Goal: Transaction & Acquisition: Book appointment/travel/reservation

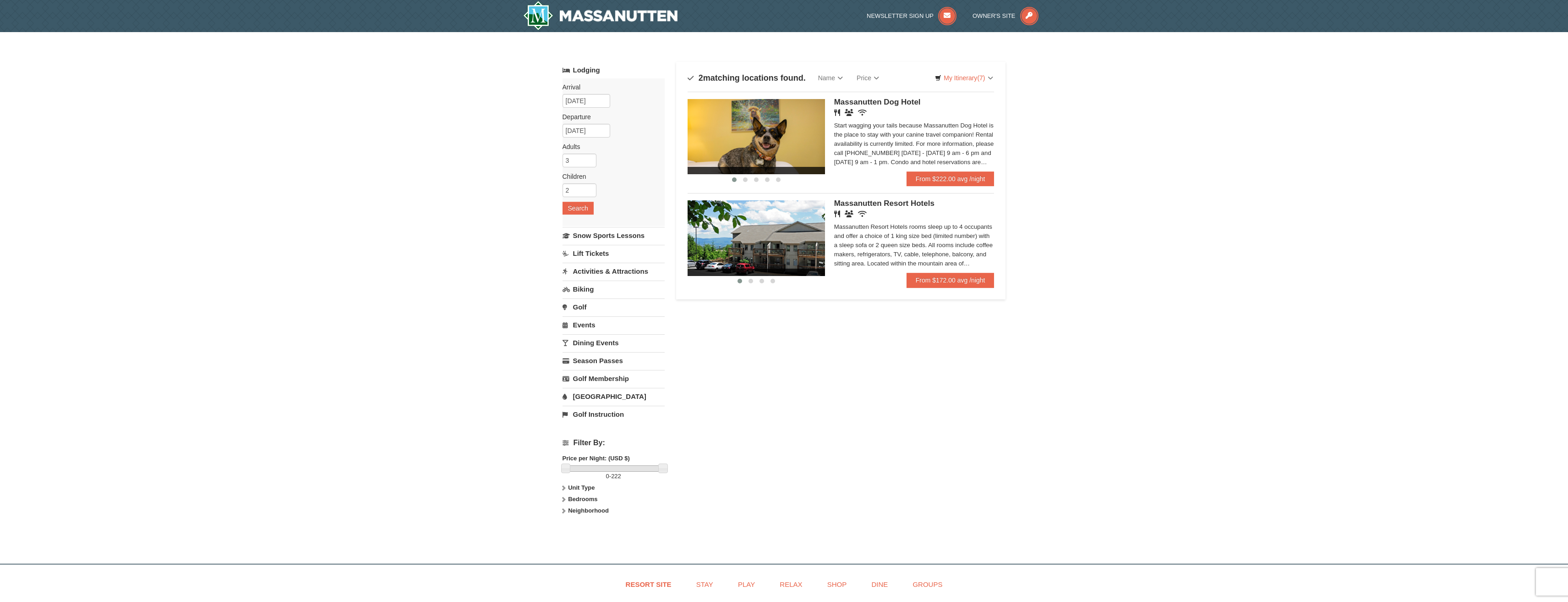
click at [803, 244] on img at bounding box center [756, 238] width 138 height 75
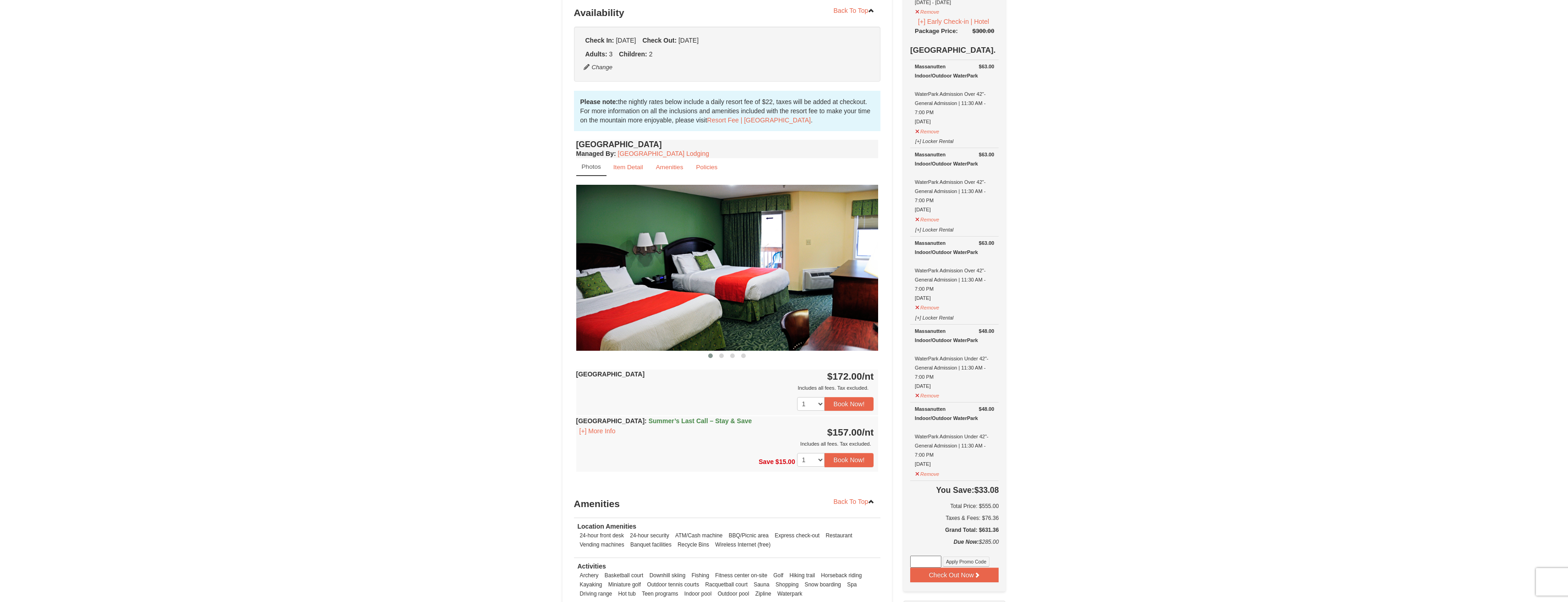
scroll to position [210, 0]
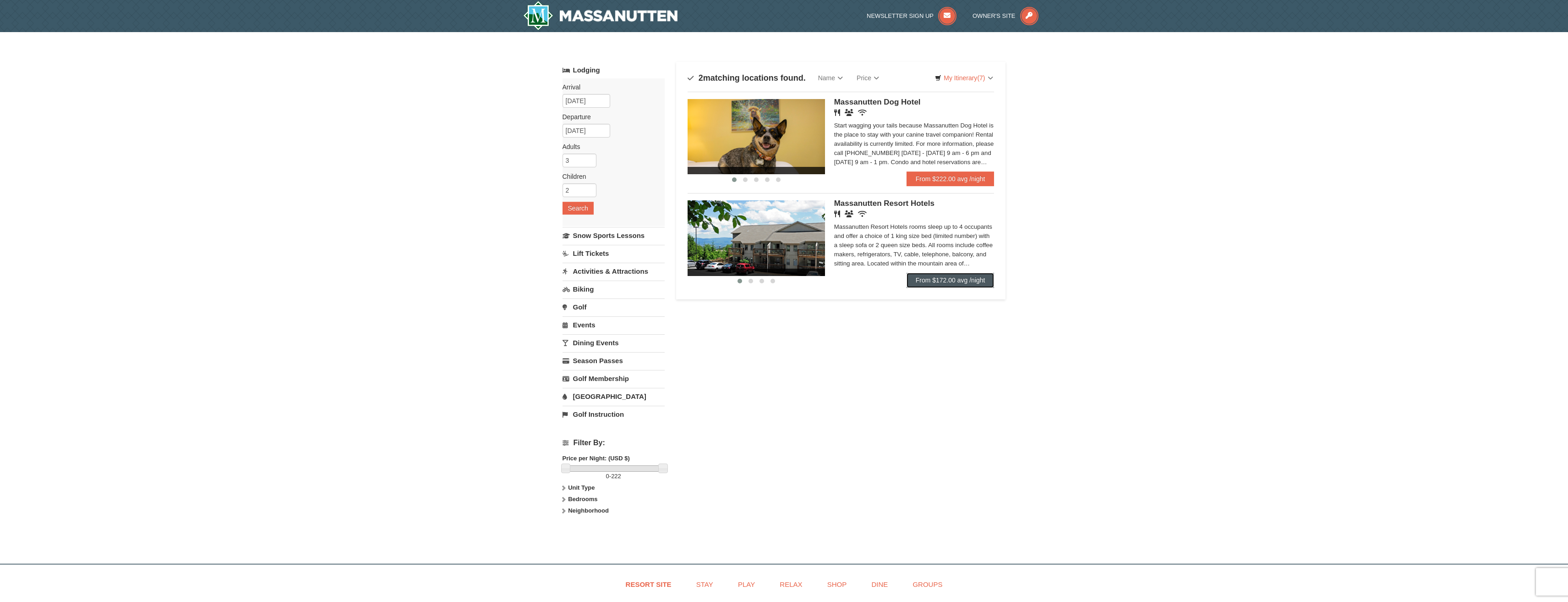
click at [972, 275] on link "From $172.00 avg /night" at bounding box center [950, 280] width 88 height 15
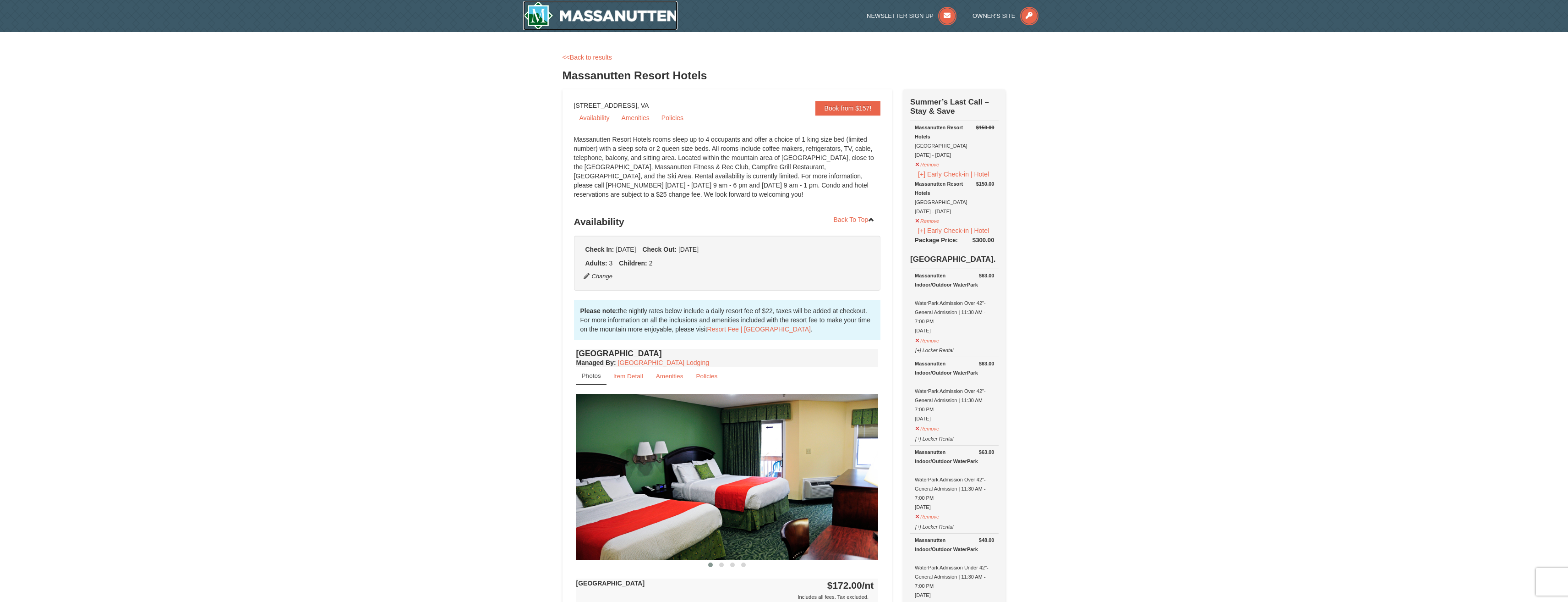
click at [571, 11] on img at bounding box center [600, 15] width 155 height 29
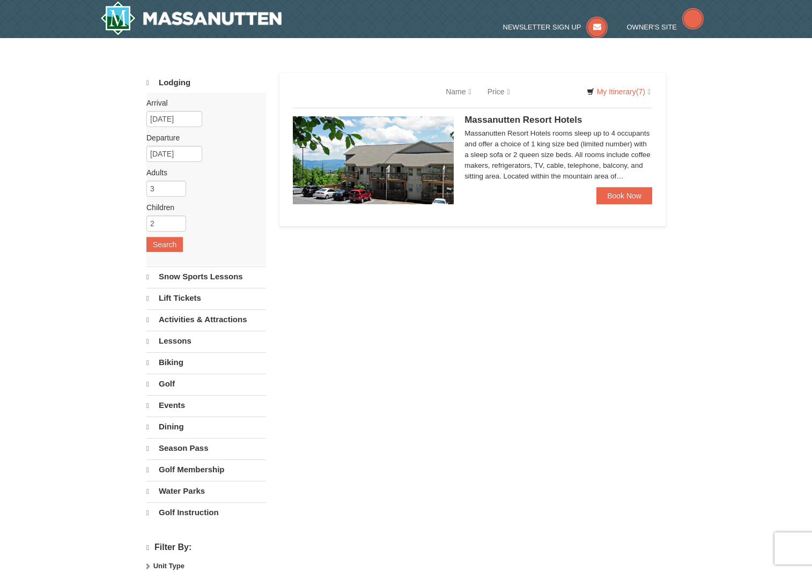
select select "9"
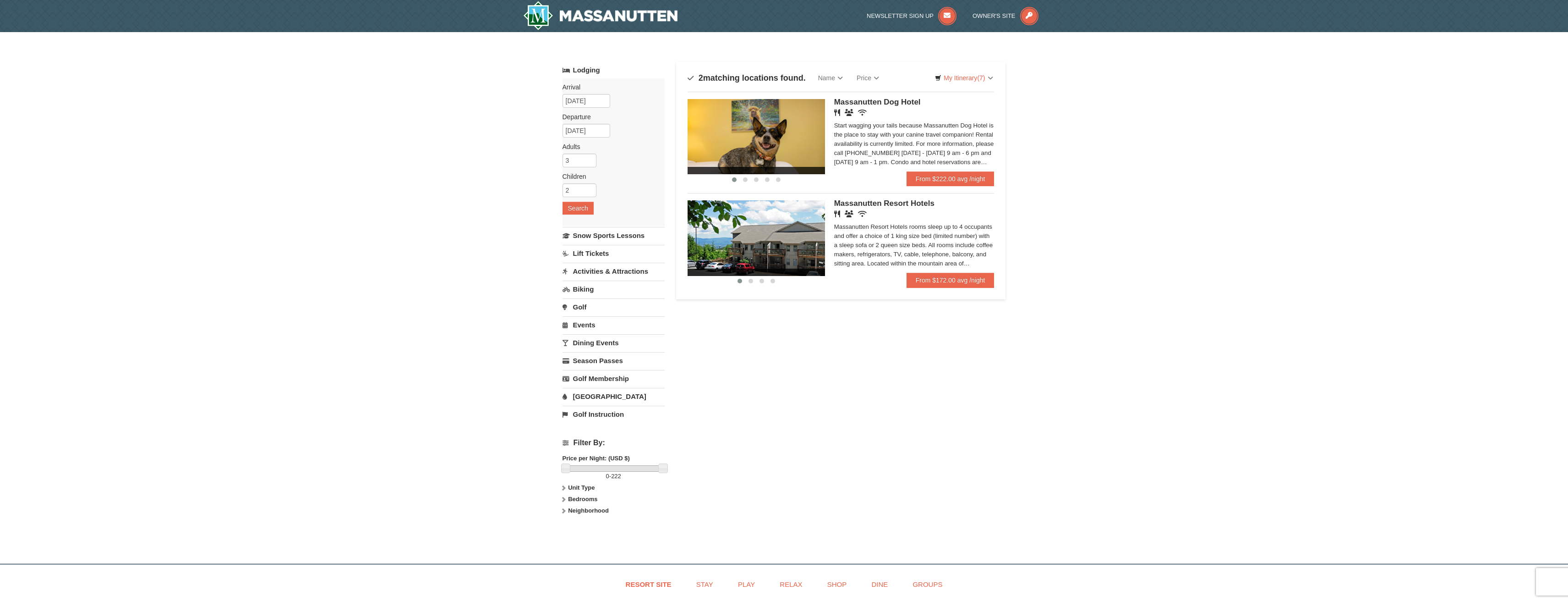
click at [776, 251] on img at bounding box center [756, 238] width 138 height 75
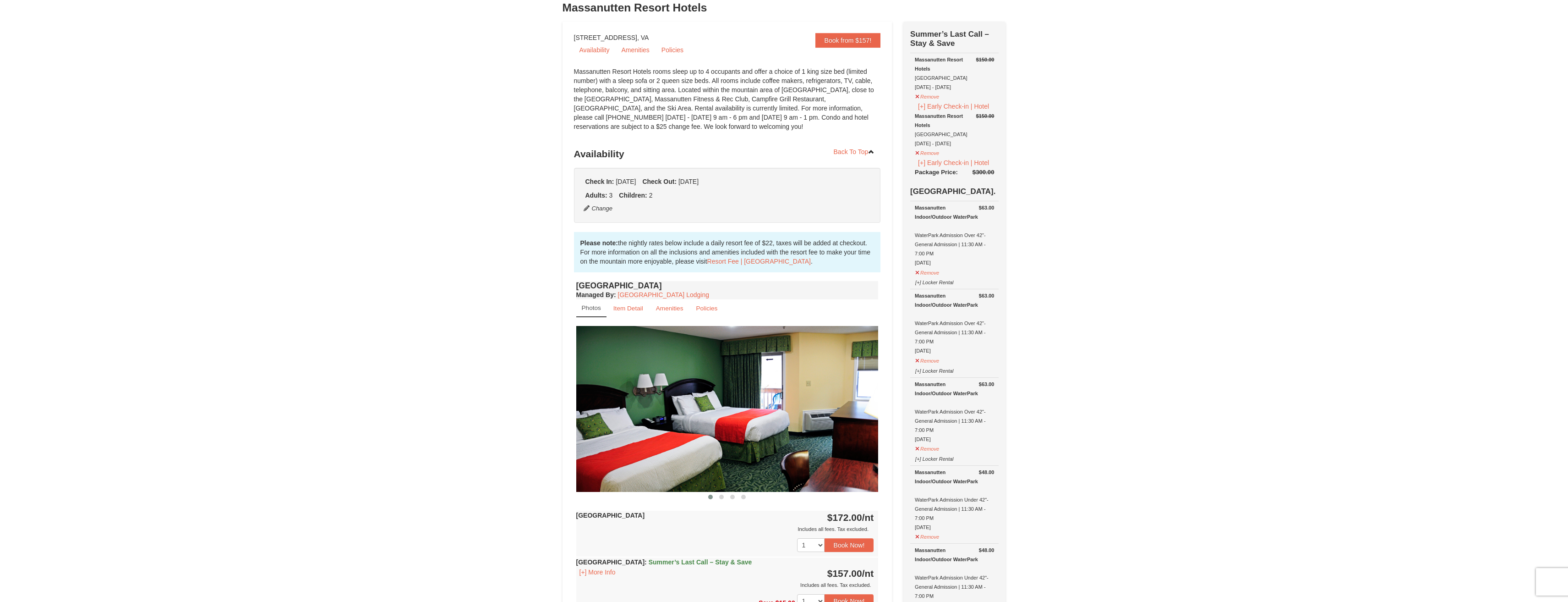
scroll to position [48, 0]
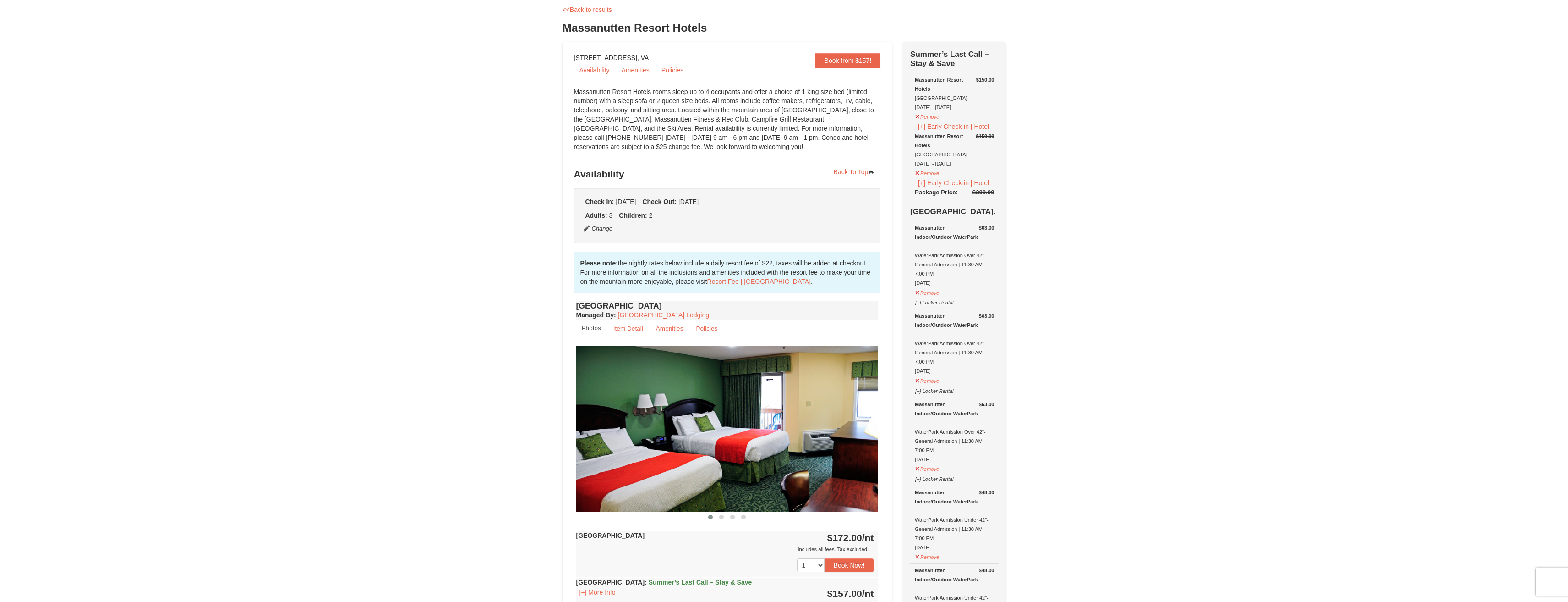
click at [1207, 218] on div "× <<Back to results Massanutten Resort Hotels Book from $157! 1822 Resort Drive…" at bounding box center [784, 564] width 1568 height 1159
click at [937, 129] on button "[+] Early Check-in | Hotel" at bounding box center [954, 127] width 78 height 10
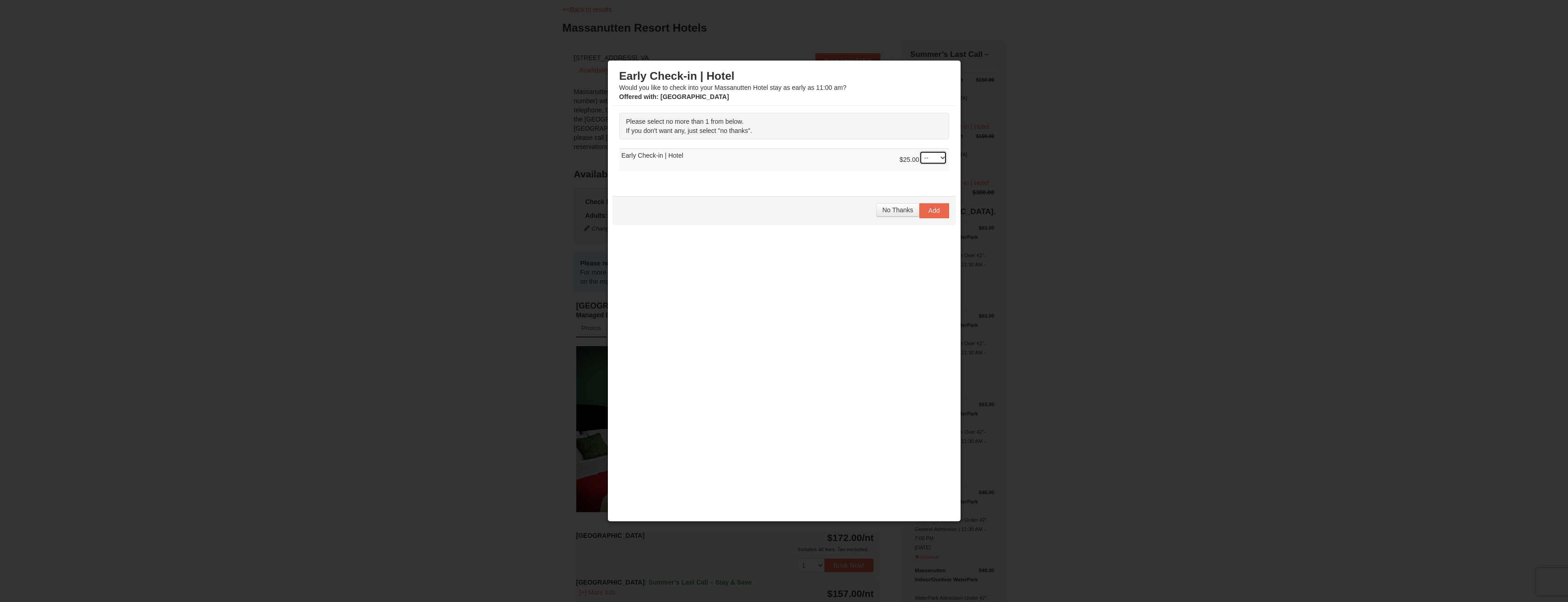
click at [931, 161] on select "-- 01" at bounding box center [933, 157] width 27 height 14
select select "1"
click at [919, 150] on select "-- 01" at bounding box center [933, 157] width 27 height 14
click at [937, 211] on span "Add" at bounding box center [934, 210] width 11 height 8
click at [878, 207] on button "No Thanks" at bounding box center [898, 210] width 43 height 14
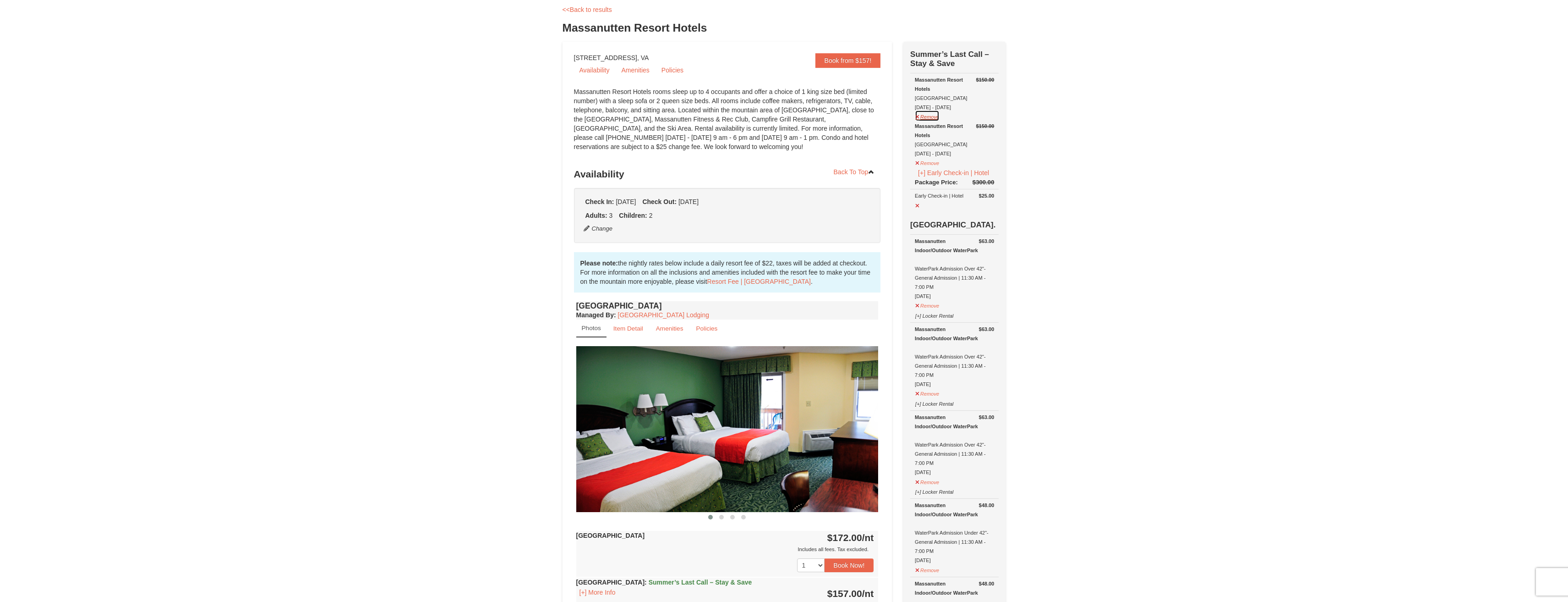
click at [928, 121] on button "Remove" at bounding box center [927, 115] width 25 height 11
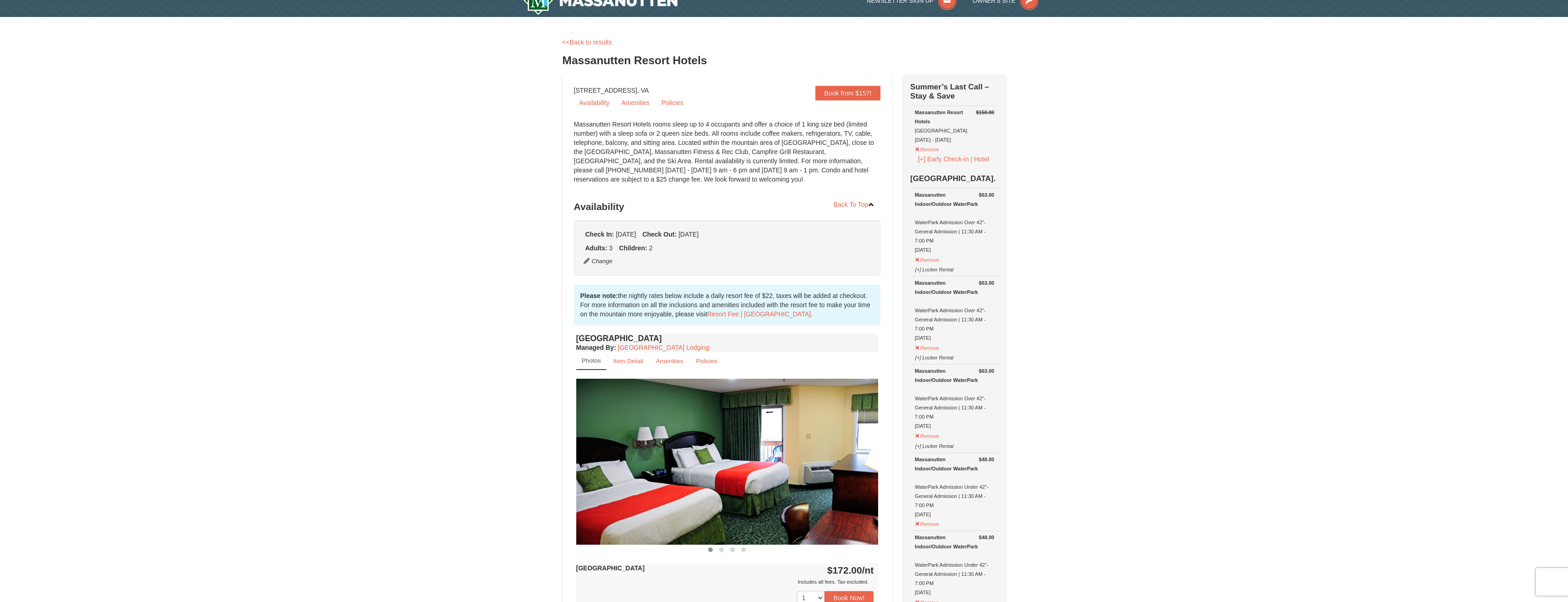
scroll to position [0, 0]
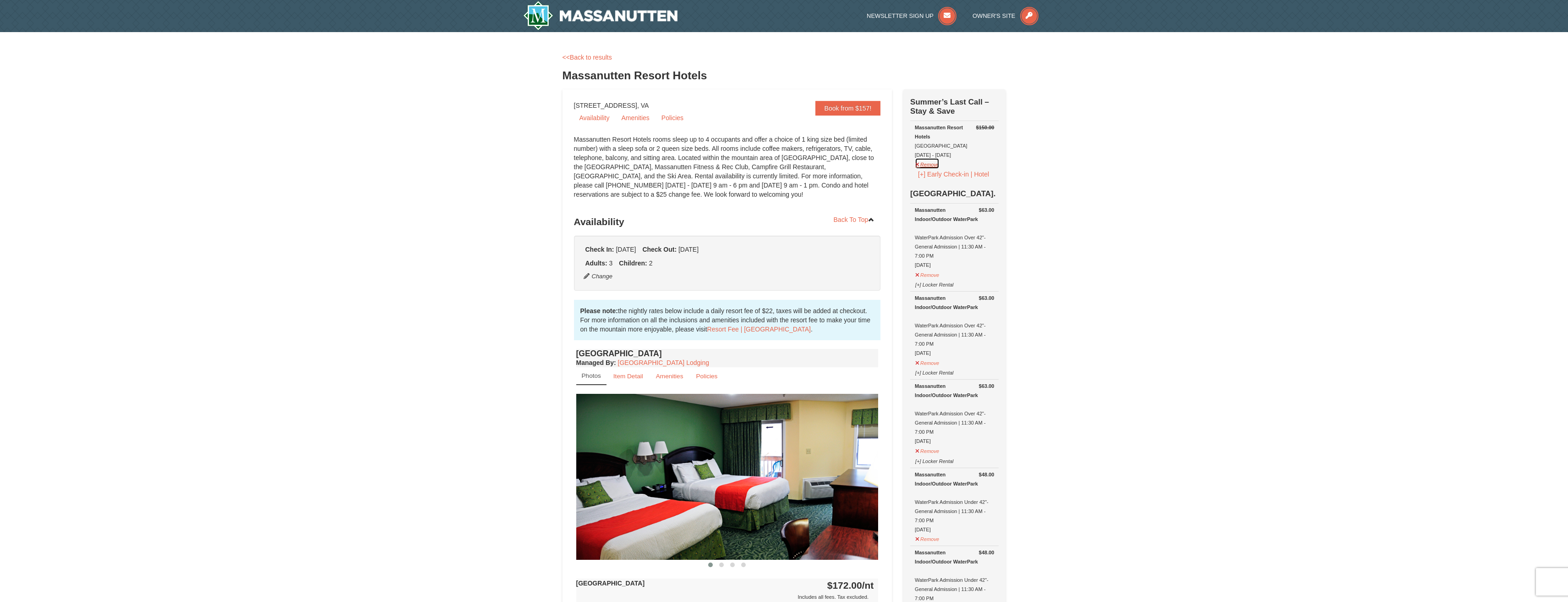
click at [932, 165] on button "Remove" at bounding box center [927, 162] width 25 height 11
click at [935, 182] on button "Remove" at bounding box center [927, 181] width 25 height 11
click at [934, 182] on button "Remove" at bounding box center [927, 181] width 25 height 11
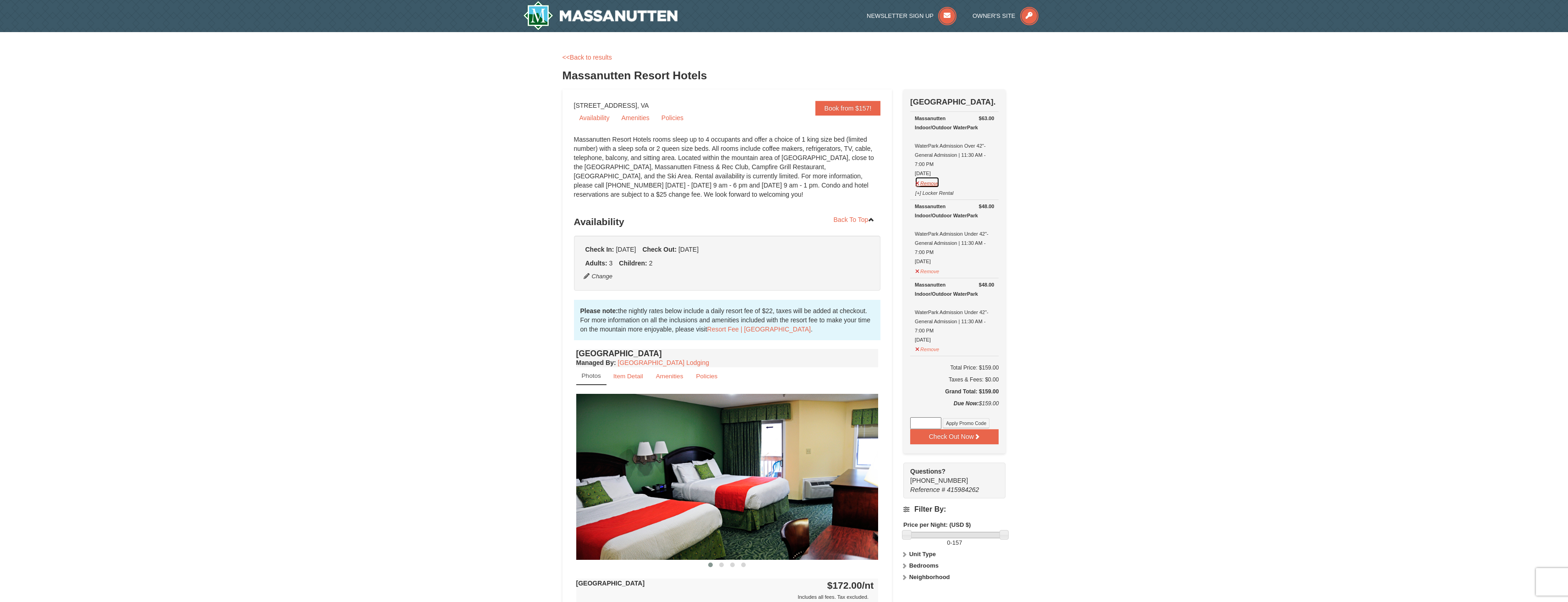
click at [934, 182] on button "Remove" at bounding box center [927, 181] width 25 height 11
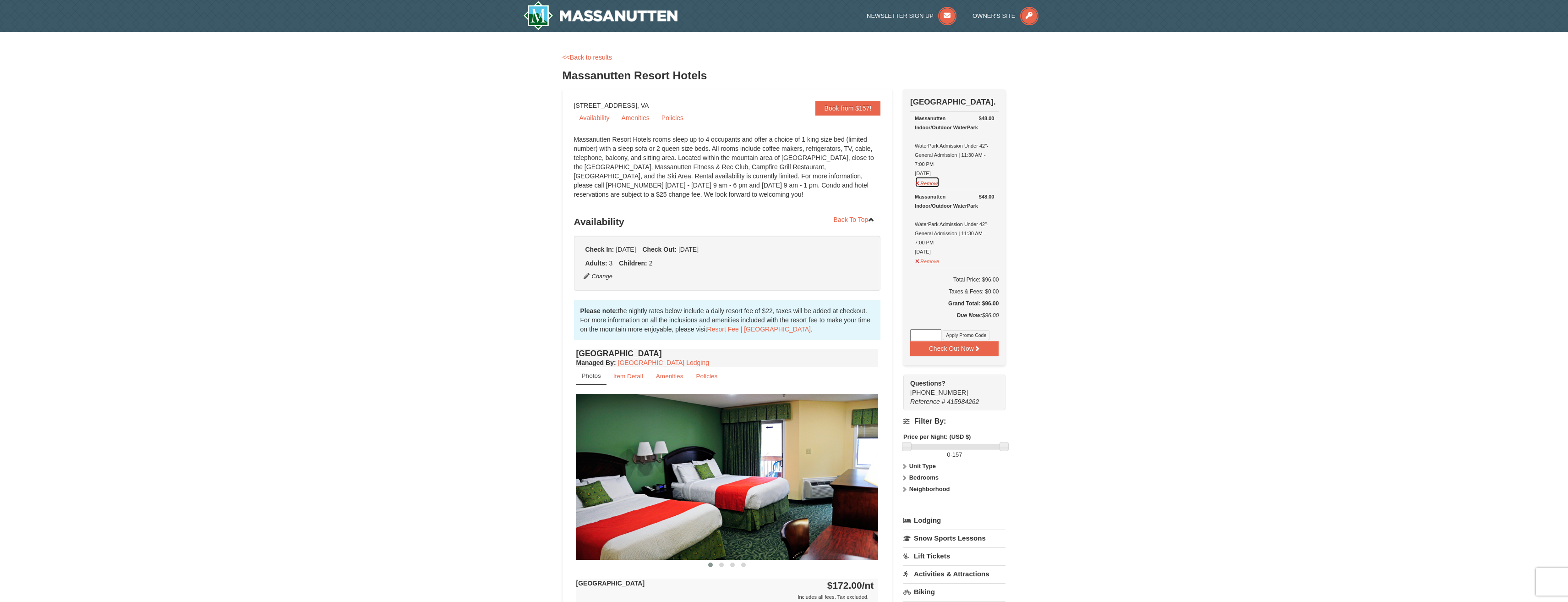
click at [935, 184] on button "Remove" at bounding box center [927, 181] width 25 height 11
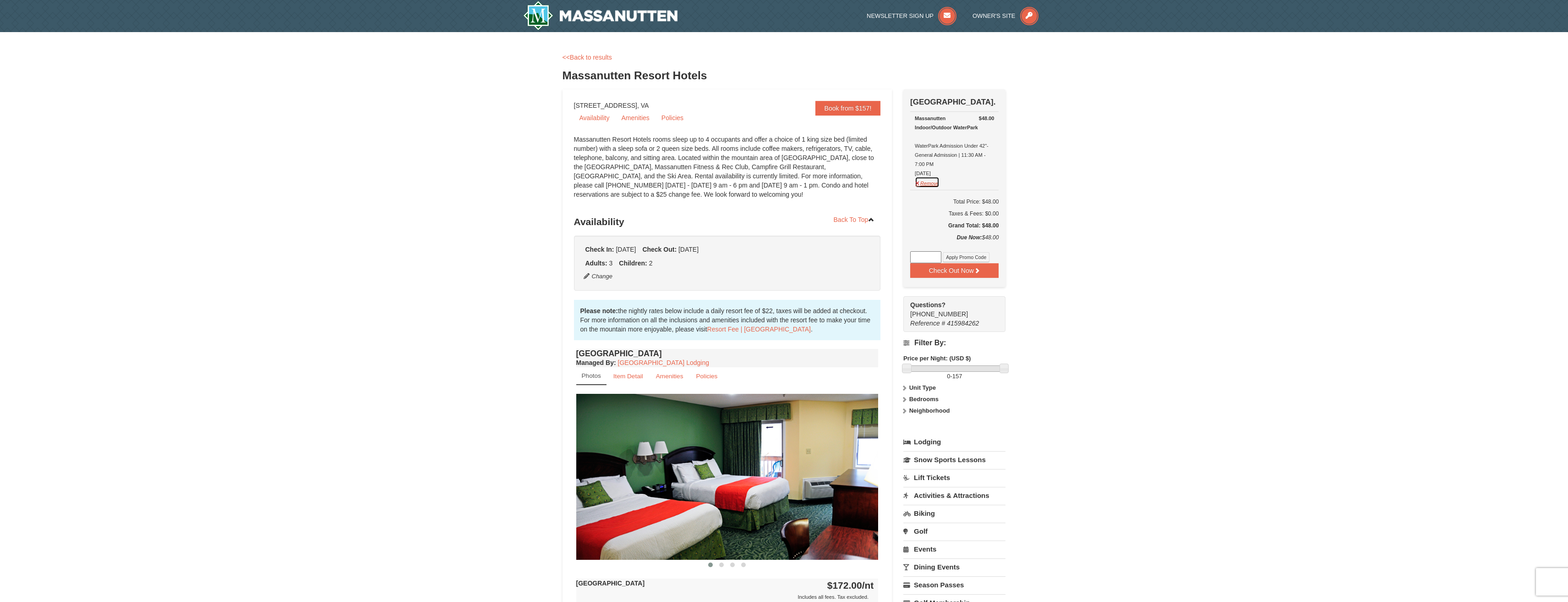
click at [934, 186] on button "Remove" at bounding box center [927, 181] width 25 height 11
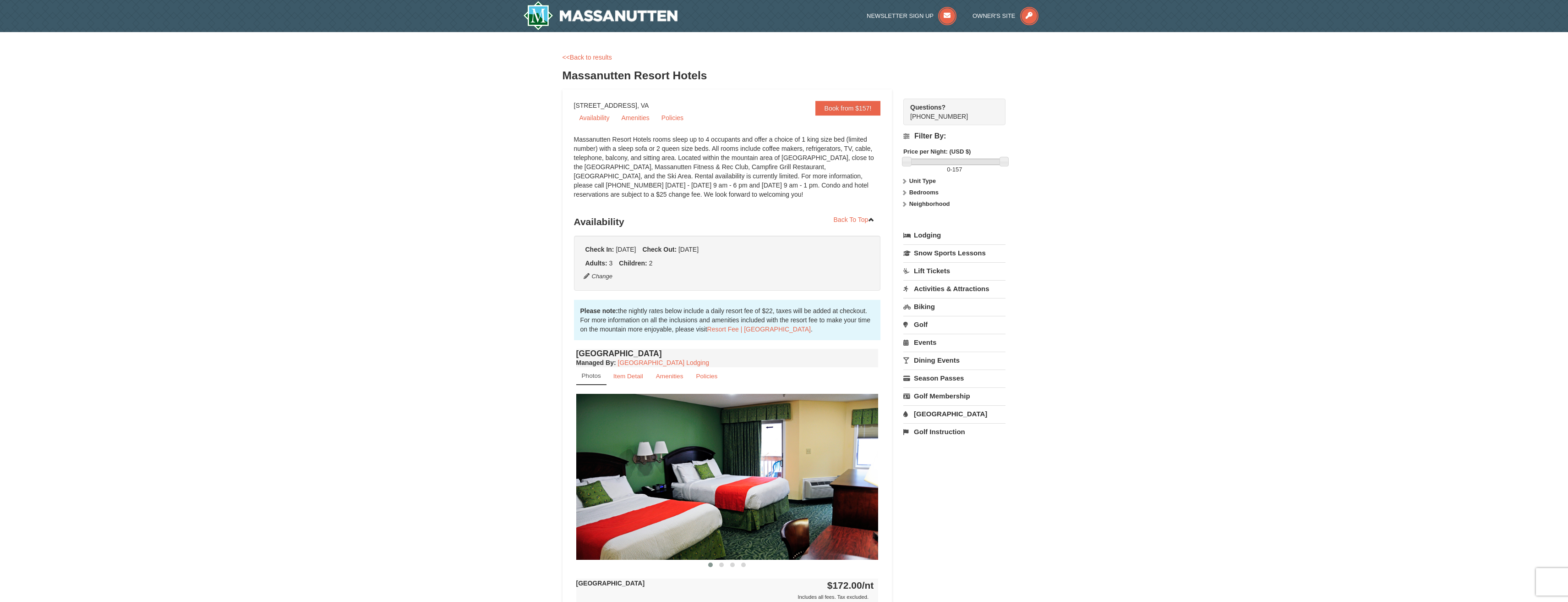
click at [936, 228] on link "Lodging" at bounding box center [954, 234] width 103 height 16
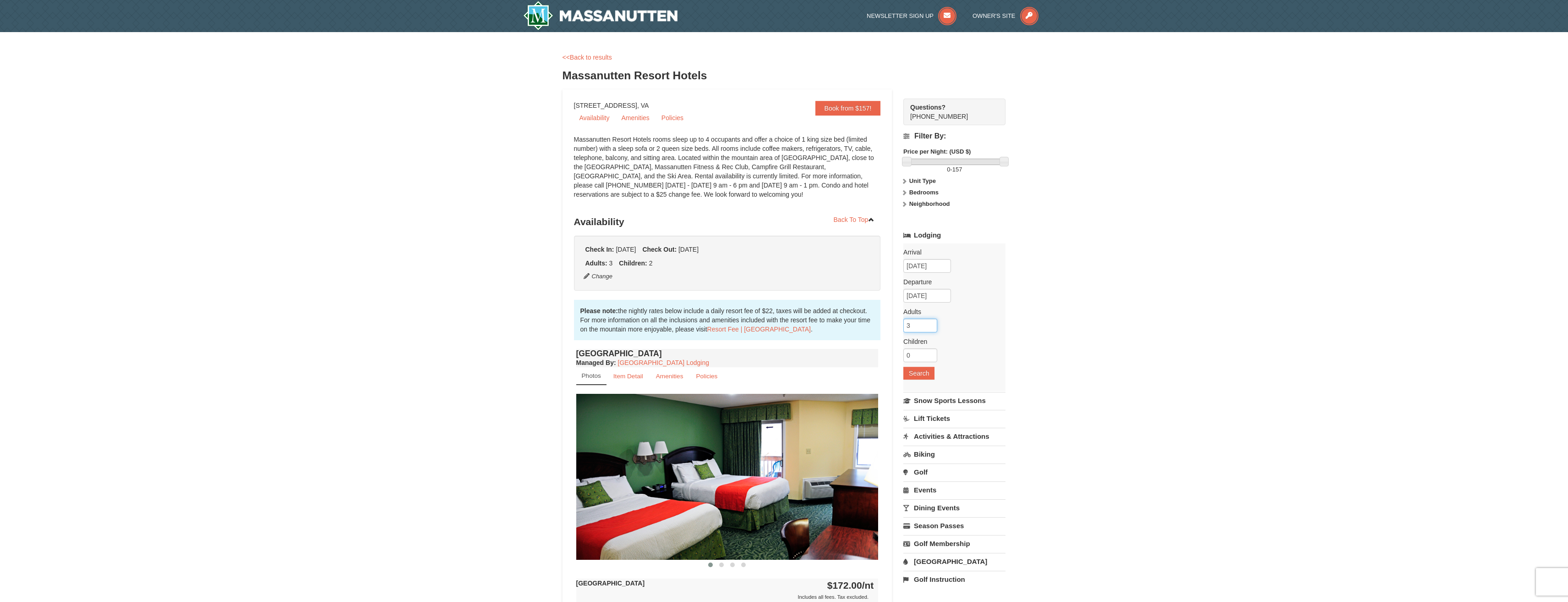
type input "3"
click at [931, 322] on input "3" at bounding box center [920, 326] width 34 height 14
click at [930, 351] on input "1" at bounding box center [920, 356] width 34 height 14
type input "2"
click at [930, 351] on input "2" at bounding box center [920, 356] width 34 height 14
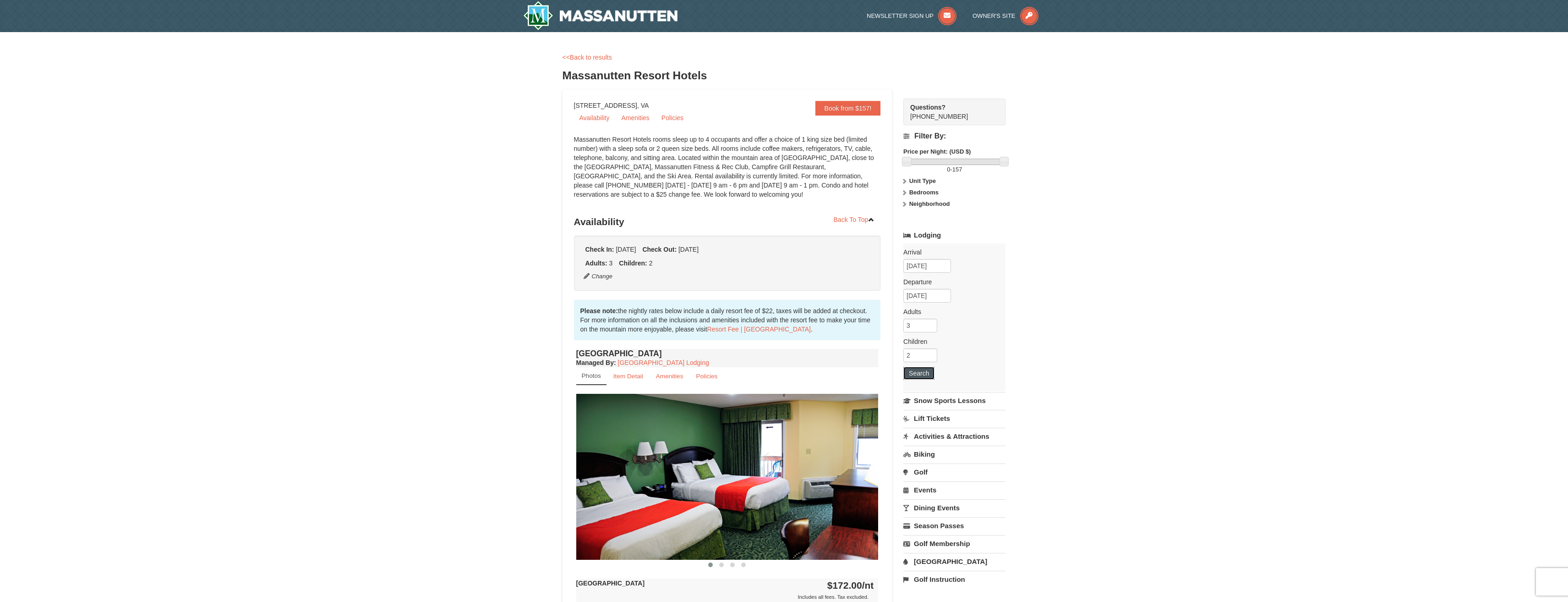
click at [925, 370] on button "Search" at bounding box center [919, 373] width 31 height 13
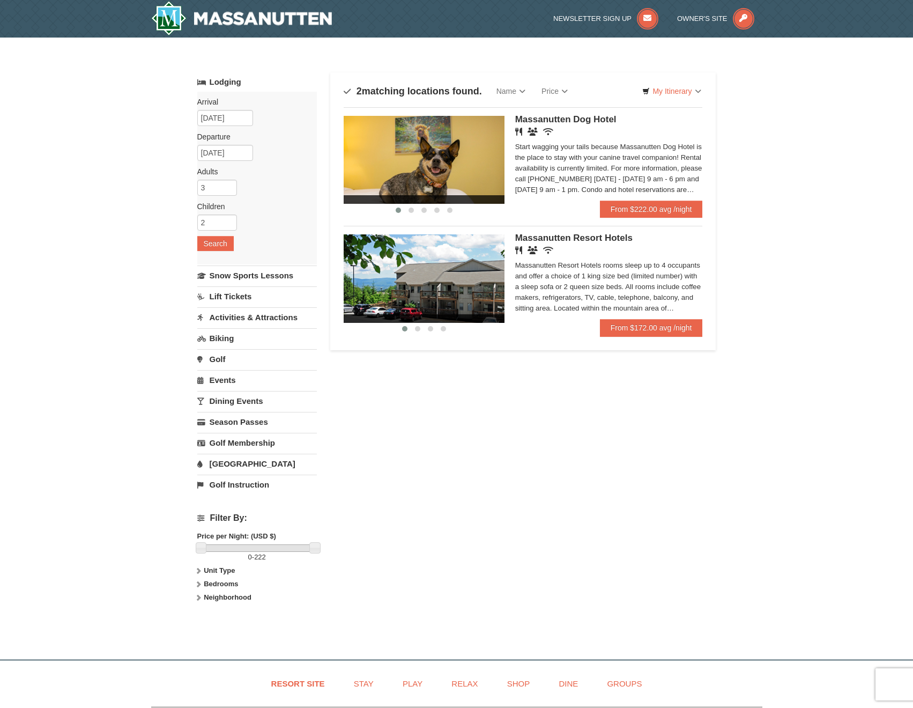
click at [474, 270] on img at bounding box center [424, 278] width 161 height 88
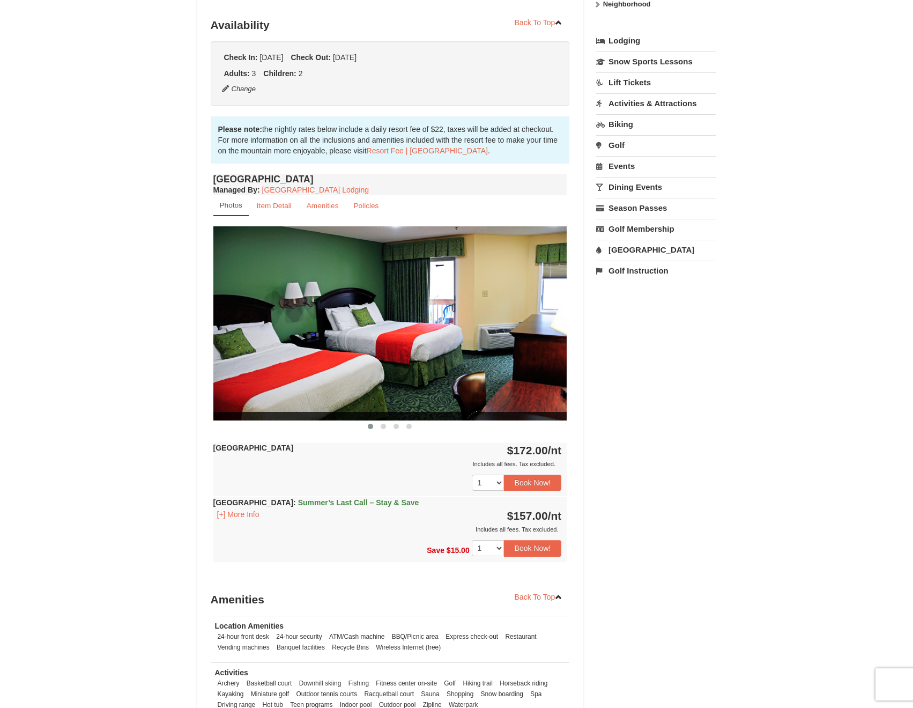
scroll to position [242, 0]
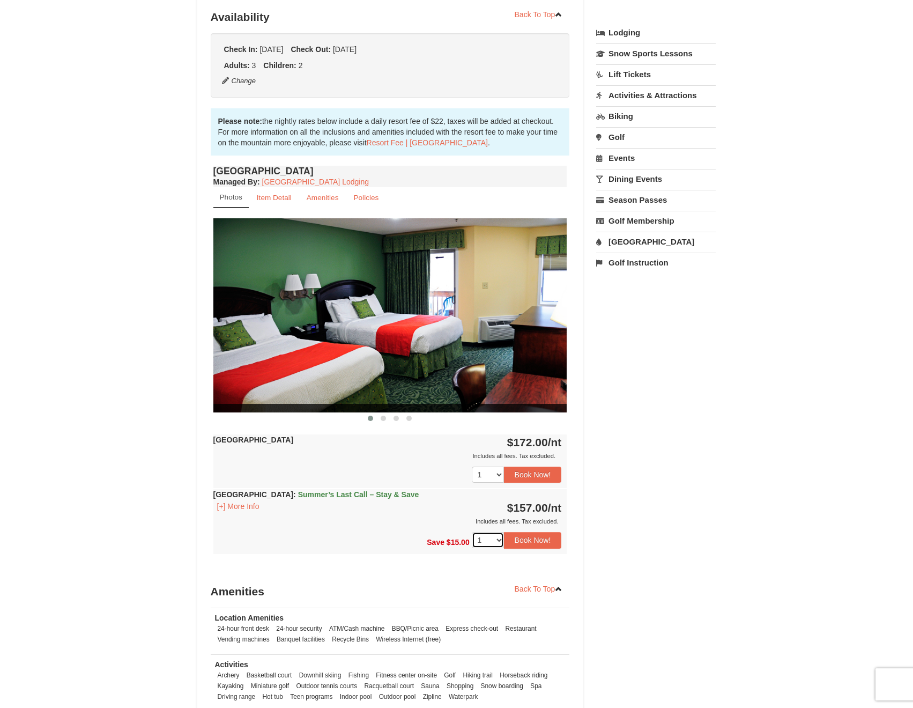
click at [484, 540] on select "1 2 3 4 5 6 7 8 9 10 11 12 13 14" at bounding box center [488, 540] width 32 height 16
select select "2"
click at [472, 532] on select "1 2 3 4 5 6 7 8 9 10 11 12 13 14" at bounding box center [488, 540] width 32 height 16
click at [648, 512] on div "Book from $157! 1822 Resort Drive, Massanutten, VA Availability Amenities Polic…" at bounding box center [456, 320] width 519 height 917
click at [275, 199] on small "Item Detail" at bounding box center [274, 198] width 35 height 8
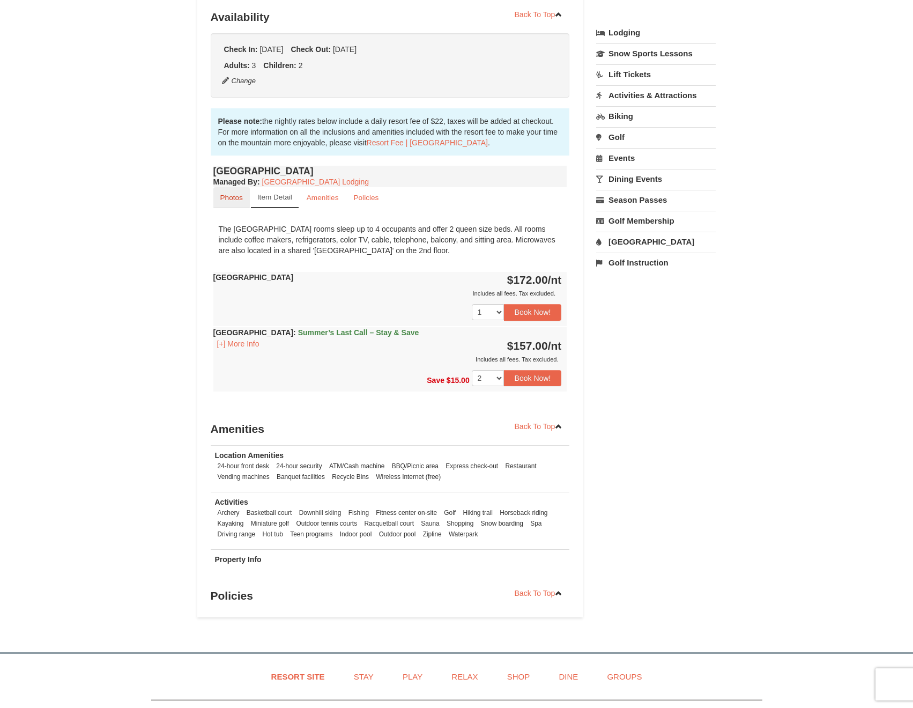
click at [231, 201] on small "Photos" at bounding box center [231, 198] width 23 height 8
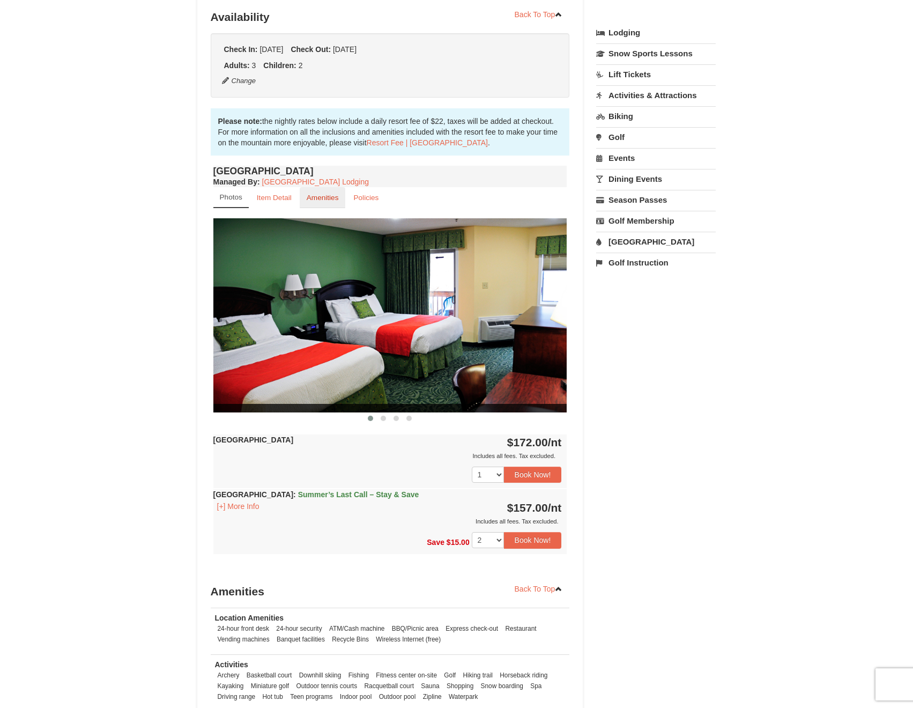
click at [324, 197] on small "Amenities" at bounding box center [323, 198] width 32 height 8
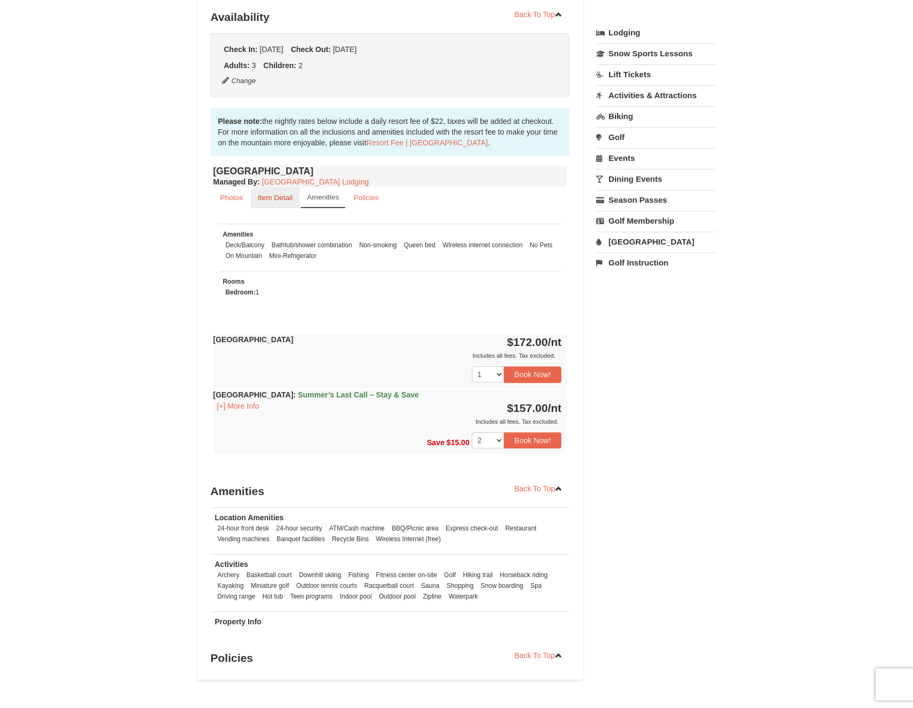
click at [266, 199] on small "Item Detail" at bounding box center [275, 198] width 35 height 8
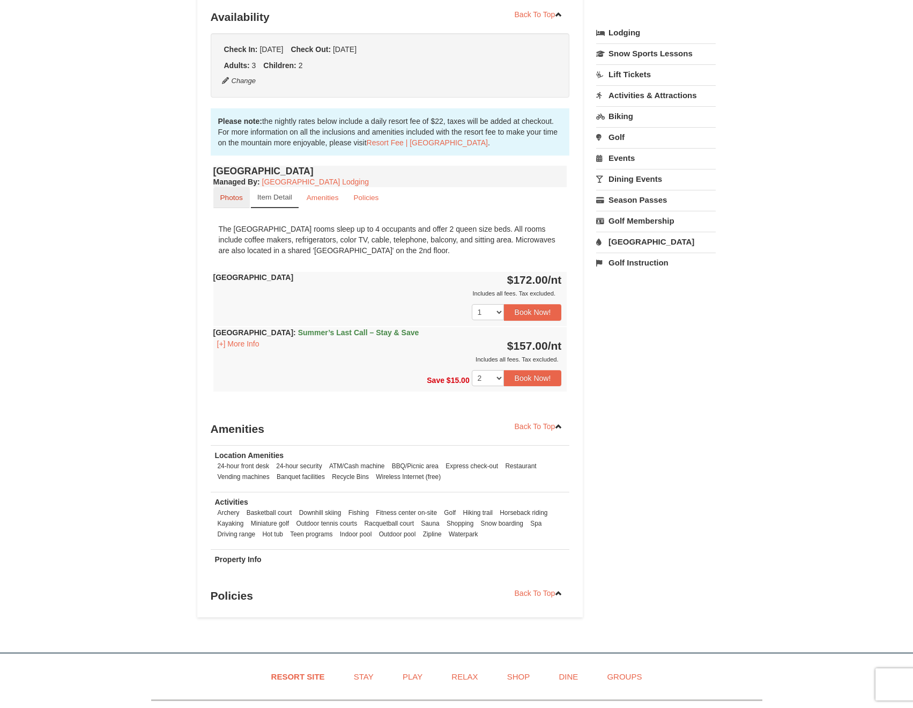
click at [238, 199] on small "Photos" at bounding box center [231, 198] width 23 height 8
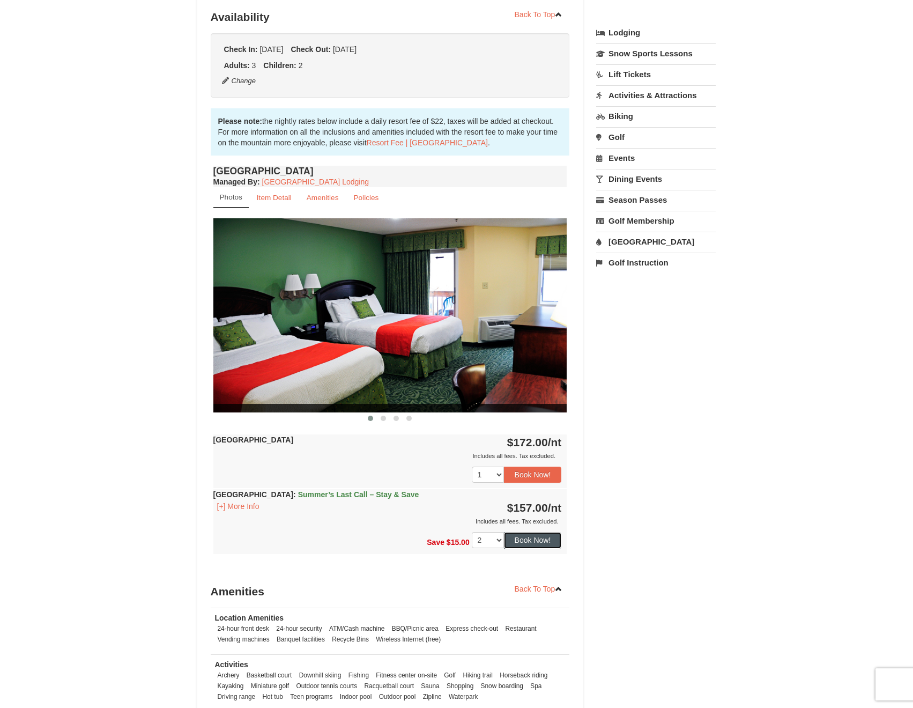
click at [543, 539] on button "Book Now!" at bounding box center [533, 540] width 58 height 16
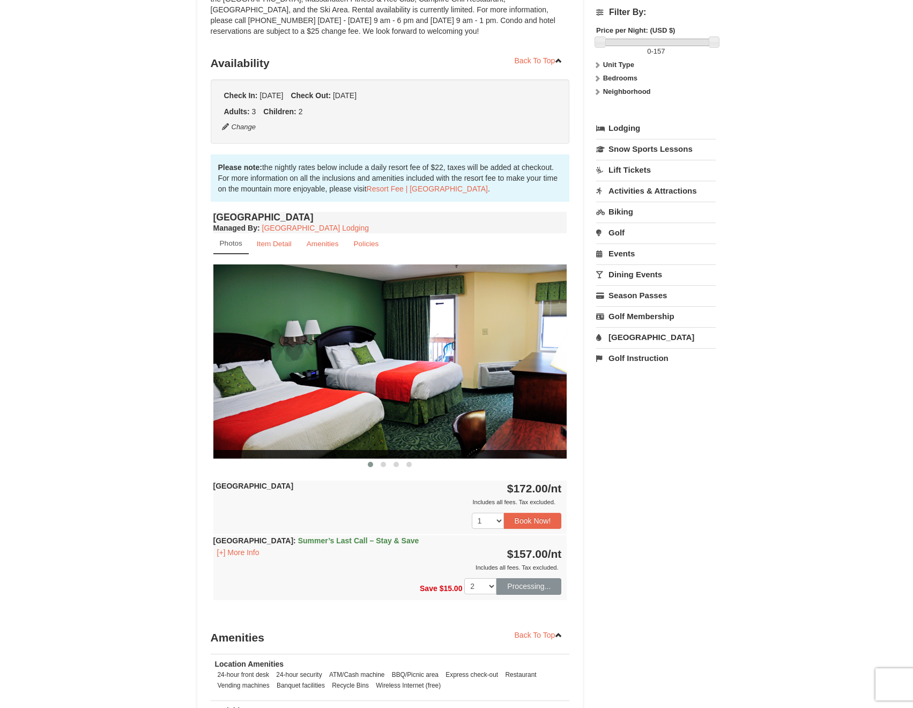
scroll to position [105, 0]
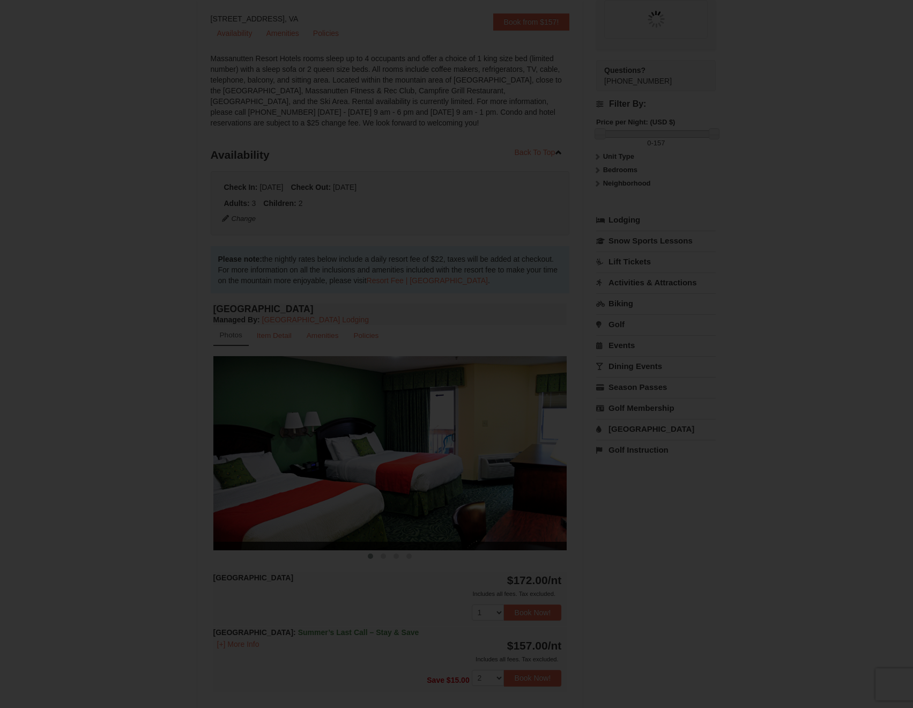
select select "2"
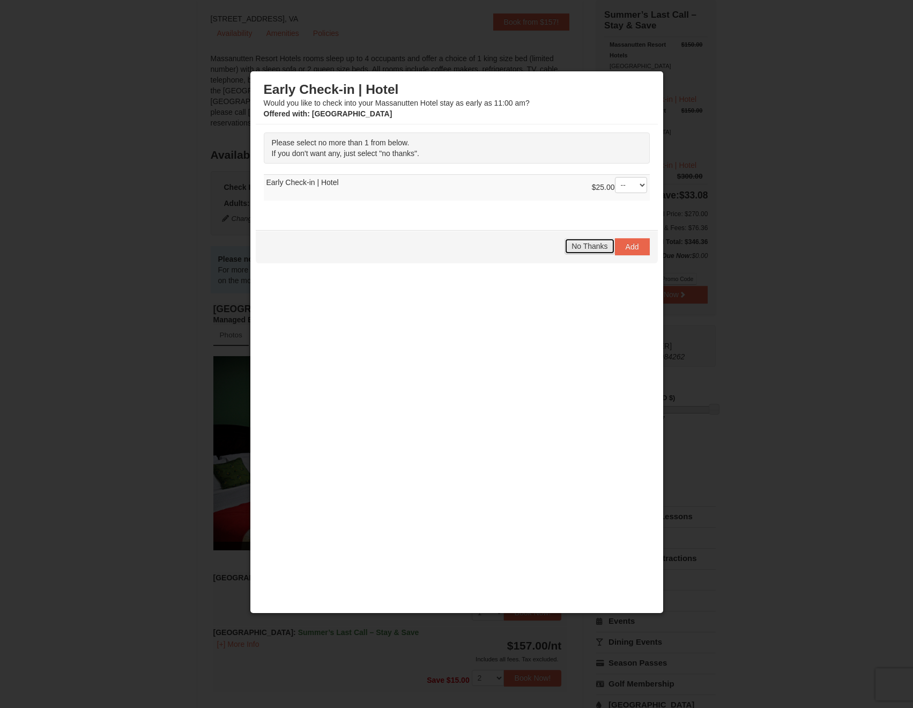
click at [587, 248] on span "No Thanks" at bounding box center [590, 246] width 36 height 9
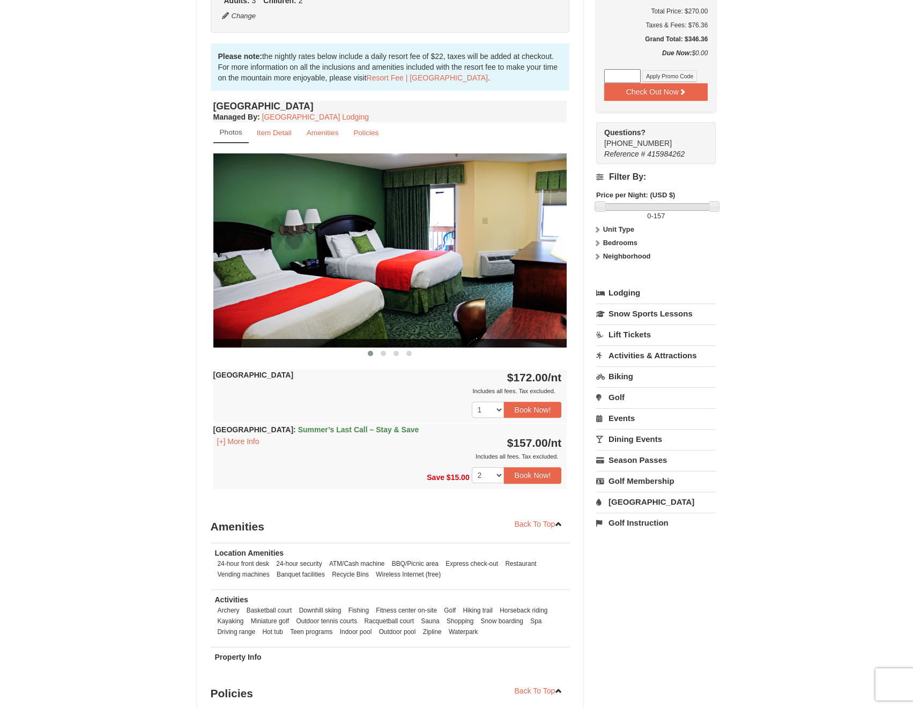
scroll to position [308, 0]
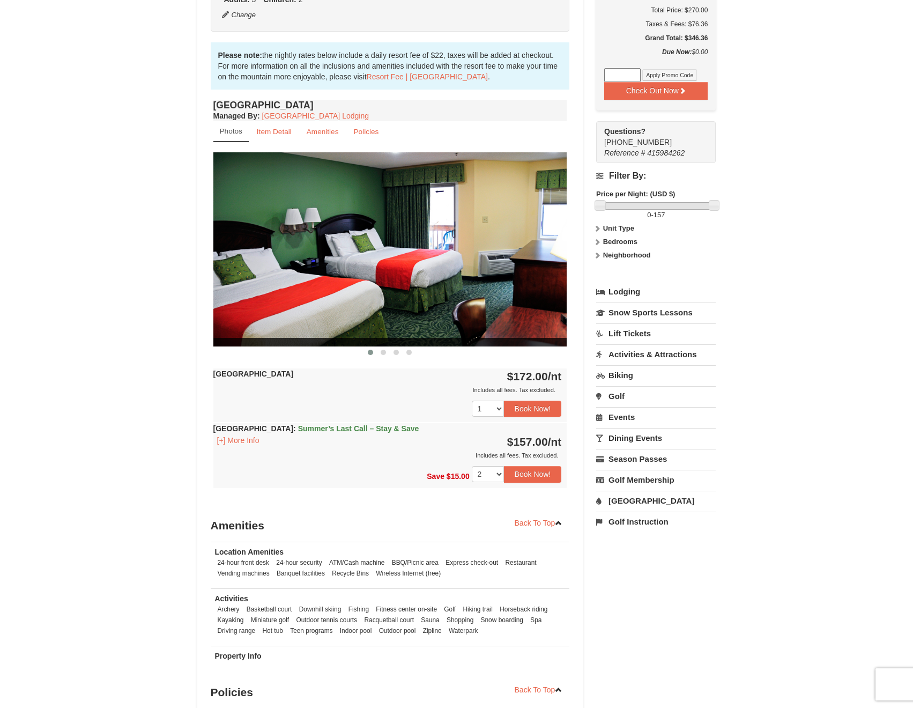
click at [636, 502] on link "[GEOGRAPHIC_DATA]" at bounding box center [656, 501] width 120 height 20
click at [620, 543] on input "[DATE]" at bounding box center [624, 537] width 56 height 16
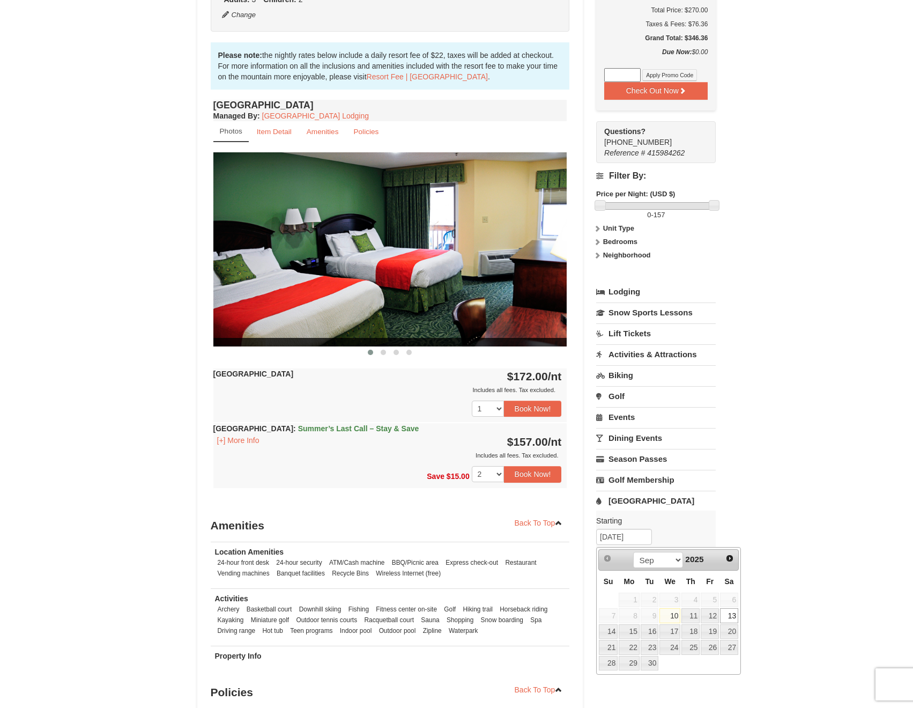
click at [733, 615] on link "13" at bounding box center [729, 615] width 18 height 15
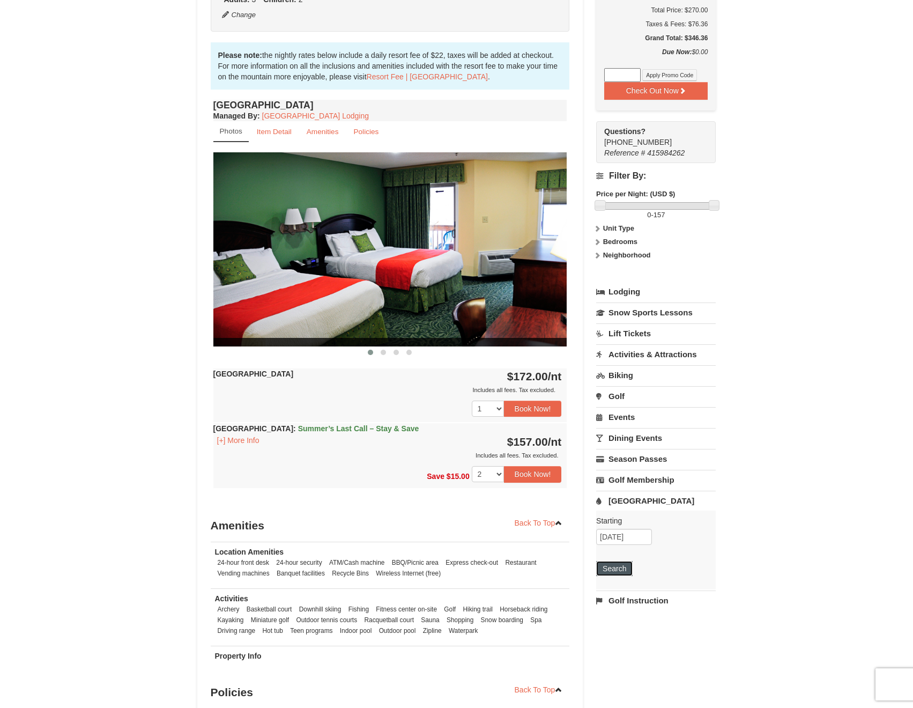
click at [625, 572] on button "Search" at bounding box center [614, 568] width 36 height 15
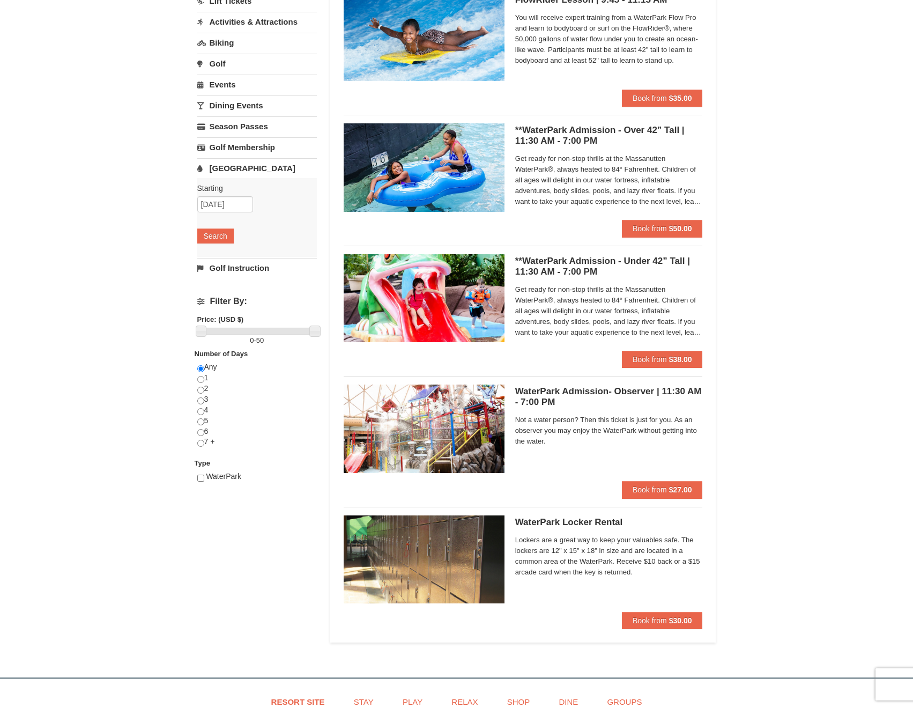
scroll to position [119, 0]
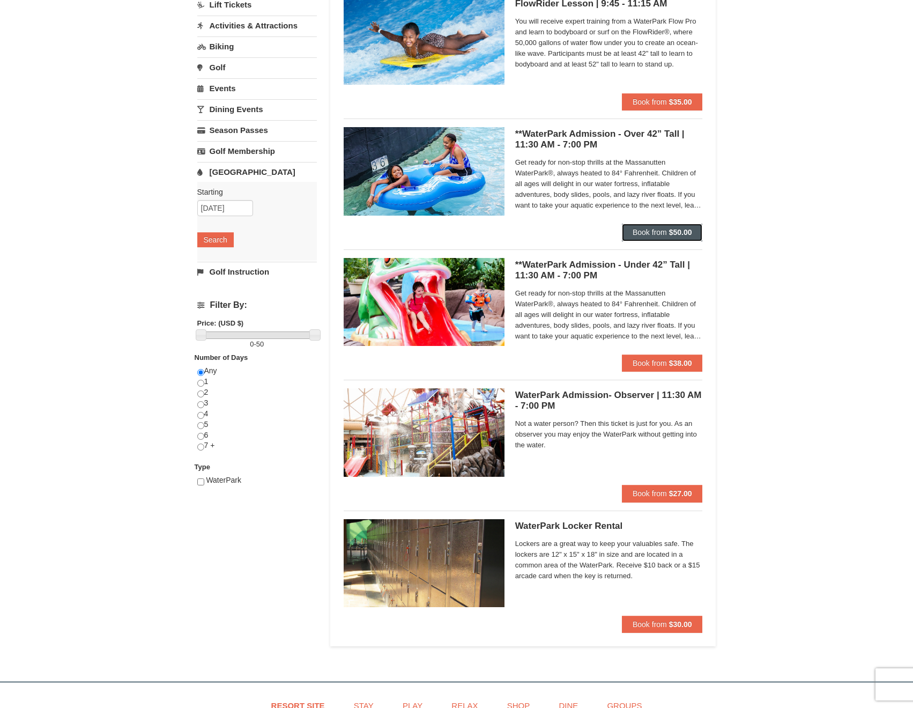
click at [664, 227] on button "Book from $50.00" at bounding box center [662, 232] width 81 height 17
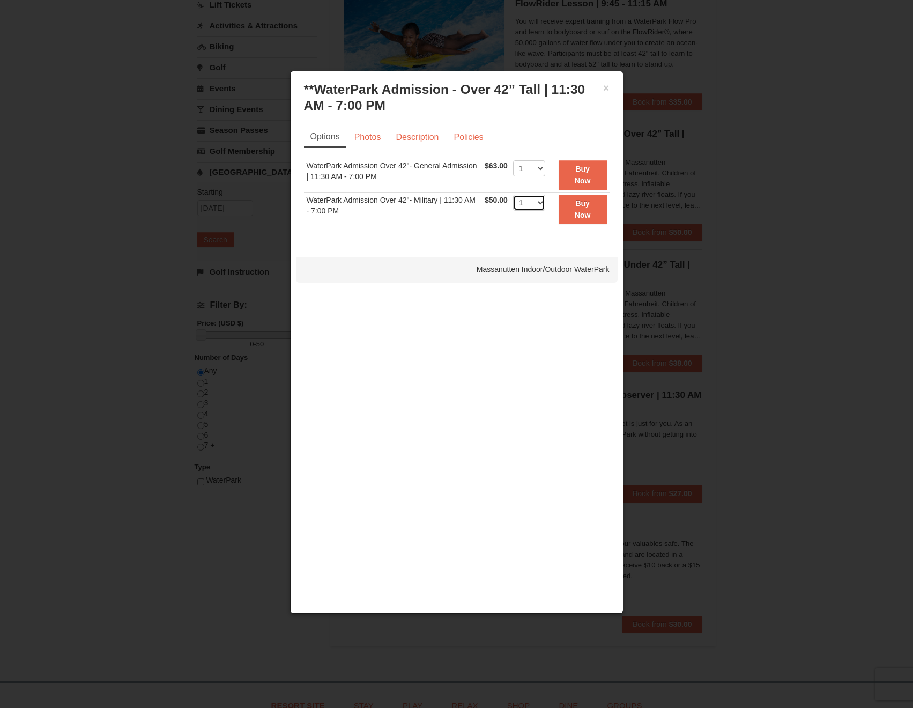
click at [532, 202] on select "1 2 3 4 5 6 7 8 9 10 11 12 13 14 15 16 17 18 19 20 21 22" at bounding box center [529, 203] width 32 height 16
select select "3"
click at [513, 195] on select "1 2 3 4 5 6 7 8 9 10 11 12 13 14 15 16 17 18 19 20 21 22" at bounding box center [529, 203] width 32 height 16
click at [573, 210] on button "Buy Now" at bounding box center [583, 209] width 48 height 29
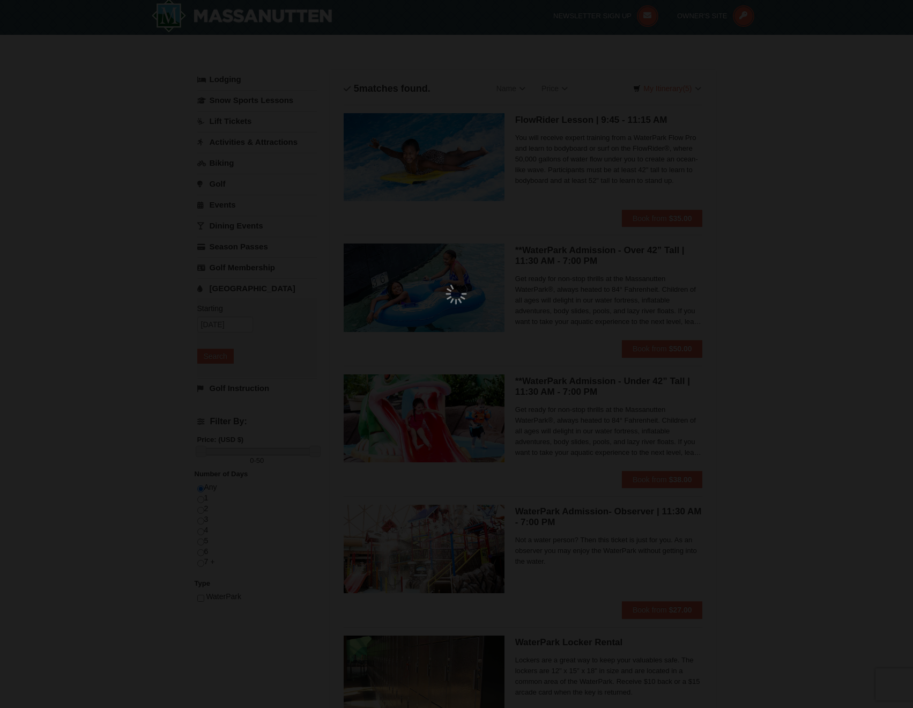
scroll to position [3, 0]
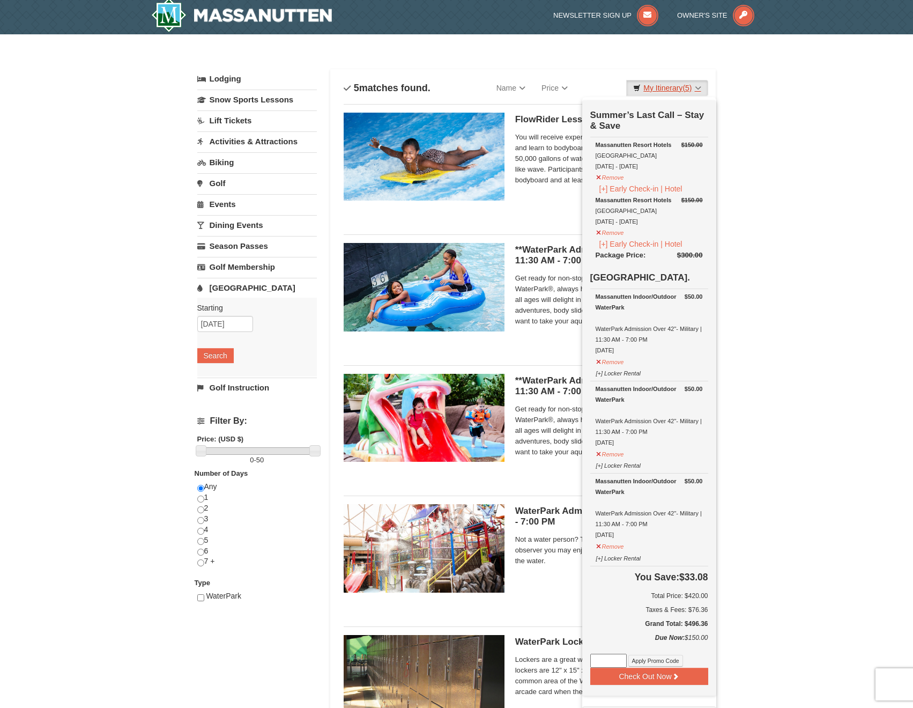
click at [699, 88] on link "My Itinerary (5)" at bounding box center [667, 88] width 82 height 16
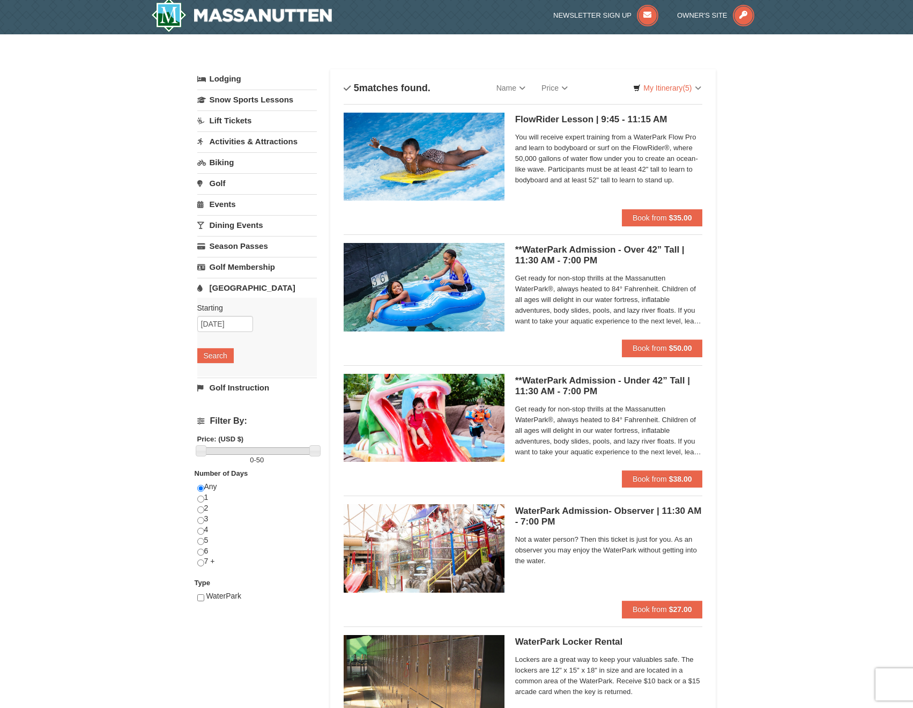
click at [584, 249] on h5 "**WaterPark Admission - Over 42” Tall | 11:30 AM - 7:00 PM Massanutten Indoor/O…" at bounding box center [609, 255] width 188 height 21
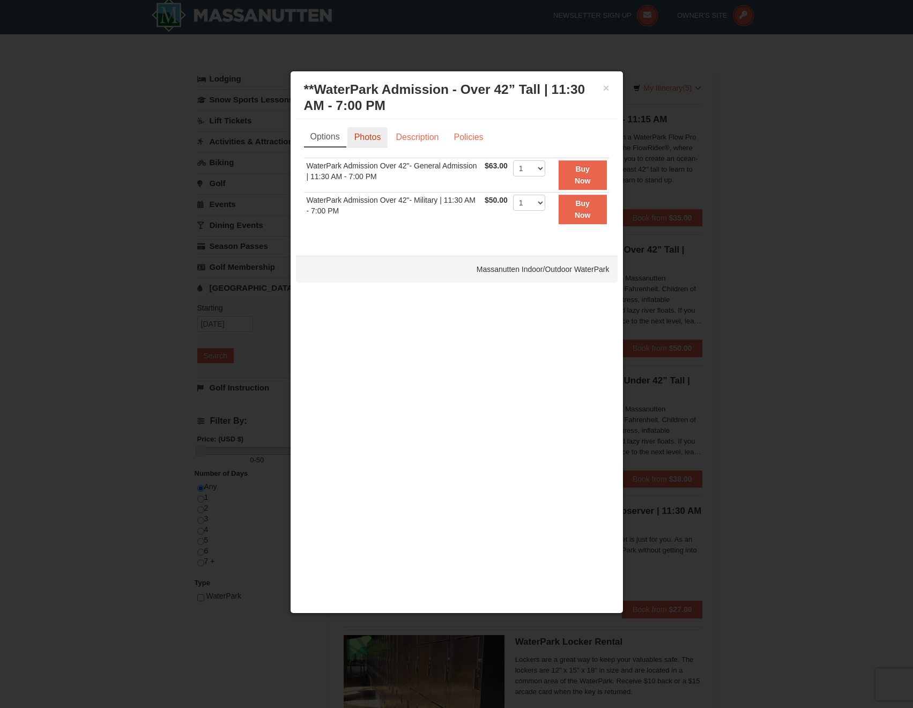
click at [365, 138] on link "Photos" at bounding box center [367, 137] width 41 height 20
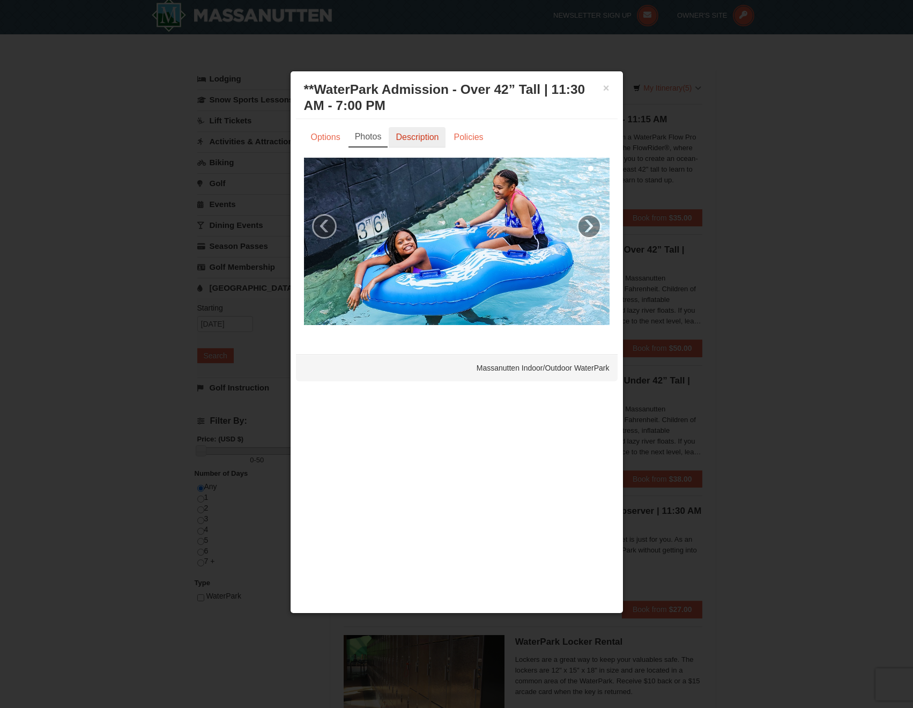
click at [409, 139] on link "Description" at bounding box center [417, 137] width 57 height 20
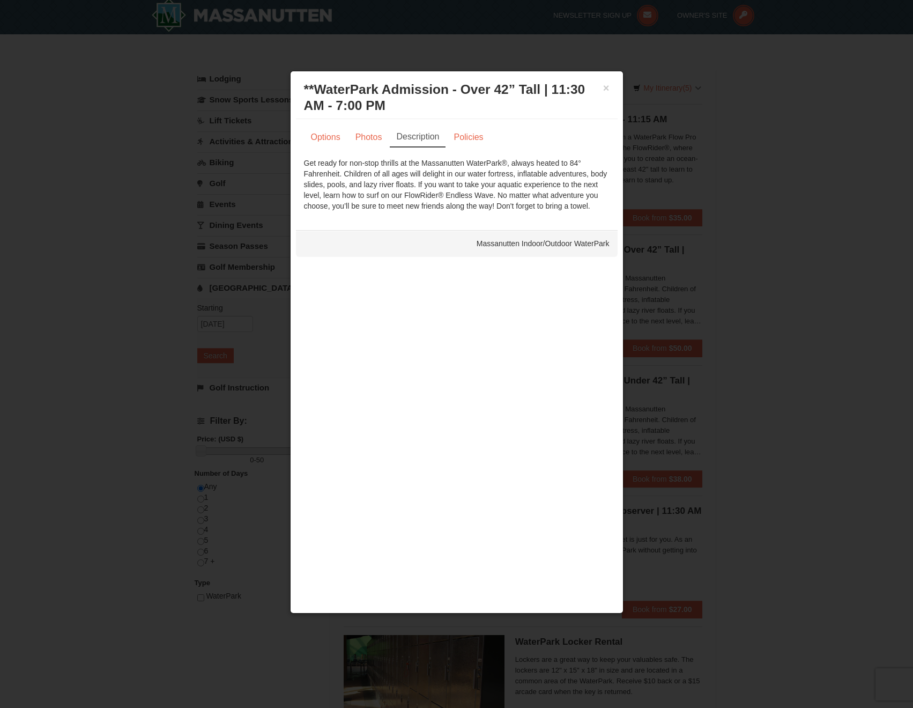
drag, startPoint x: 398, startPoint y: 162, endPoint x: 615, endPoint y: 215, distance: 222.5
click at [615, 215] on div "Options Photos Description Policies Sorry, no matches found. Please remove some…" at bounding box center [457, 169] width 322 height 100
click at [605, 88] on button "×" at bounding box center [606, 88] width 6 height 11
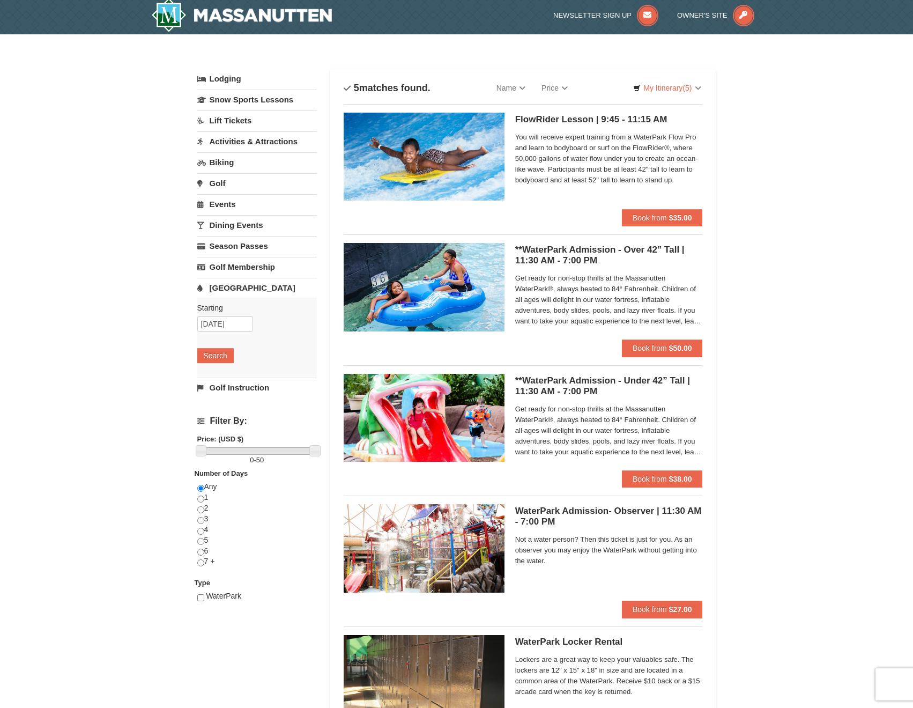
click at [825, 230] on div "× Categories List Filter My Itinerary (5) Check Out Now Summer’s Last Call – St…" at bounding box center [456, 410] width 913 height 752
click at [827, 222] on div "× Categories List Filter My Itinerary (5) Check Out Now Summer’s Last Call – St…" at bounding box center [456, 410] width 913 height 752
click at [699, 92] on link "My Itinerary (5)" at bounding box center [667, 88] width 82 height 16
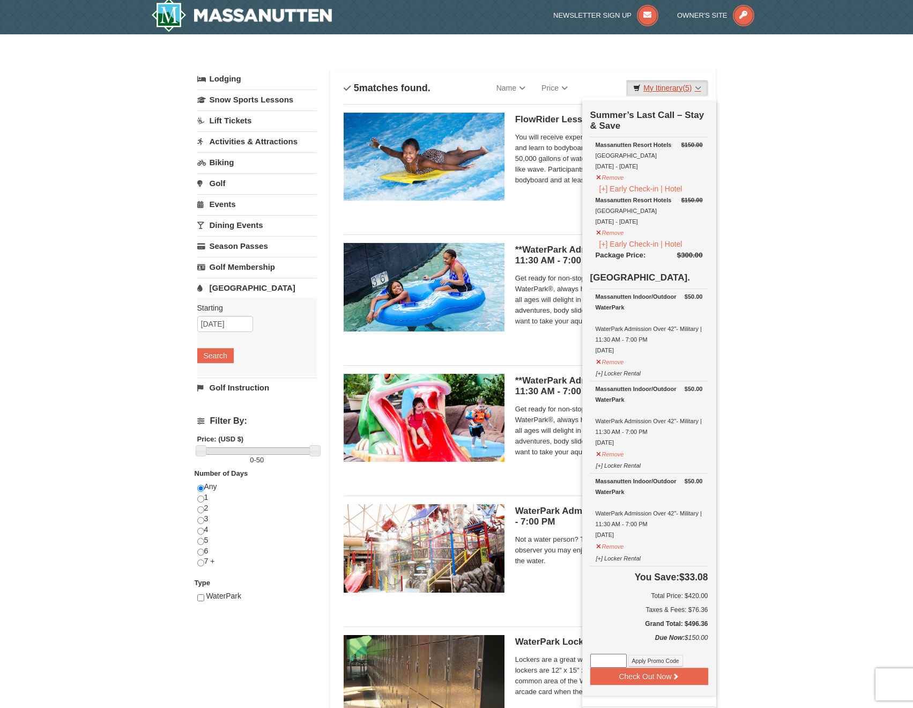
click at [692, 84] on link "My Itinerary (5)" at bounding box center [667, 88] width 82 height 16
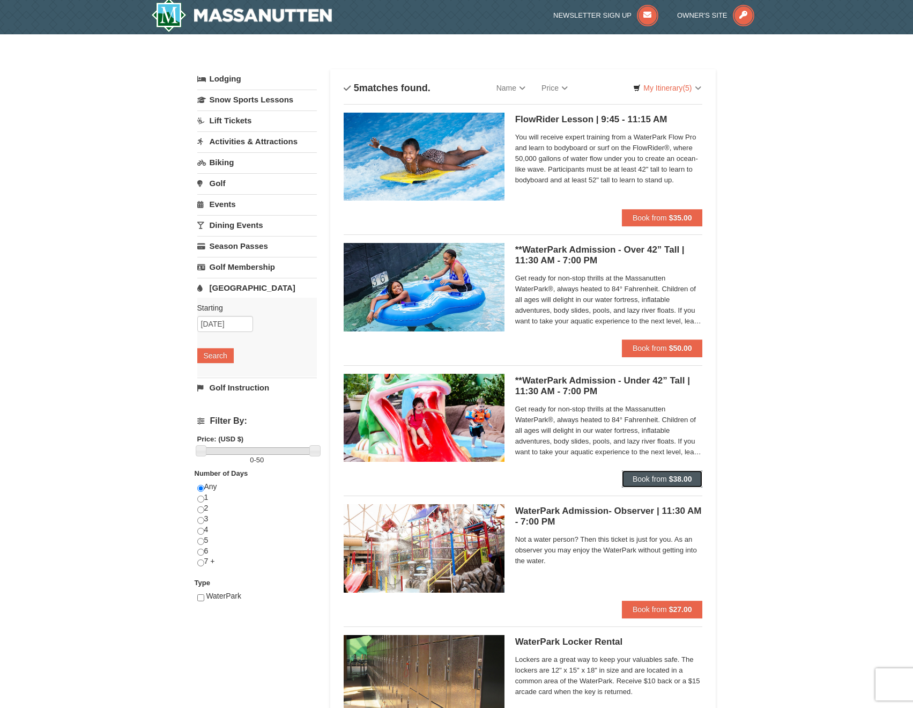
click at [659, 475] on span "Book from" at bounding box center [650, 479] width 34 height 9
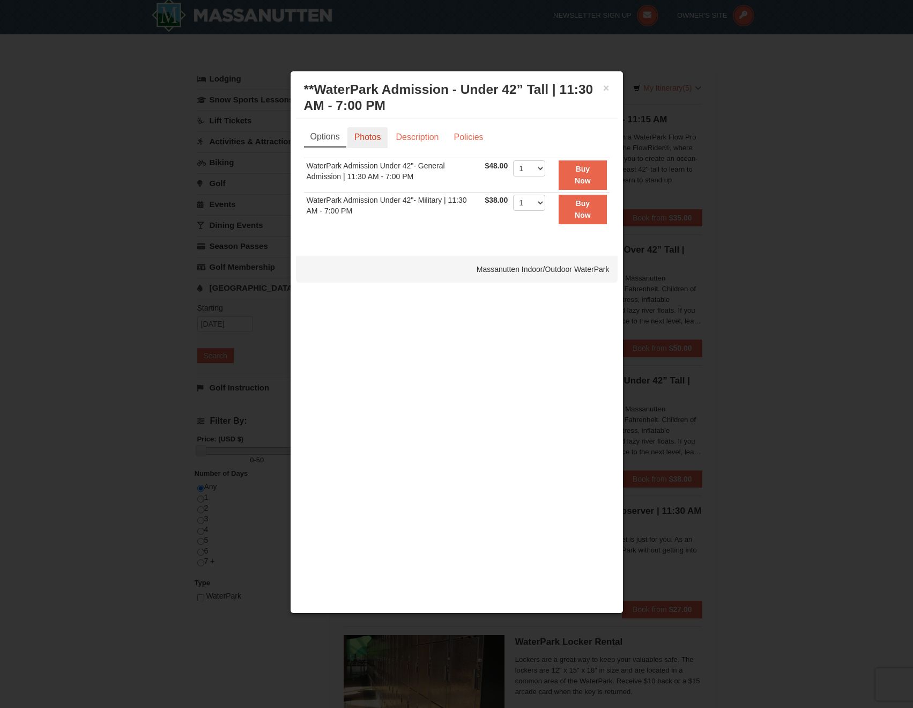
click at [373, 139] on link "Photos" at bounding box center [367, 137] width 41 height 20
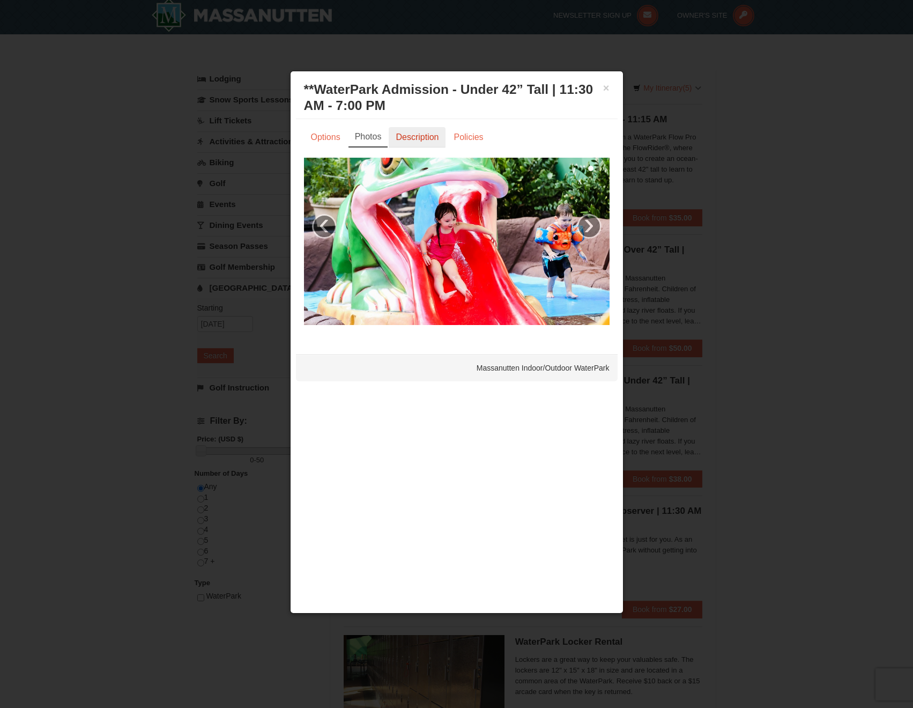
click at [395, 139] on link "Description" at bounding box center [417, 137] width 57 height 20
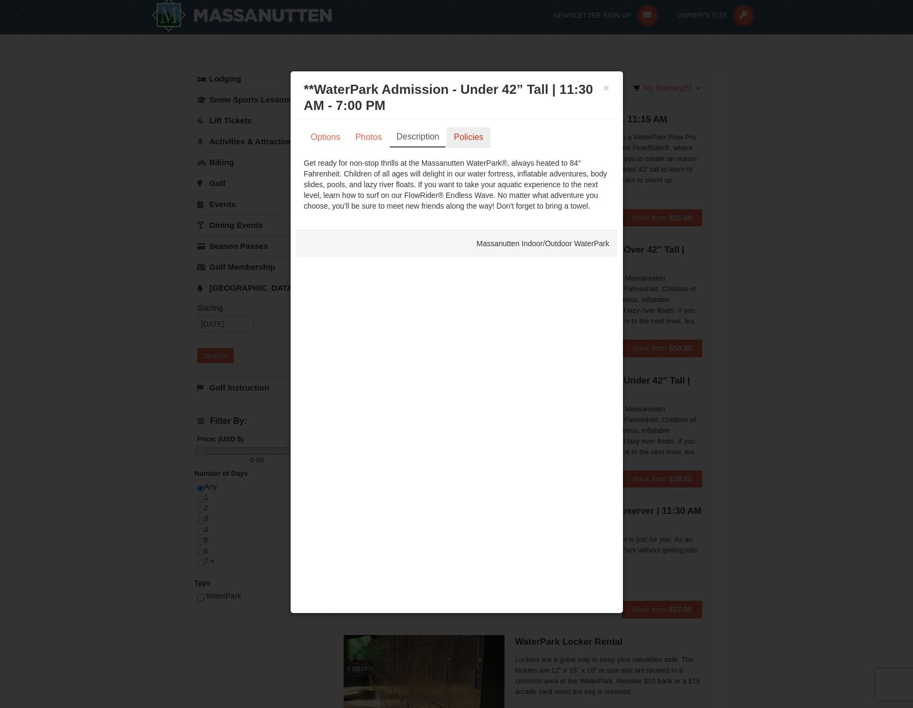
click at [461, 142] on link "Policies" at bounding box center [468, 137] width 43 height 20
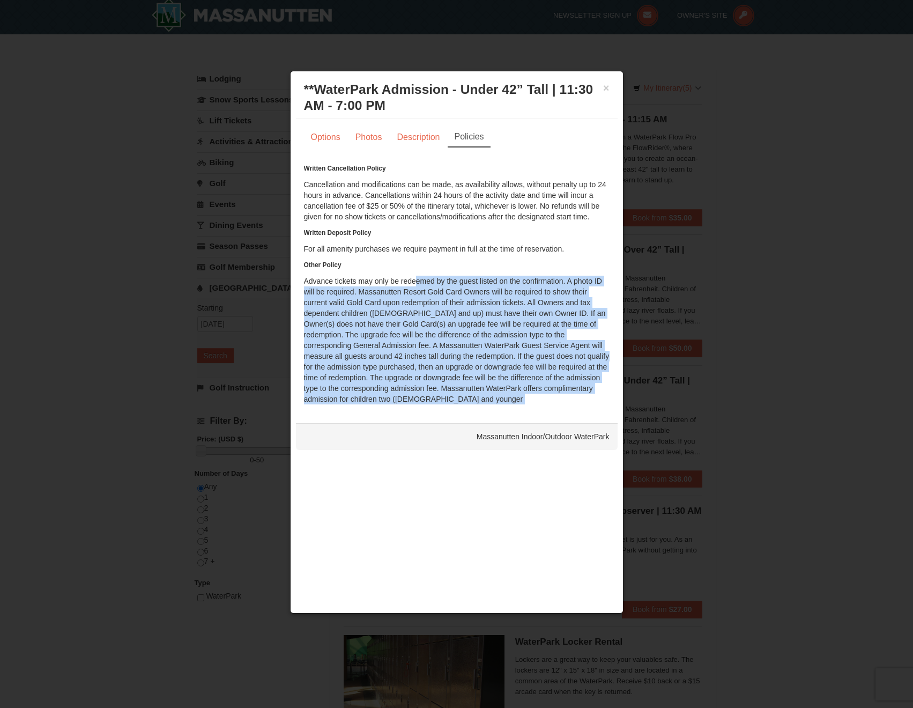
drag, startPoint x: 411, startPoint y: 281, endPoint x: 432, endPoint y: 418, distance: 138.3
click at [403, 428] on div "× **WaterPark Admission - Under 42” Tall | 11:30 AM - 7:00 PM Massanutten Indoo…" at bounding box center [457, 342] width 334 height 543
click at [607, 87] on button "×" at bounding box center [606, 88] width 6 height 11
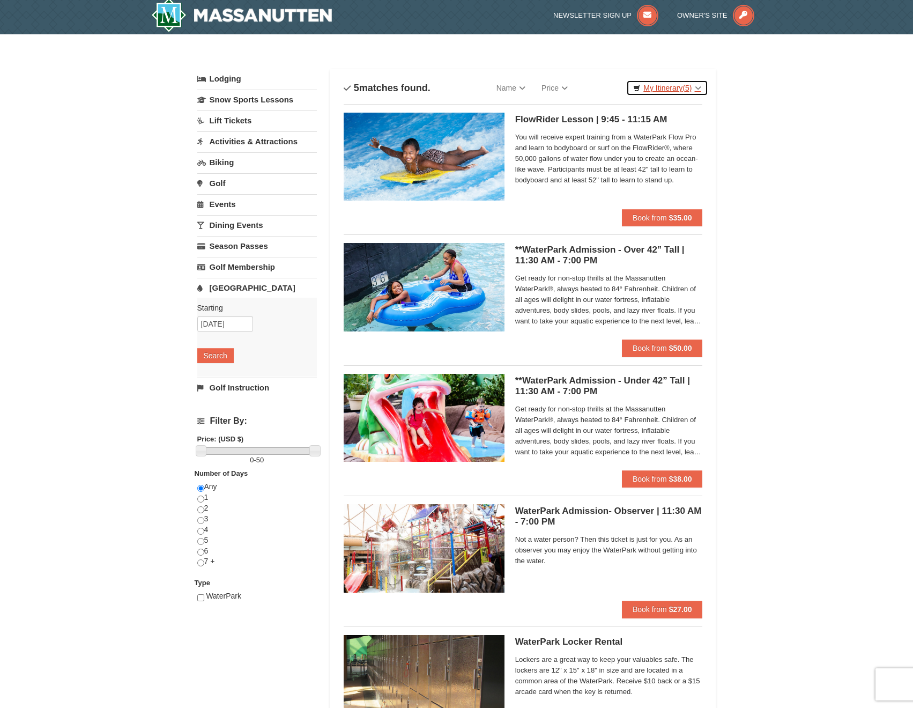
click at [688, 85] on span "(5)" at bounding box center [687, 88] width 9 height 9
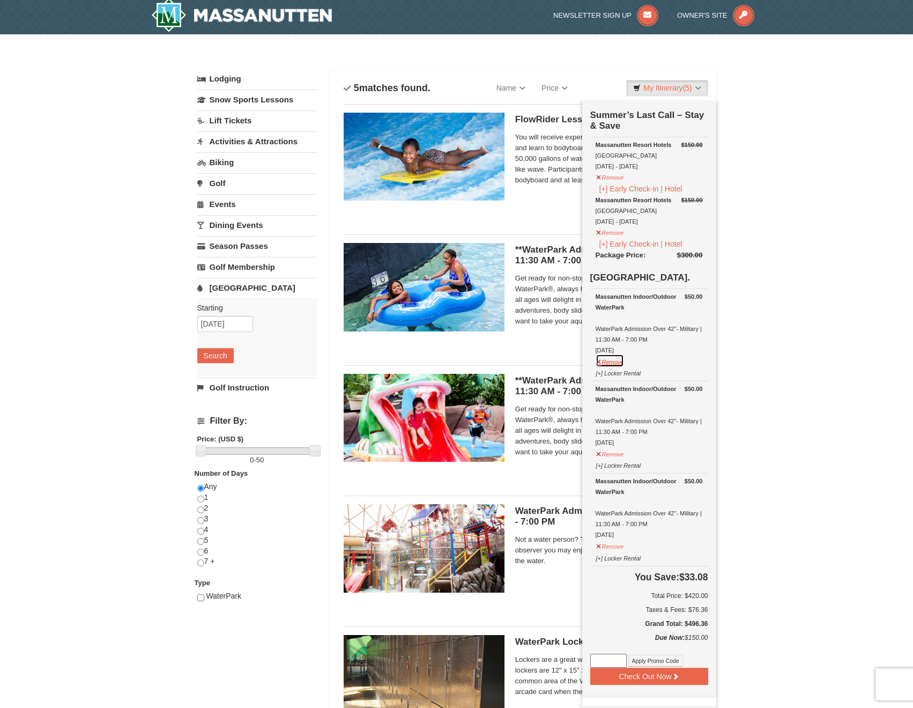
click at [620, 367] on button "Remove" at bounding box center [610, 360] width 29 height 13
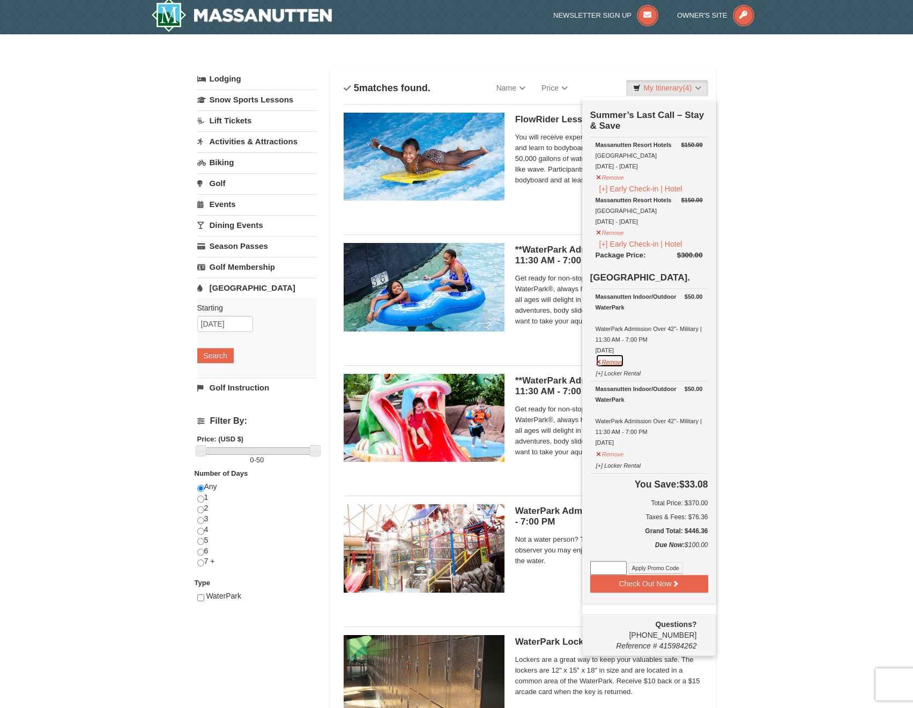
click at [620, 364] on button "Remove" at bounding box center [610, 360] width 29 height 13
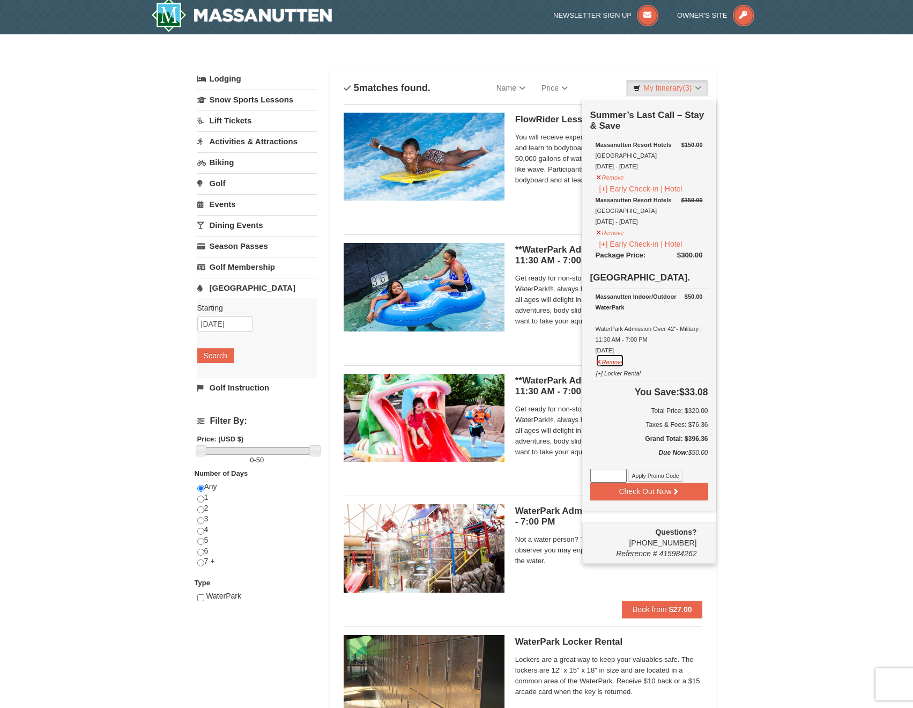
click at [620, 361] on button "Remove" at bounding box center [610, 360] width 29 height 13
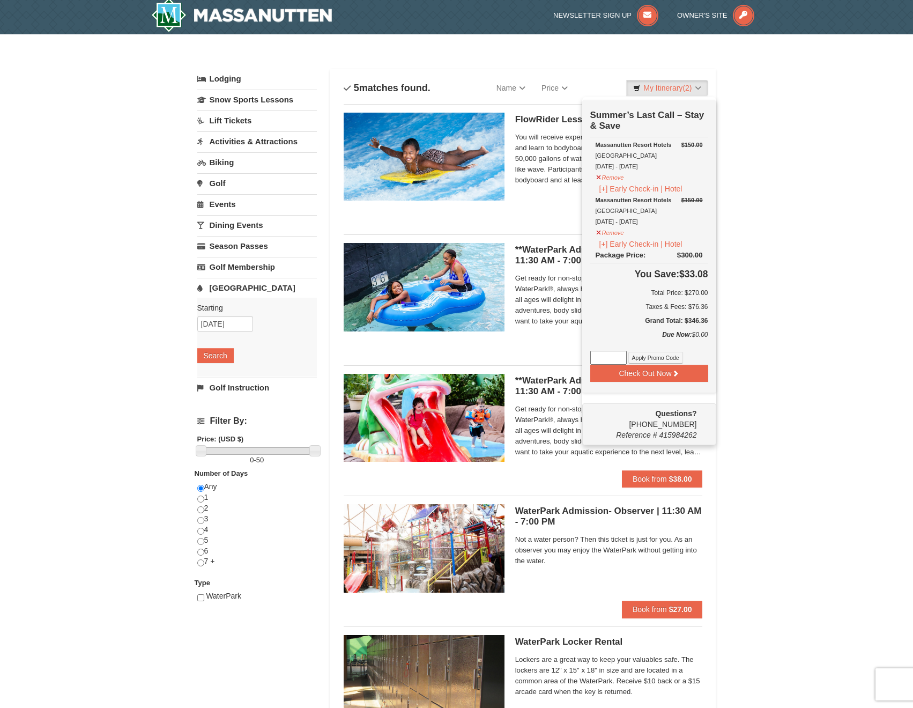
click at [743, 329] on div "× Categories List Filter My Itinerary (2) Check Out Now Summer’s Last Call – St…" at bounding box center [456, 410] width 913 height 752
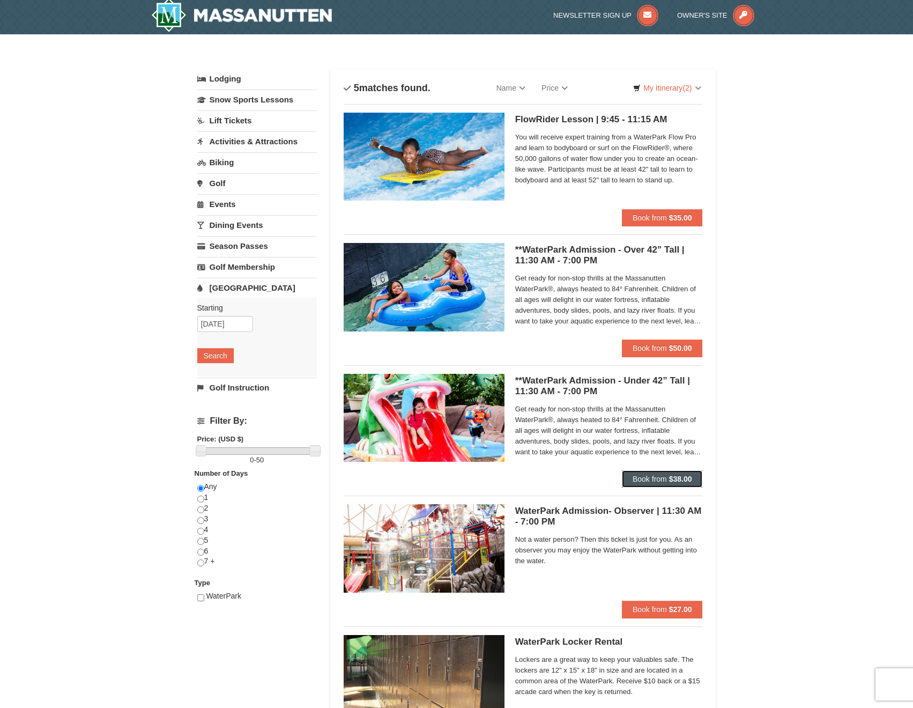
click at [672, 478] on strong "$38.00" at bounding box center [680, 479] width 23 height 9
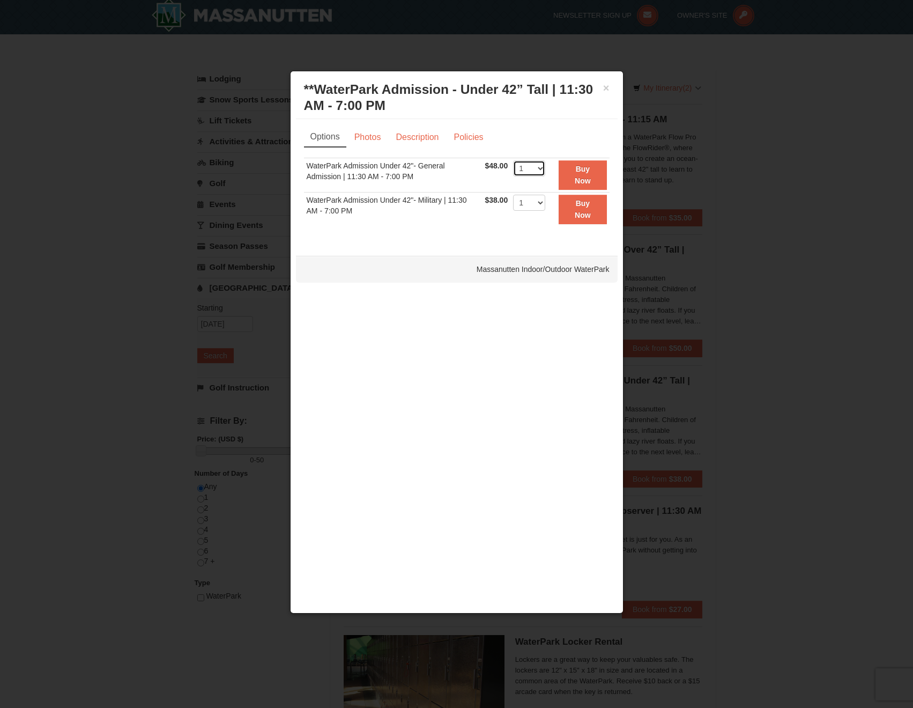
click at [528, 162] on select "1 2 3 4 5 6 7 8 9 10 11 12 13 14 15 16 17 18 19 20 21 22" at bounding box center [529, 168] width 32 height 16
select select "2"
click at [513, 160] on select "1 2 3 4 5 6 7 8 9 10 11 12 13 14 15 16 17 18 19 20 21 22" at bounding box center [529, 168] width 32 height 16
click at [582, 178] on strong "Buy Now" at bounding box center [583, 175] width 16 height 20
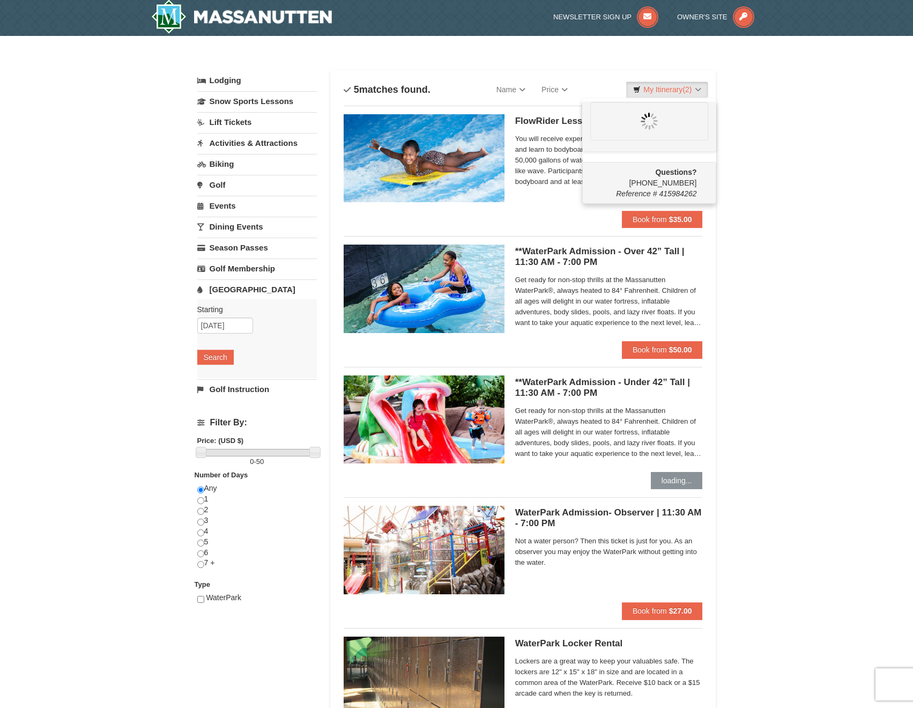
scroll to position [0, 0]
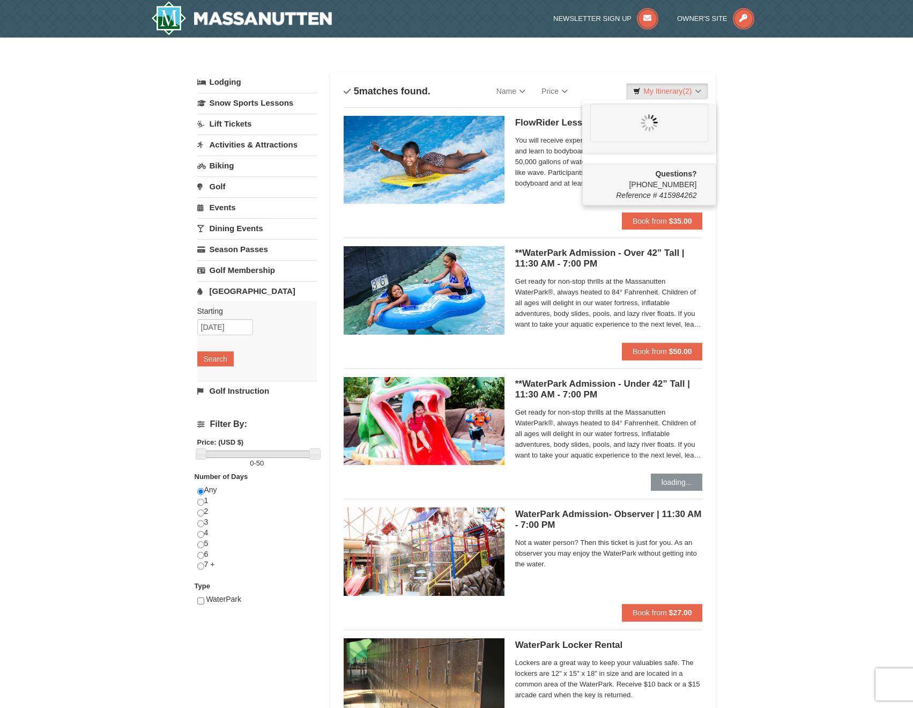
click at [736, 282] on div "× Categories List Filter My Itinerary (2) Questions? 1-540-289-9441 Reference #…" at bounding box center [456, 414] width 913 height 752
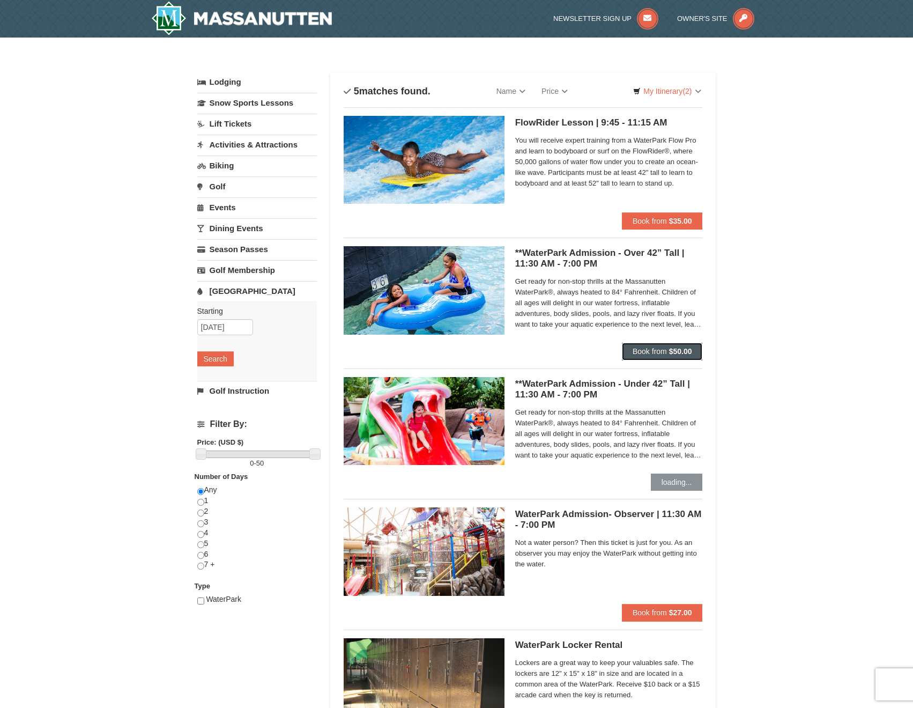
click at [659, 346] on button "Book from $50.00" at bounding box center [662, 351] width 81 height 17
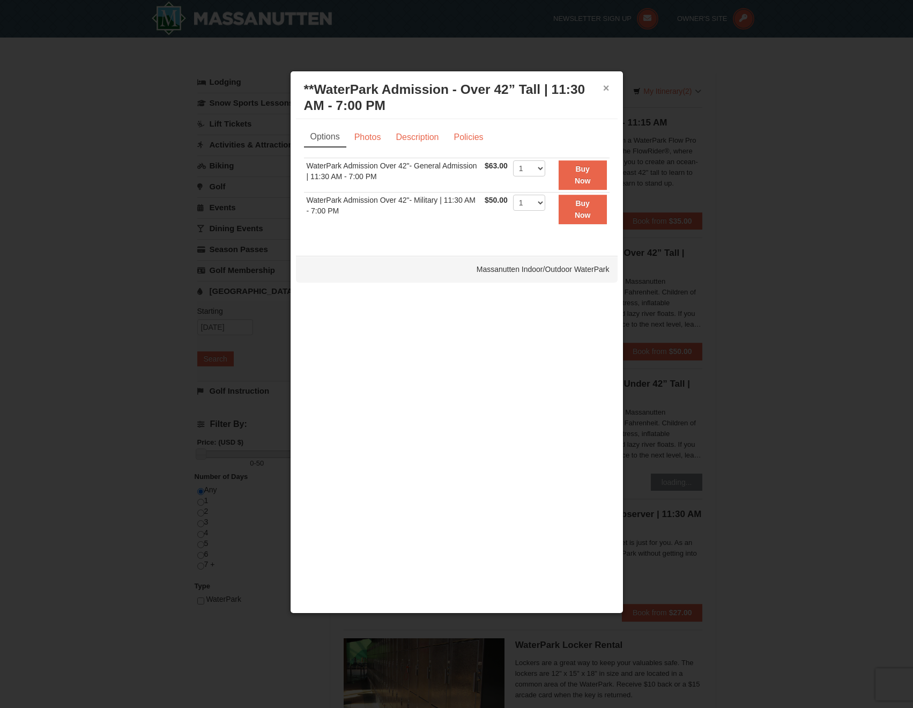
click at [606, 91] on button "×" at bounding box center [606, 88] width 6 height 11
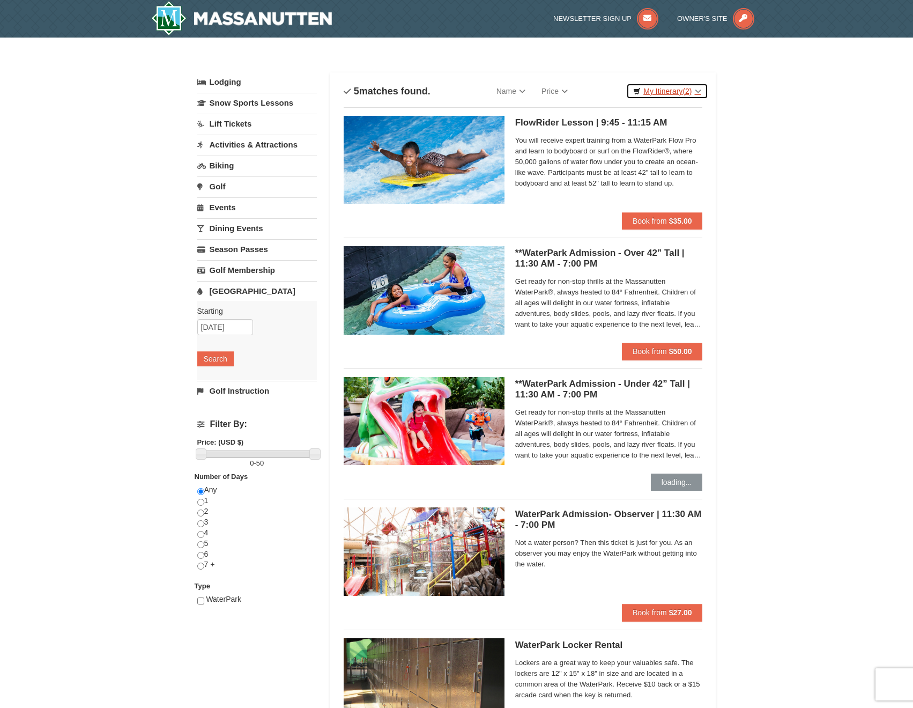
click at [688, 90] on span "(2)" at bounding box center [687, 91] width 9 height 9
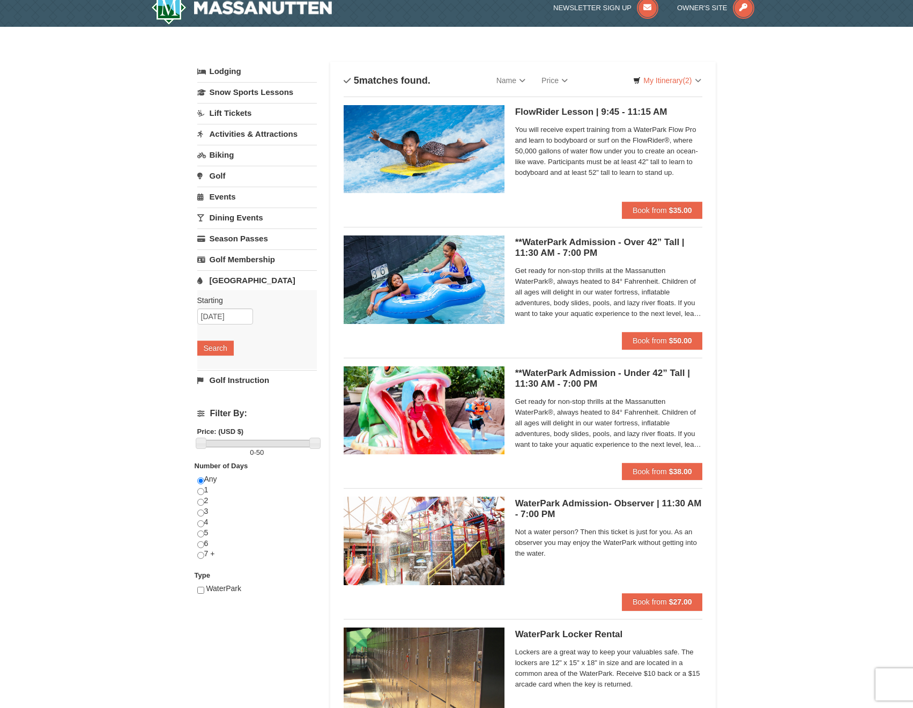
scroll to position [12, 0]
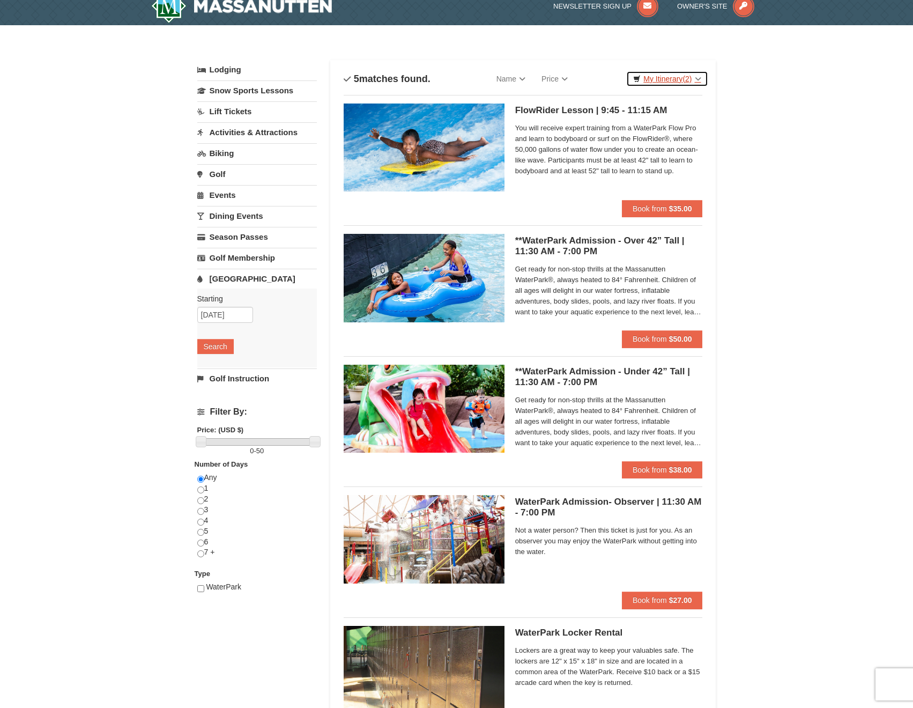
click at [687, 79] on span "(2)" at bounding box center [687, 79] width 9 height 9
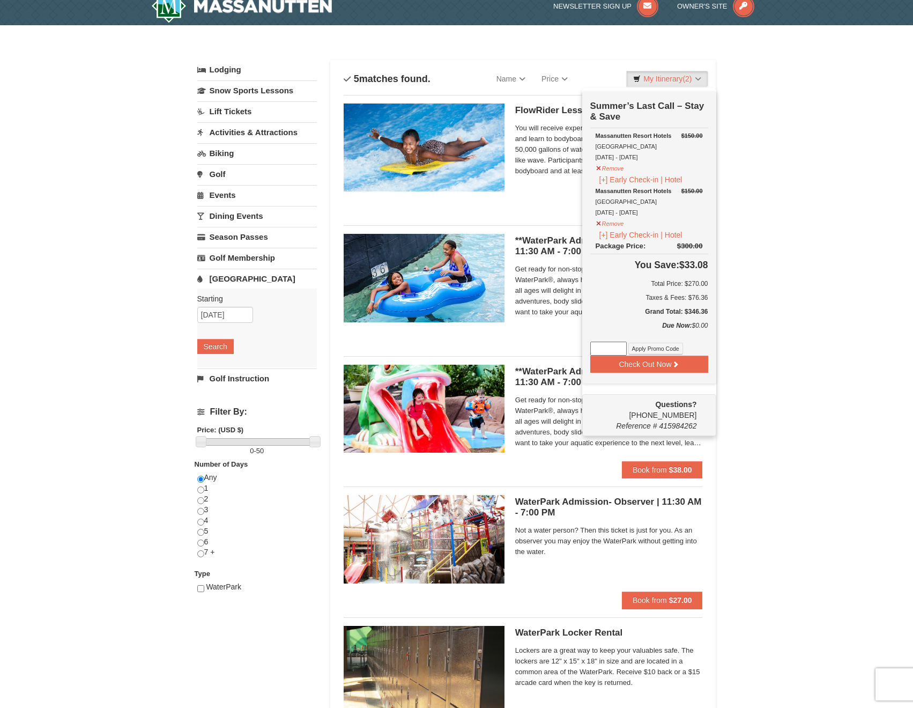
click at [734, 288] on div "× Categories List Filter My Itinerary (2) Check Out Now Summer’s Last Call – St…" at bounding box center [456, 401] width 913 height 752
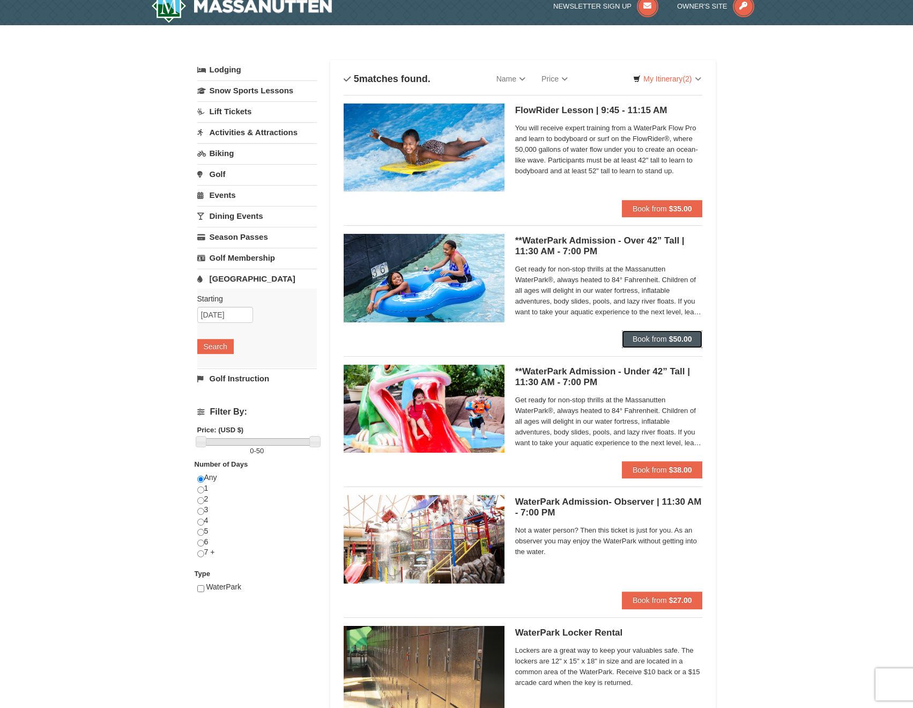
click at [683, 338] on strong "$50.00" at bounding box center [680, 339] width 23 height 9
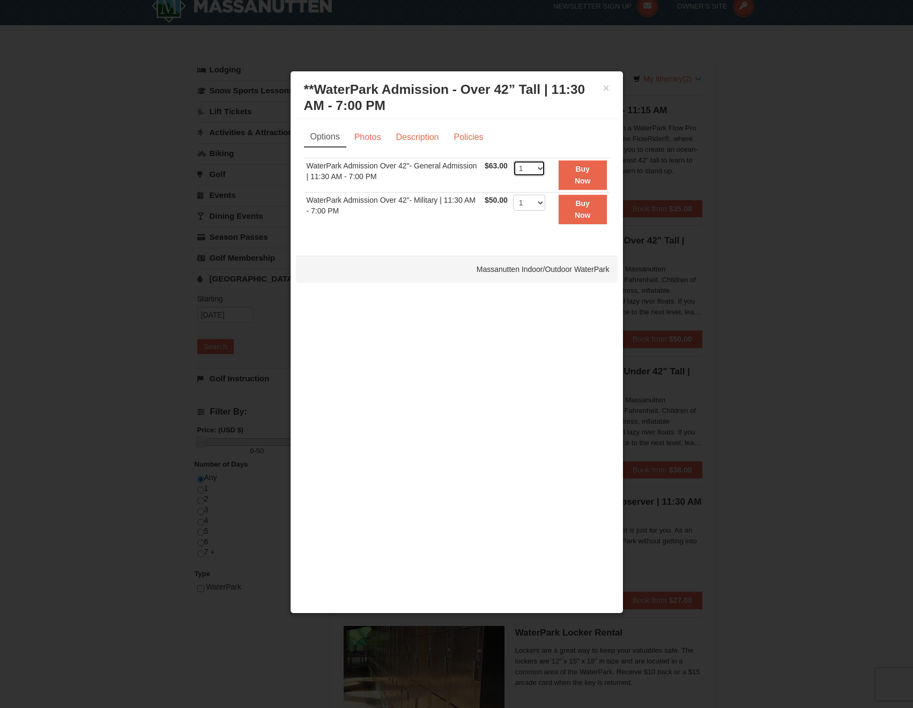
click at [527, 167] on select "1 2 3 4 5 6 7 8 9 10 11 12 13 14 15 16 17 18 19 20 21 22" at bounding box center [529, 168] width 32 height 16
select select "3"
click at [513, 160] on select "1 2 3 4 5 6 7 8 9 10 11 12 13 14 15 16 17 18 19 20 21 22" at bounding box center [529, 168] width 32 height 16
click at [599, 174] on button "Buy Now" at bounding box center [583, 174] width 48 height 29
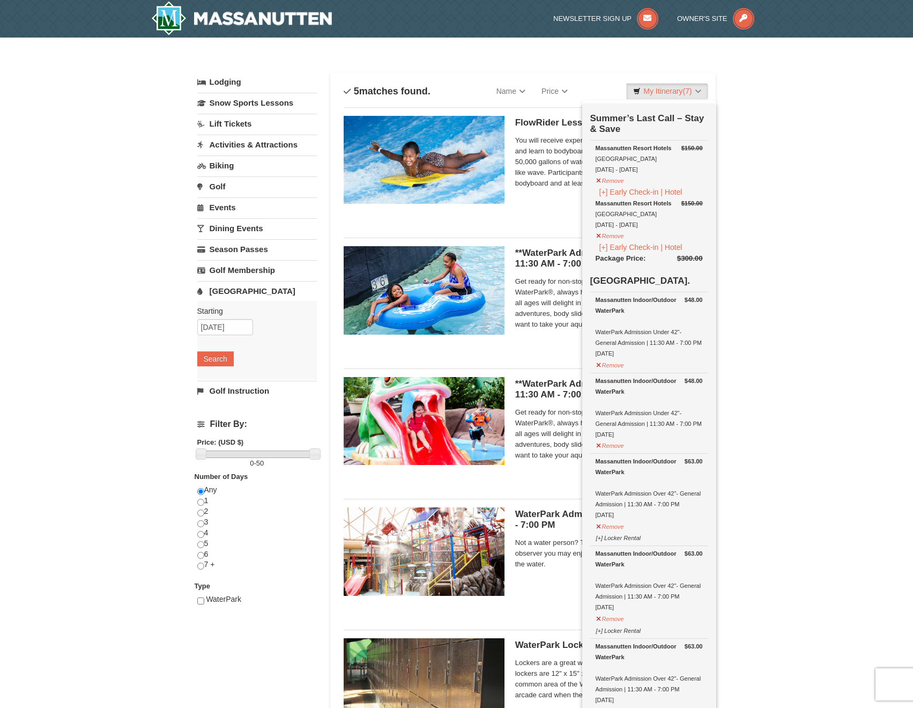
scroll to position [3, 0]
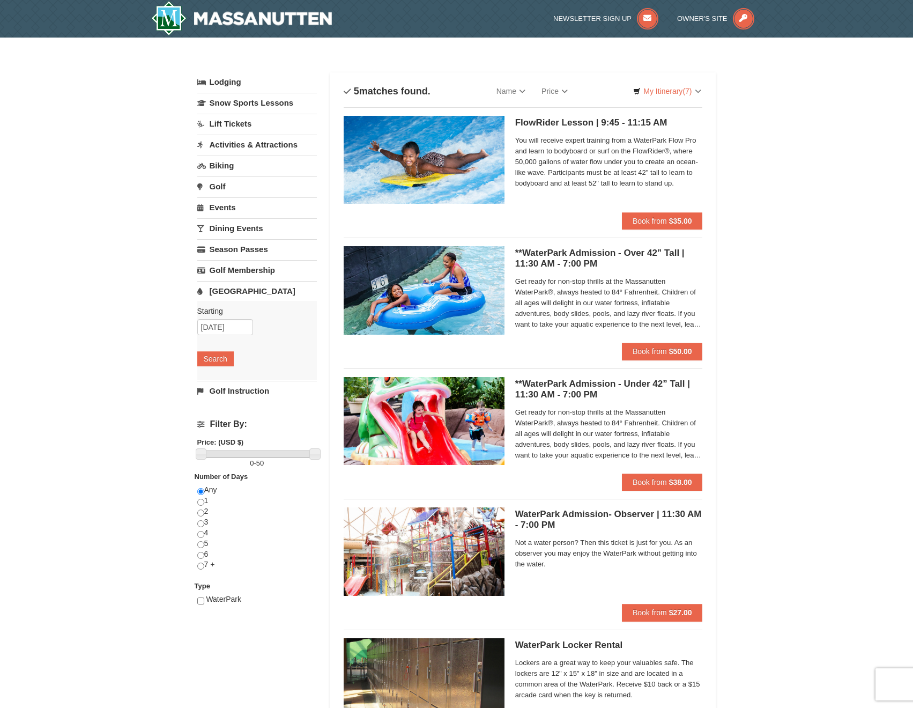
click at [766, 190] on div "× Categories List Filter My Itinerary (7) Check Out Now Summer’s Last Call – St…" at bounding box center [456, 414] width 913 height 752
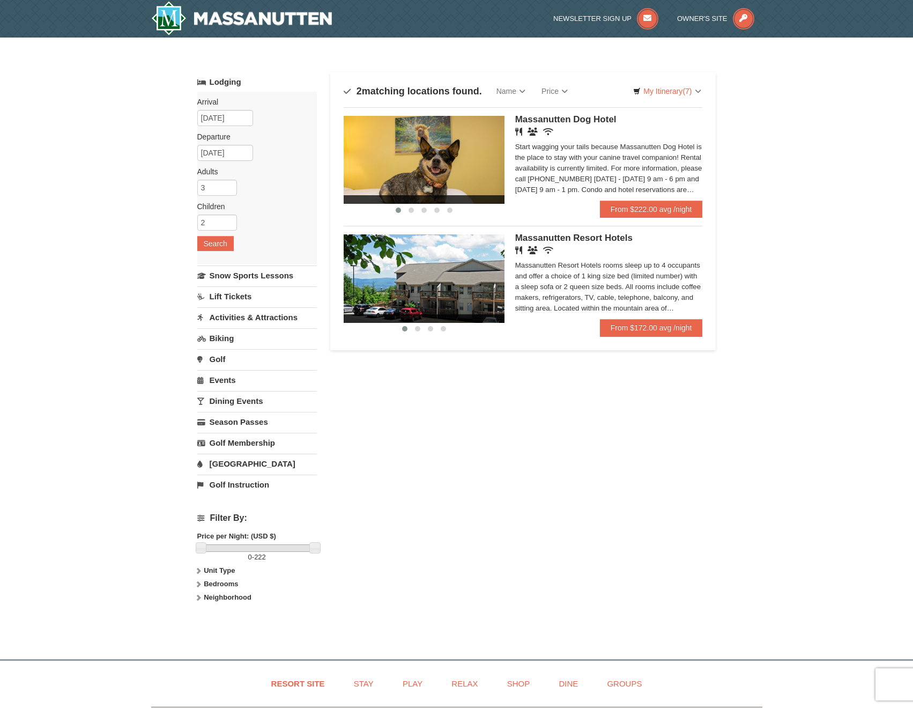
click at [655, 308] on div "Massanutten Resort Hotels rooms sleep up to 4 occupants and offer a choice of 1…" at bounding box center [609, 287] width 188 height 54
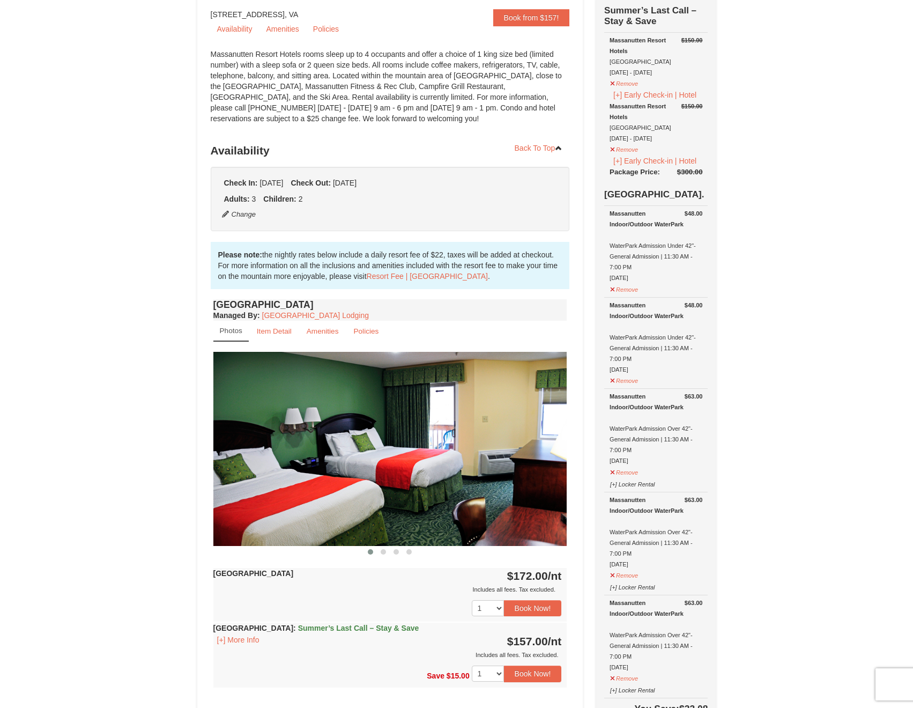
scroll to position [113, 0]
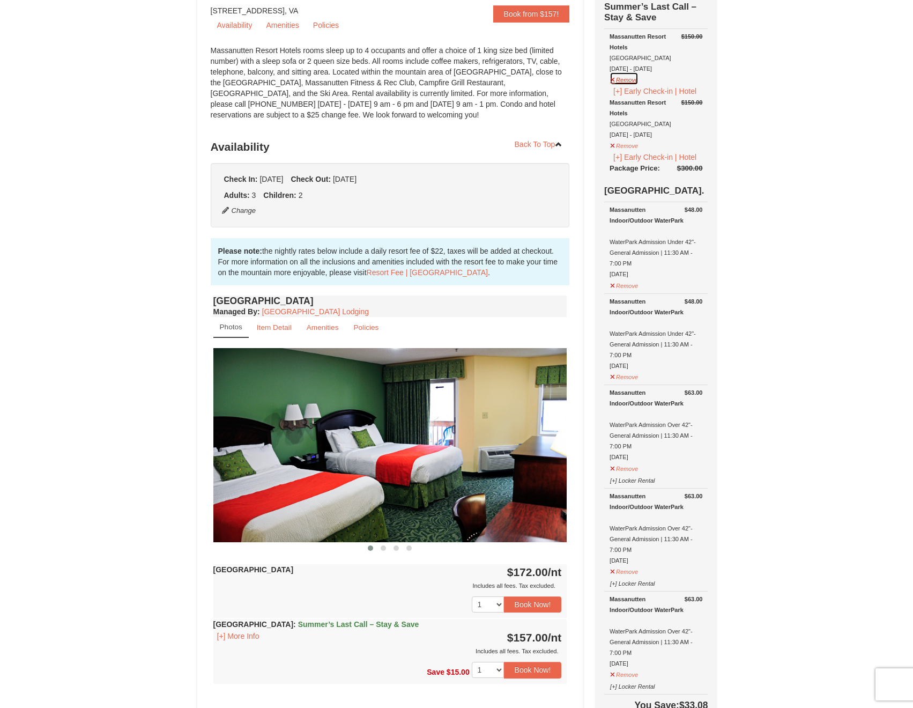
click at [623, 78] on button "Remove" at bounding box center [624, 78] width 29 height 13
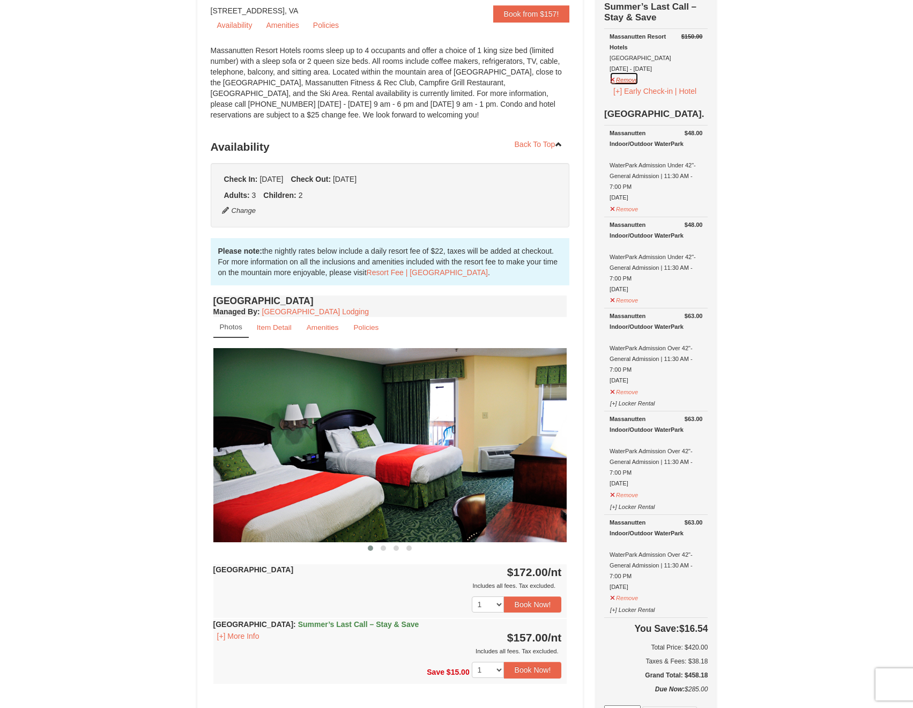
click at [633, 81] on button "Remove" at bounding box center [624, 78] width 29 height 13
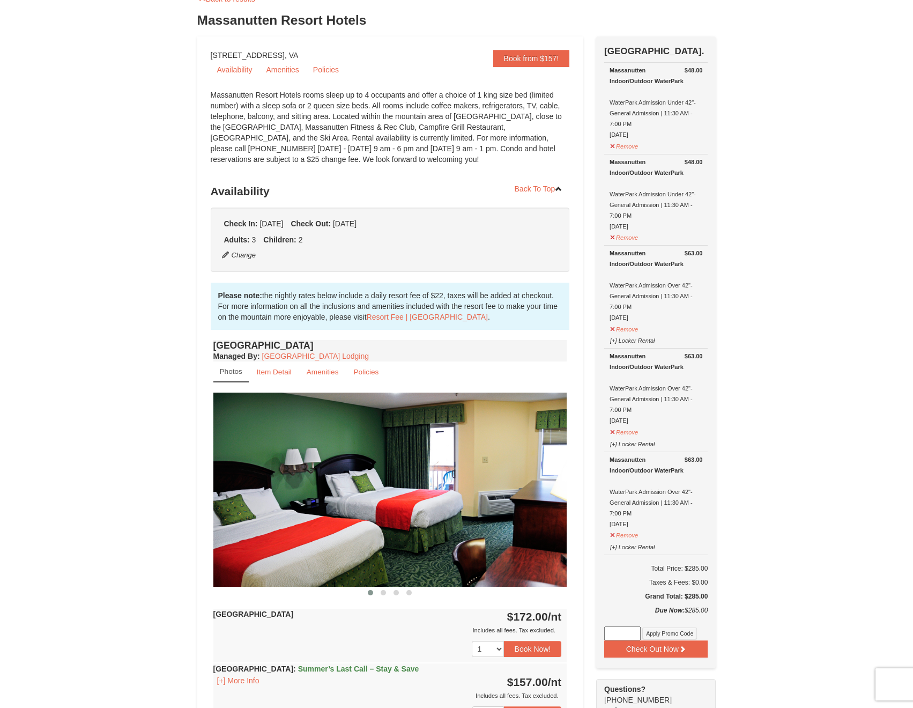
scroll to position [0, 0]
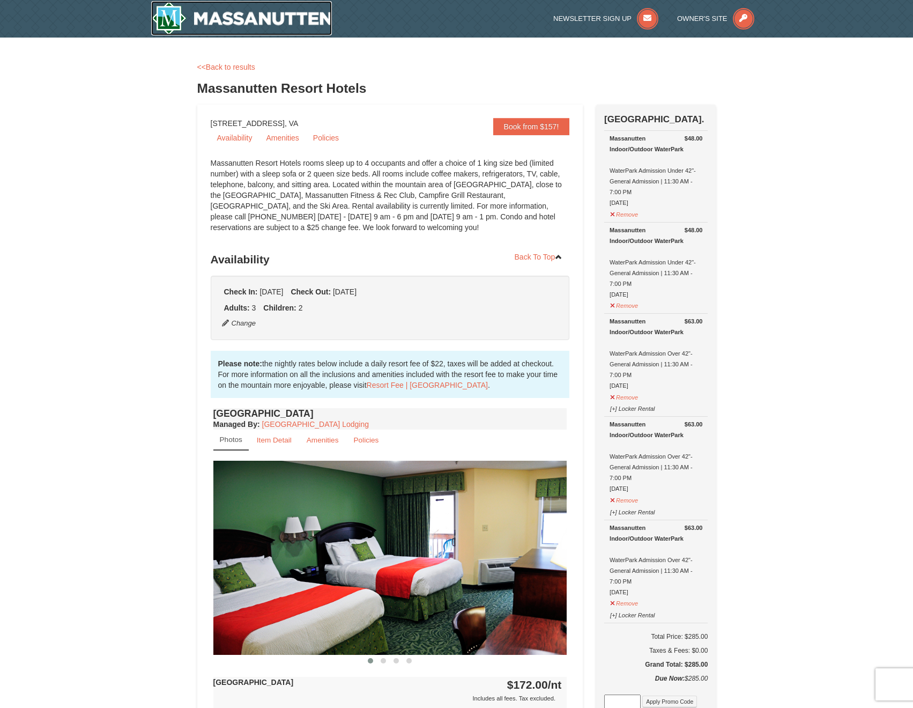
click at [209, 18] on img at bounding box center [241, 18] width 181 height 34
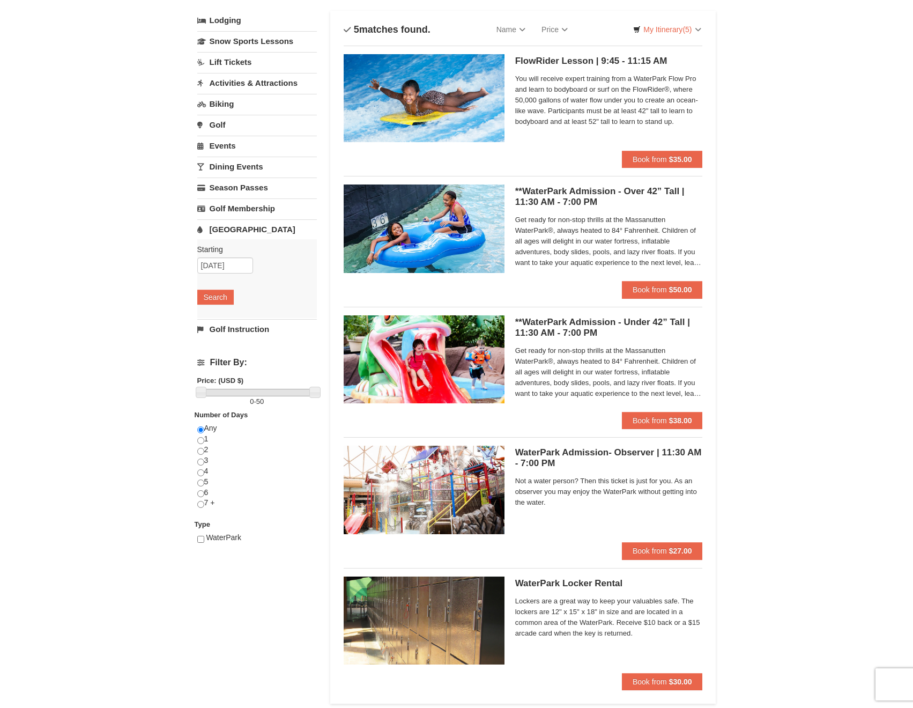
scroll to position [63, 0]
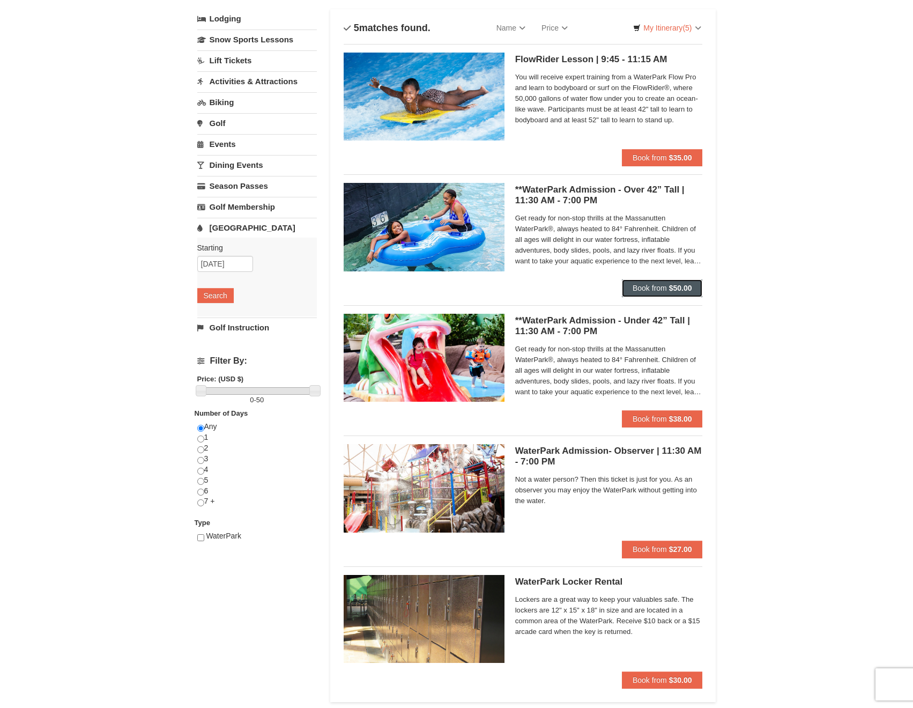
click at [667, 287] on button "Book from $50.00" at bounding box center [662, 287] width 81 height 17
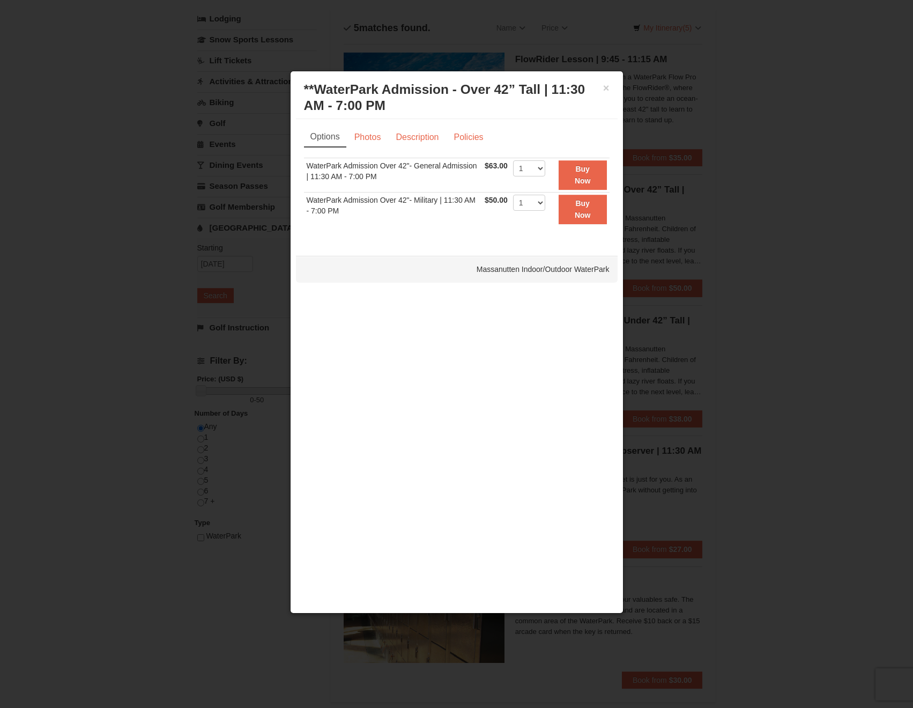
click at [610, 90] on div "× **WaterPark Admission - Over 42” Tall | 11:30 AM - 7:00 PM Massanutten Indoor…" at bounding box center [457, 98] width 322 height 42
click at [602, 90] on h3 "**WaterPark Admission - Over 42” Tall | 11:30 AM - 7:00 PM Massanutten Indoor/O…" at bounding box center [457, 98] width 306 height 32
click at [605, 89] on button "×" at bounding box center [606, 88] width 6 height 11
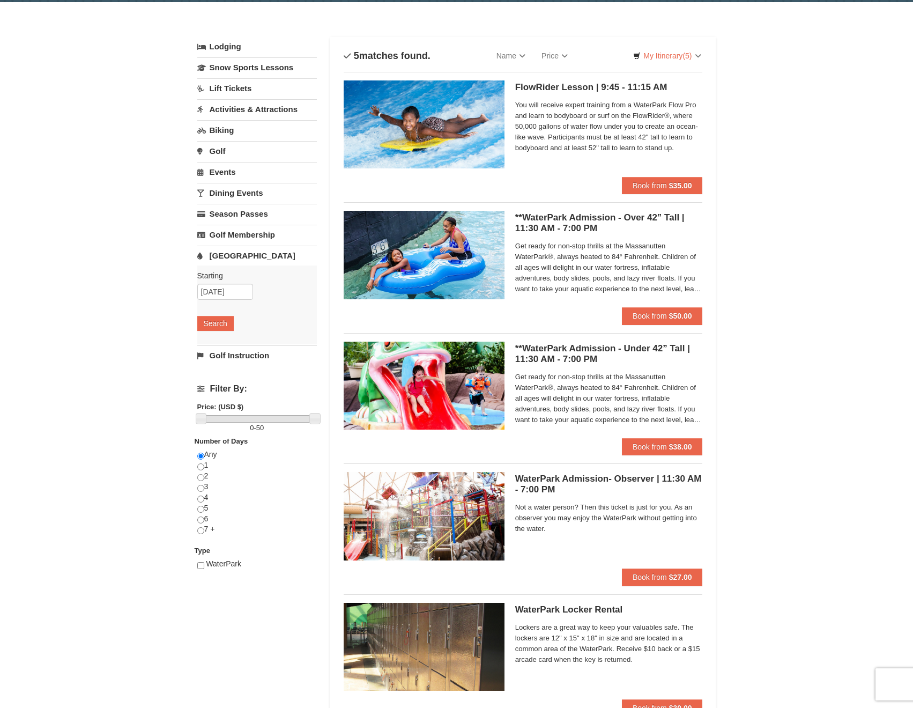
scroll to position [0, 0]
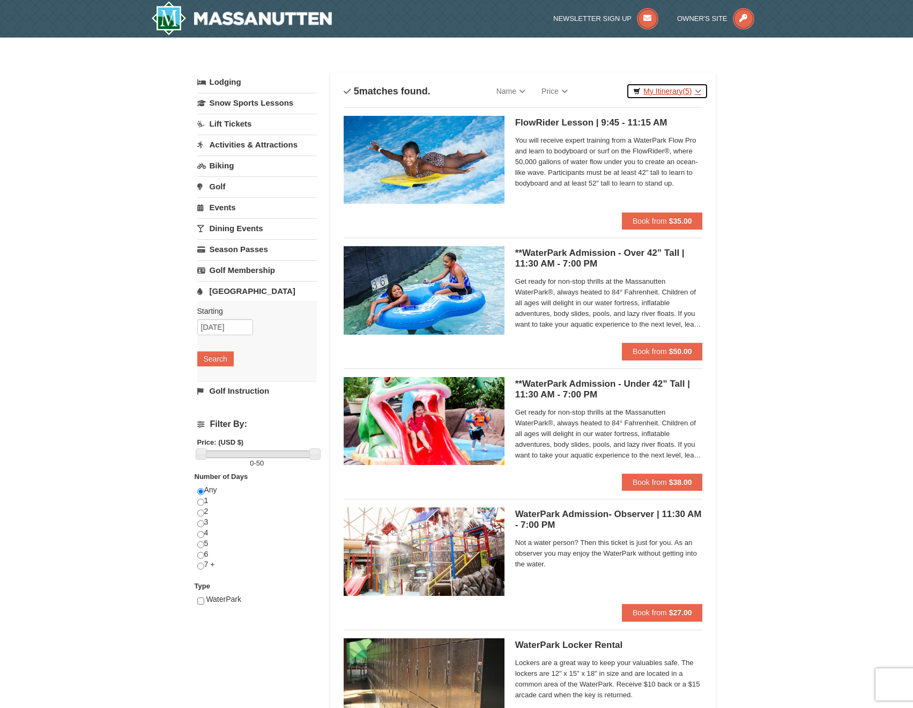
click at [683, 97] on link "My Itinerary (5)" at bounding box center [667, 91] width 82 height 16
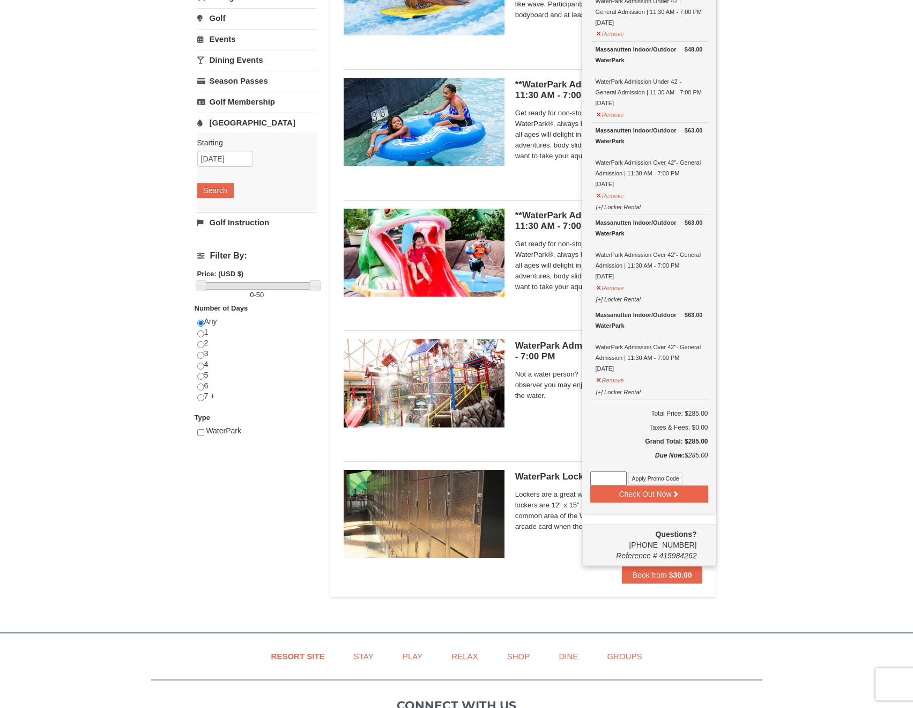
scroll to position [197, 0]
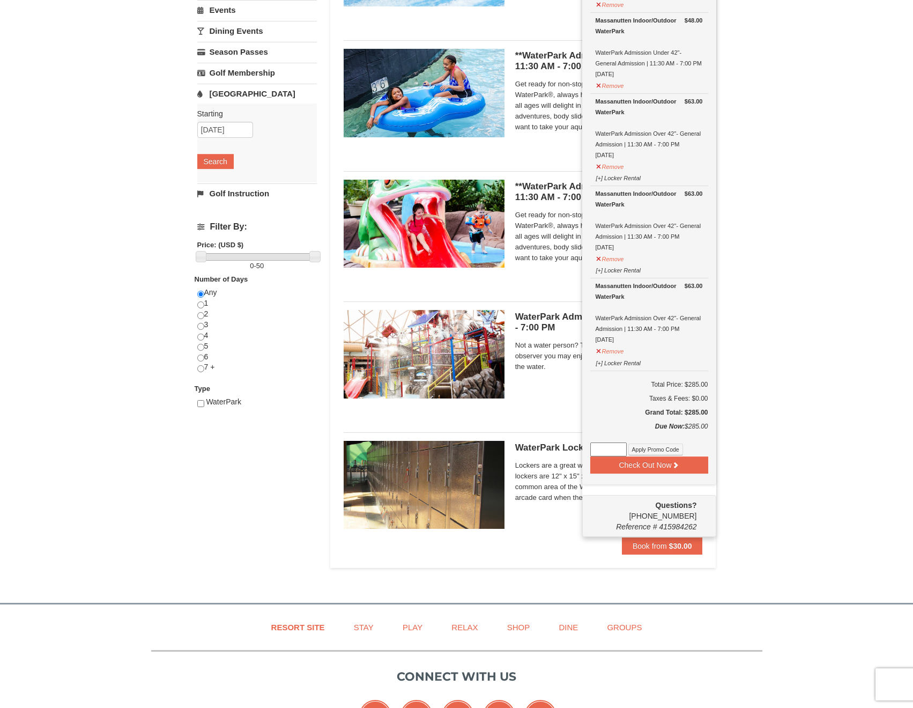
click at [834, 223] on div "× Categories List Filter My Itinerary (5) Check Out Now Water Park Pass. $48.00…" at bounding box center [456, 216] width 913 height 752
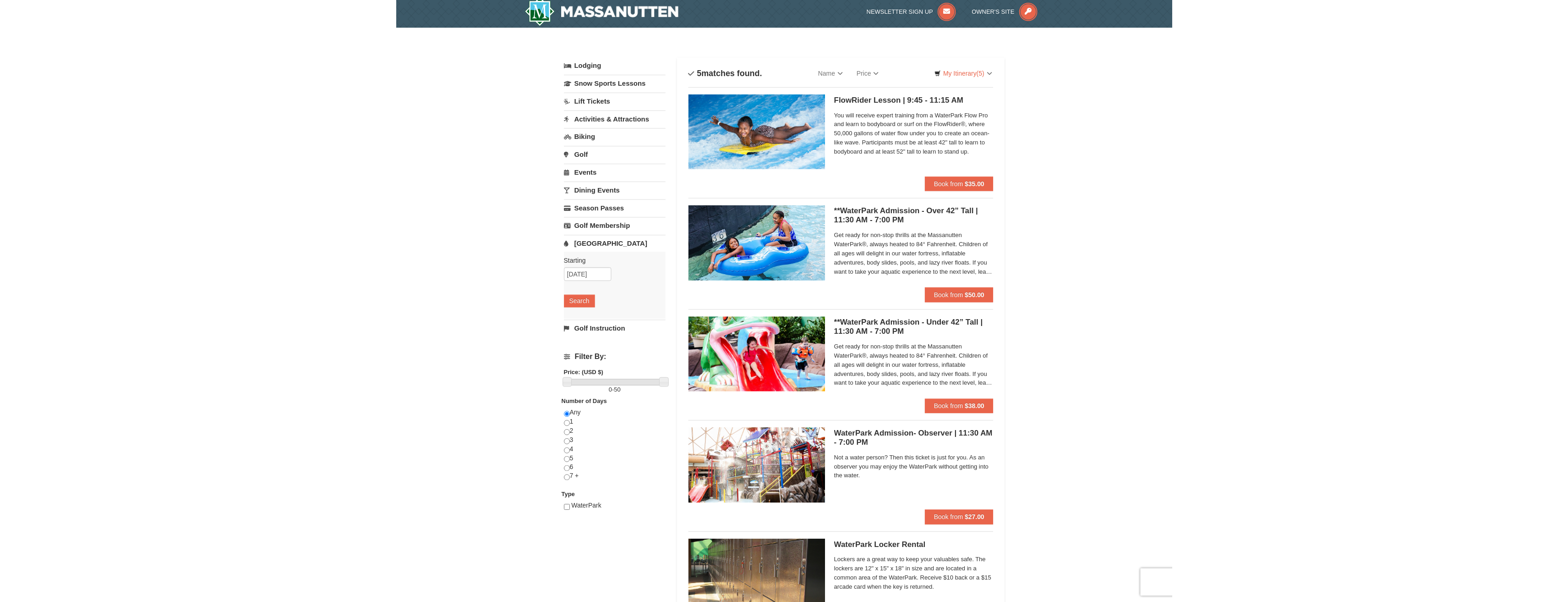
scroll to position [3, 0]
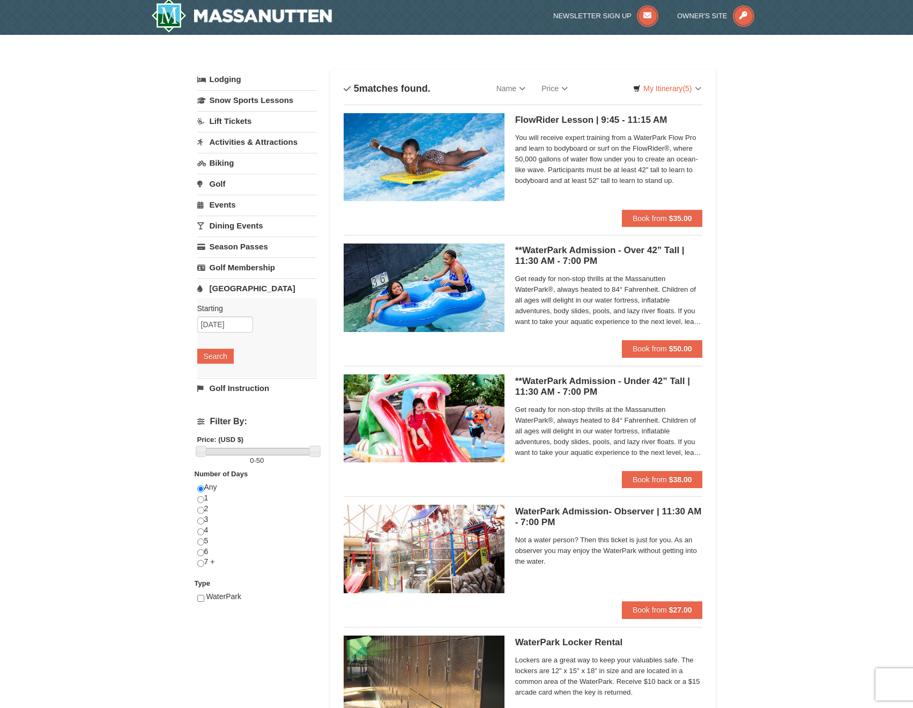
click at [760, 85] on div "× Categories List Filter My Itinerary (5) Check Out Now Water Park Pass. $48.00…" at bounding box center [456, 411] width 913 height 752
click at [778, 208] on div "× Categories List Filter My Itinerary (5) Check Out Now Water Park Pass. $48.00…" at bounding box center [456, 411] width 913 height 752
click at [661, 83] on link "My Itinerary (5)" at bounding box center [667, 88] width 82 height 16
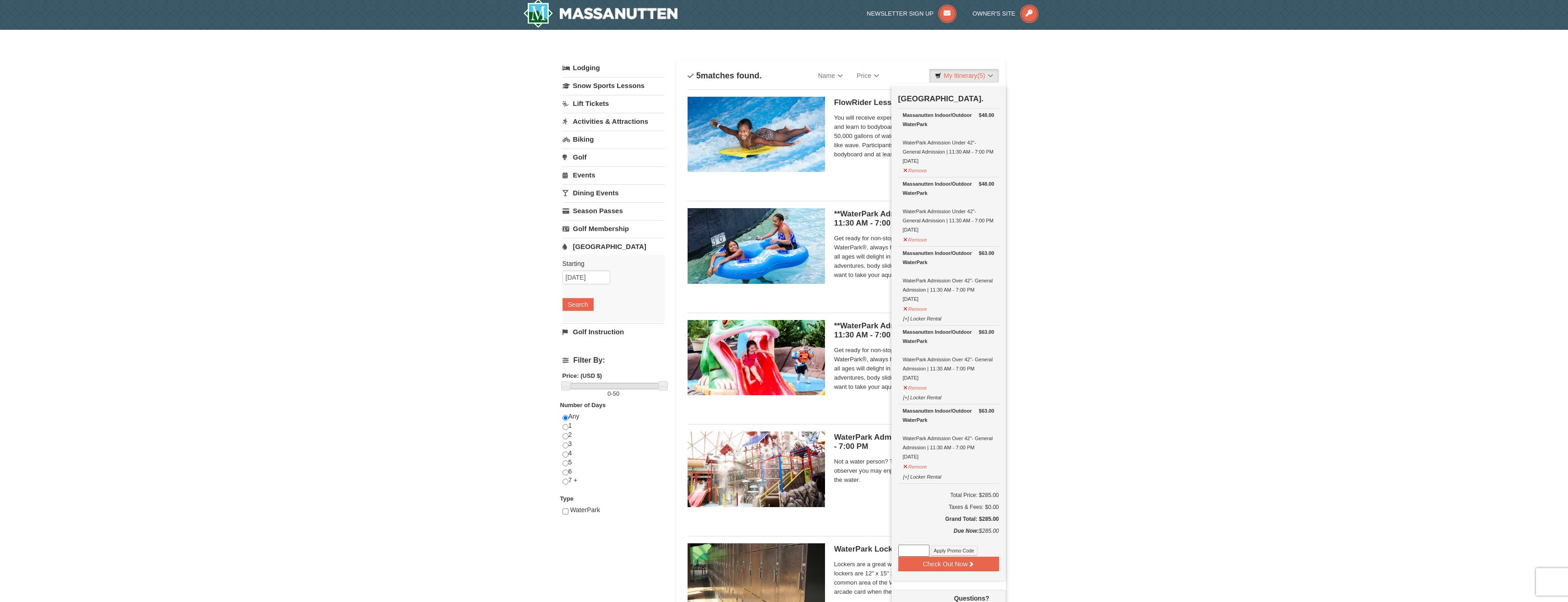
click at [780, 286] on div "× Categories List Filter My Itinerary (5) Check Out Now Water Park Pass. $48.00…" at bounding box center [784, 351] width 1568 height 643
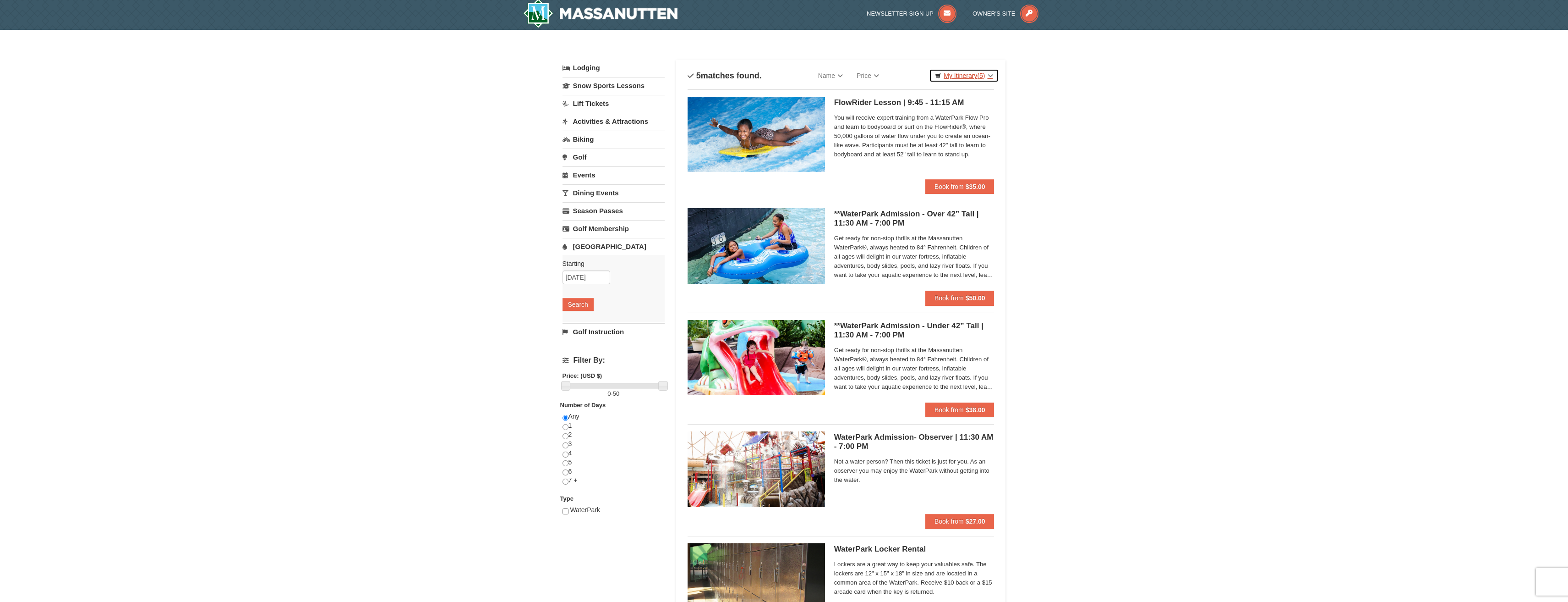
click at [780, 69] on link "My Itinerary (5)" at bounding box center [964, 75] width 70 height 14
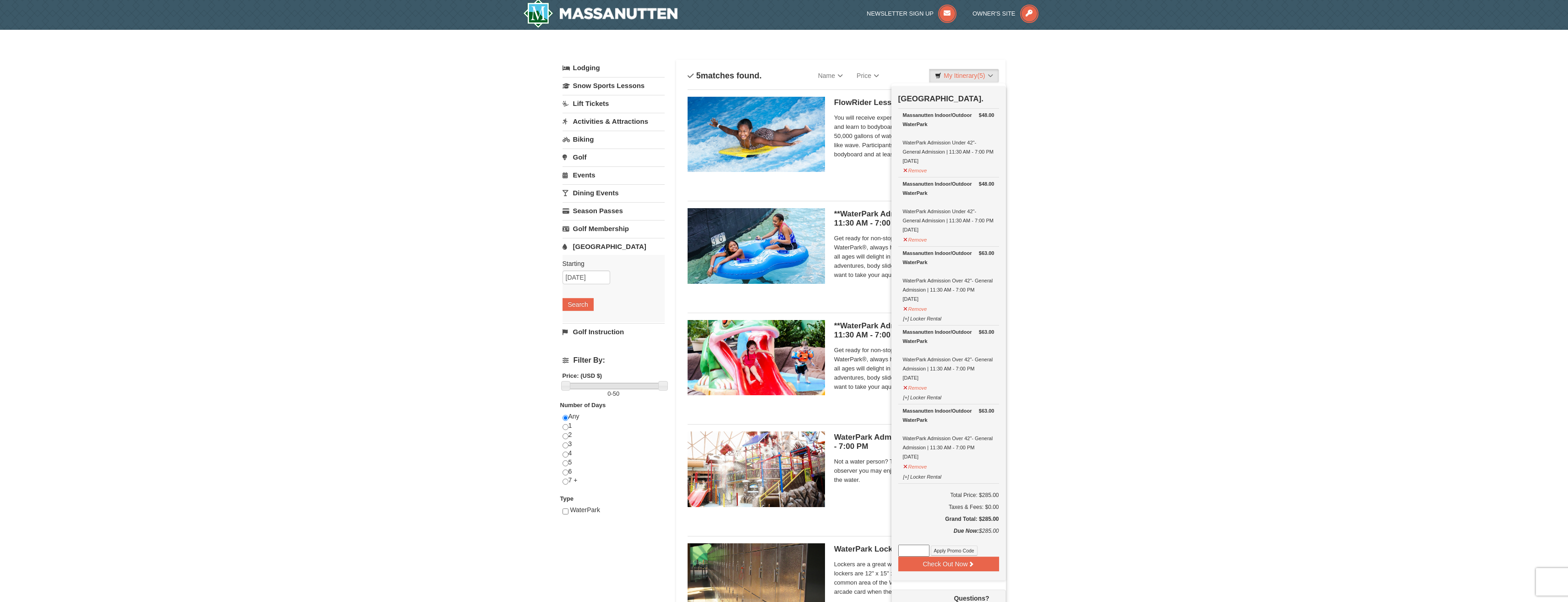
click at [588, 69] on link "Lodging" at bounding box center [614, 68] width 103 height 16
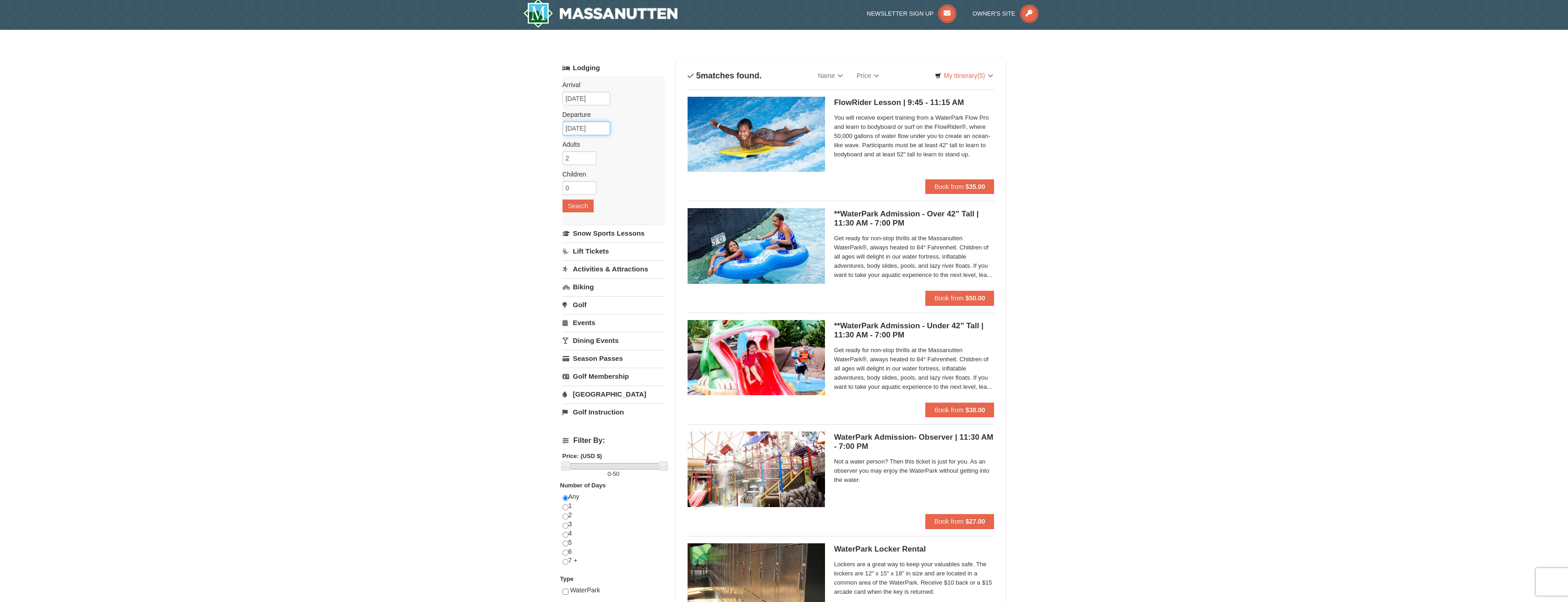
click at [589, 126] on input "09/15/2025" at bounding box center [586, 128] width 48 height 14
click at [573, 204] on link "14" at bounding box center [573, 207] width 16 height 13
type input "[DATE]"
type input "3"
click at [589, 154] on input "3" at bounding box center [579, 158] width 34 height 14
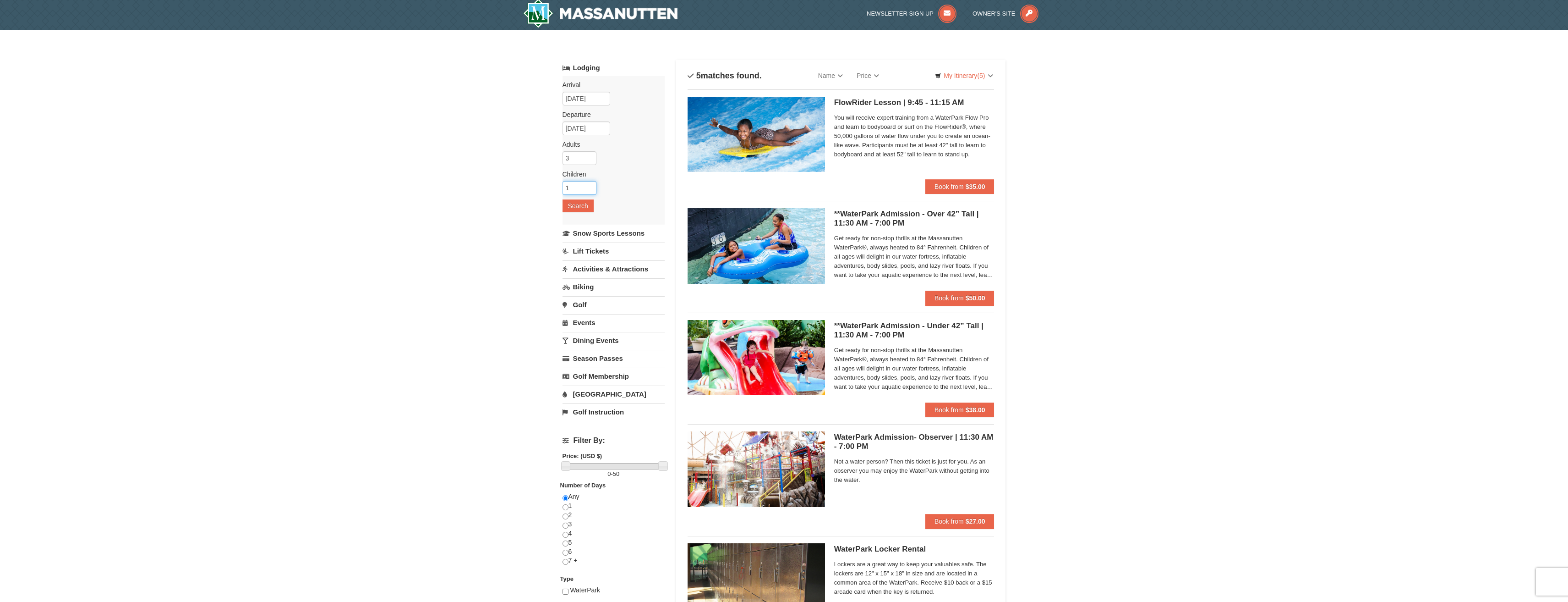
click at [589, 185] on input "1" at bounding box center [579, 188] width 34 height 14
type input "2"
click at [589, 185] on input "2" at bounding box center [579, 188] width 34 height 14
click at [575, 199] on div "Arrival Please format dates MM/DD/YYYY Please format dates MM/DD/YYYY 09/13/202…" at bounding box center [614, 150] width 103 height 148
click at [573, 204] on button "Search" at bounding box center [578, 205] width 31 height 13
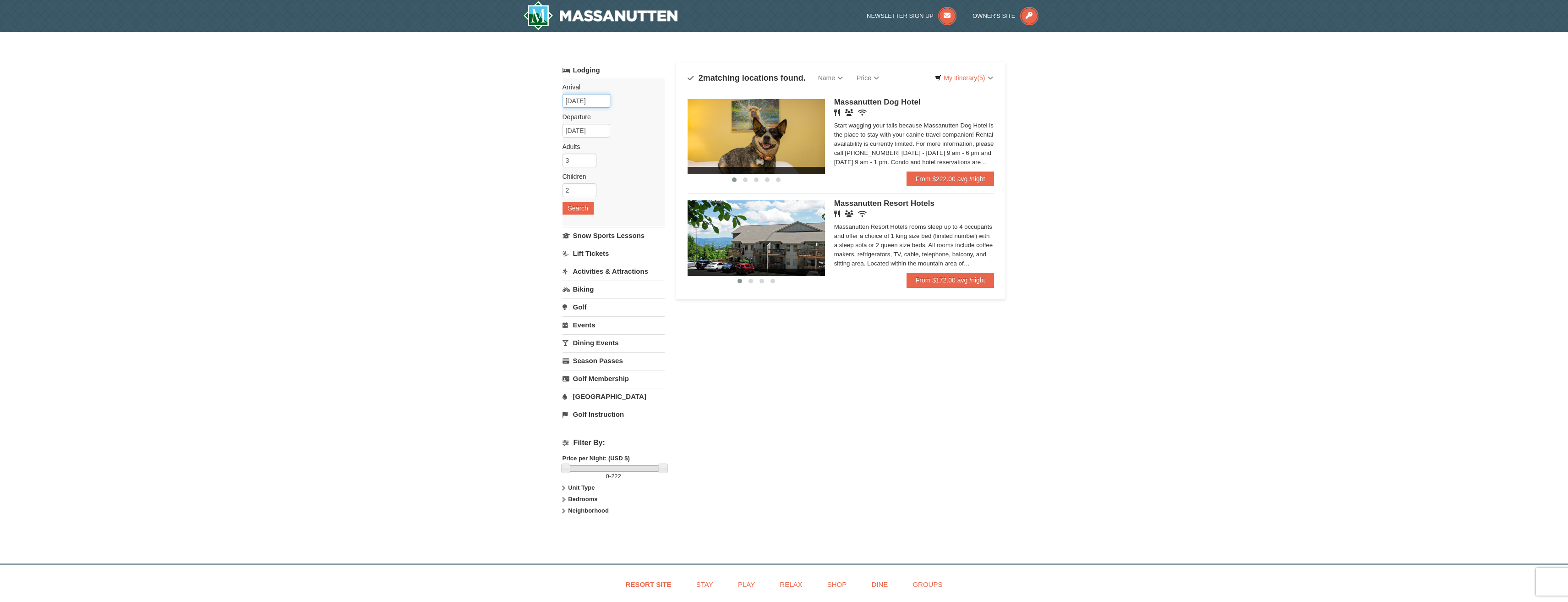
click at [580, 103] on input "09/13/2025" at bounding box center [586, 101] width 48 height 14
click at [663, 168] on link "12" at bounding box center [660, 166] width 15 height 13
type input "[DATE]"
click at [569, 205] on button "Search" at bounding box center [578, 208] width 31 height 13
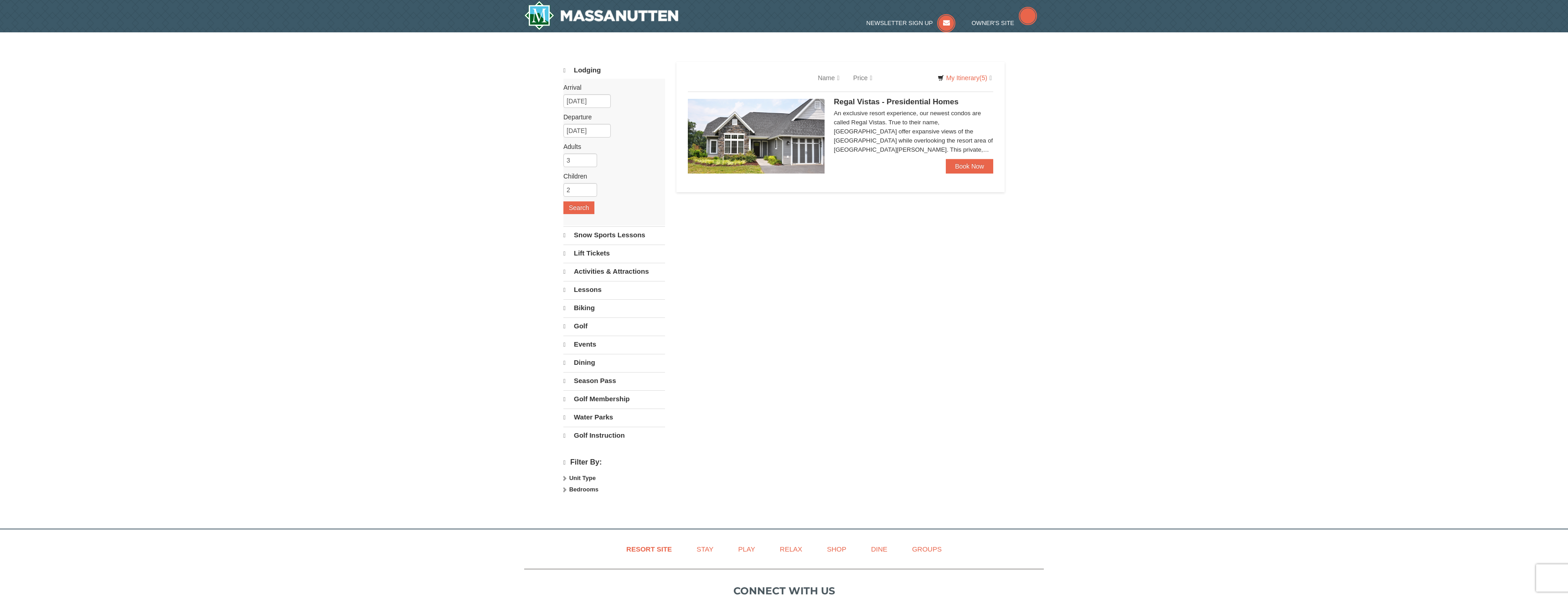
select select "9"
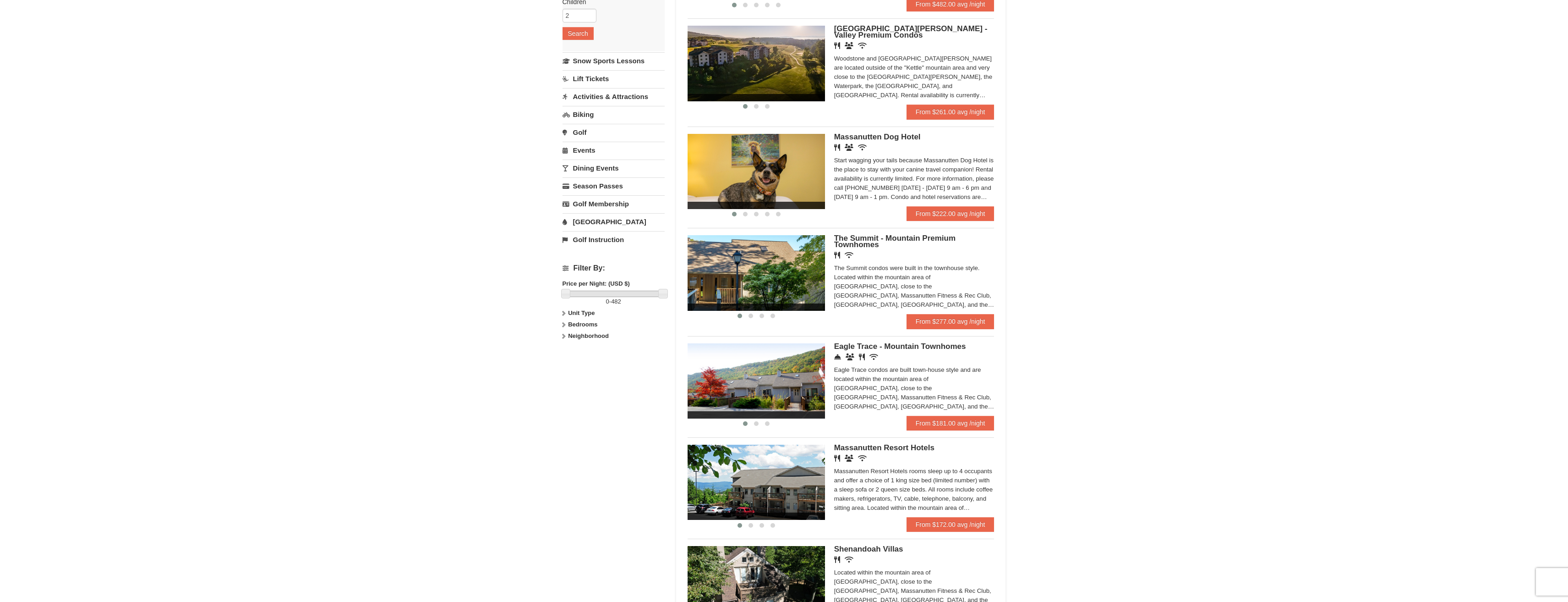
scroll to position [175, 0]
drag, startPoint x: 1573, startPoint y: 156, endPoint x: 1536, endPoint y: 250, distance: 101.0
click at [1540, 252] on html "Browser Not Supported We notice you are using a browser which will not provide …" at bounding box center [784, 359] width 1568 height 1070
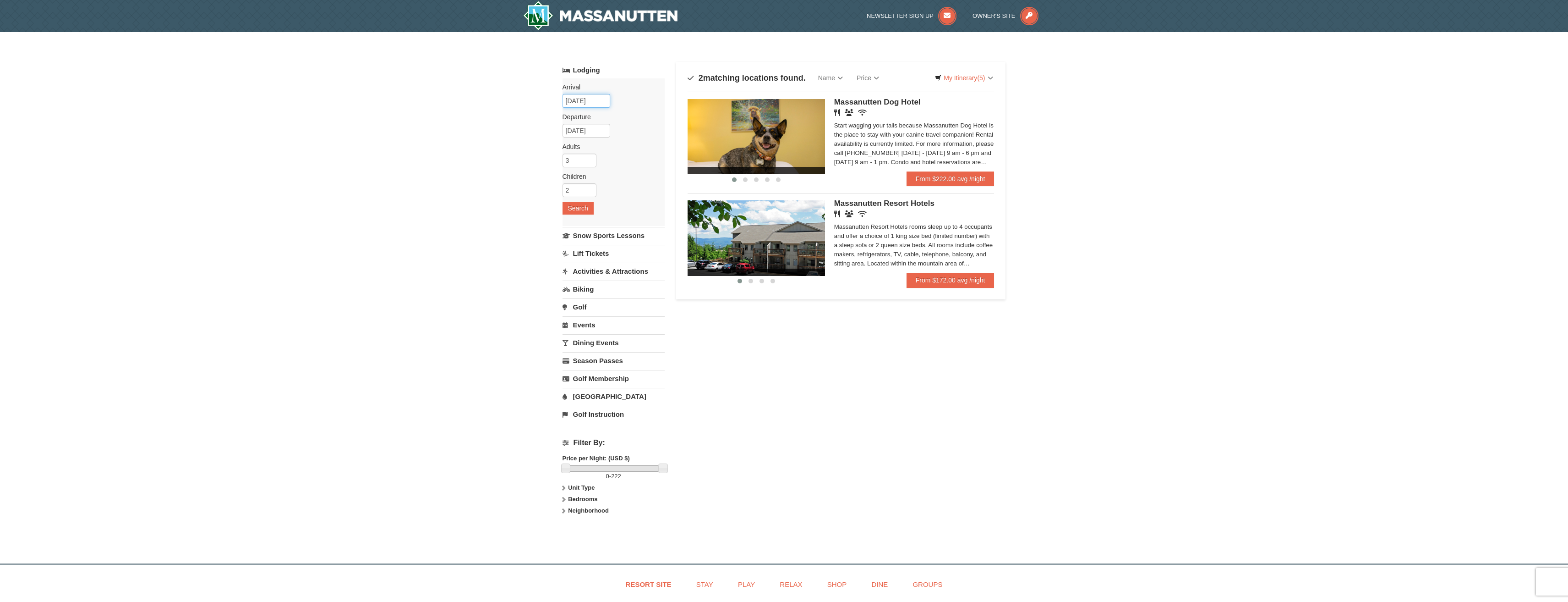
click at [578, 106] on input "[DATE]" at bounding box center [586, 101] width 48 height 14
click at [677, 163] on link "13" at bounding box center [676, 166] width 15 height 13
click at [590, 132] on input "[DATE]" at bounding box center [586, 131] width 48 height 14
click at [572, 210] on link "14" at bounding box center [573, 210] width 16 height 13
click at [575, 205] on button "Search" at bounding box center [578, 208] width 31 height 13
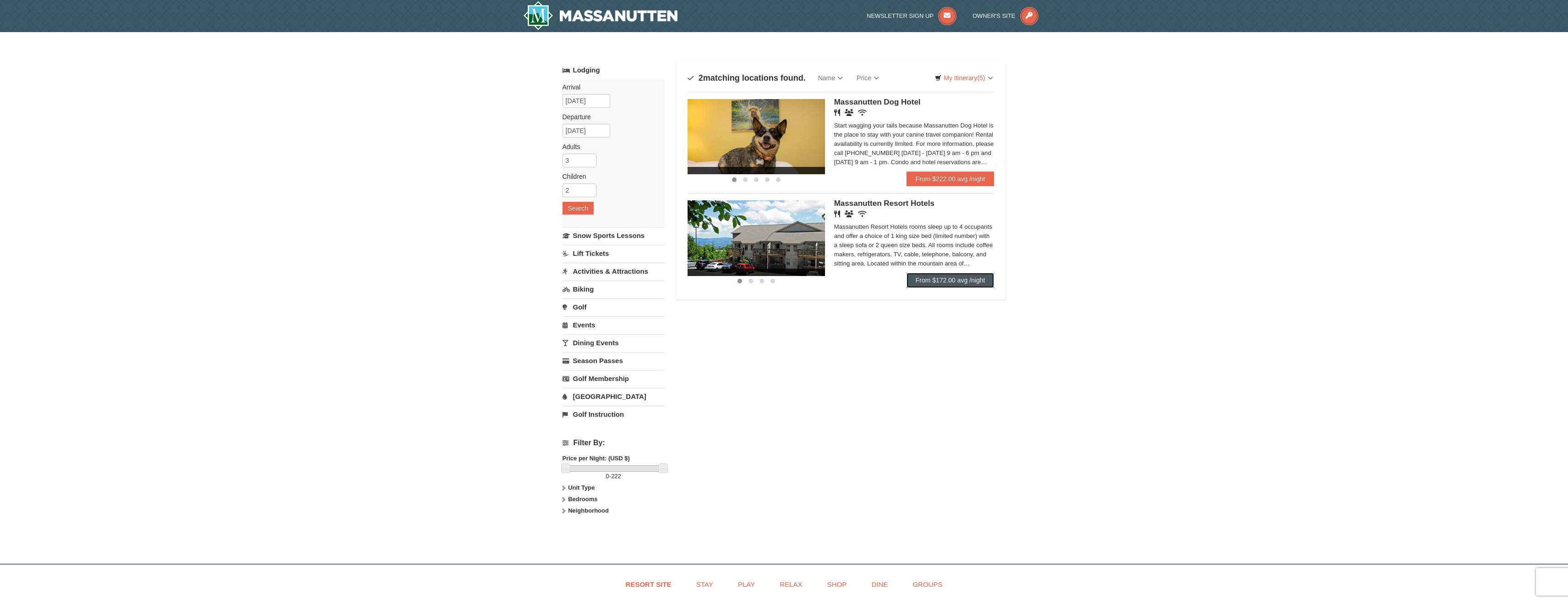
click at [928, 276] on link "From $172.00 avg /night" at bounding box center [950, 280] width 88 height 15
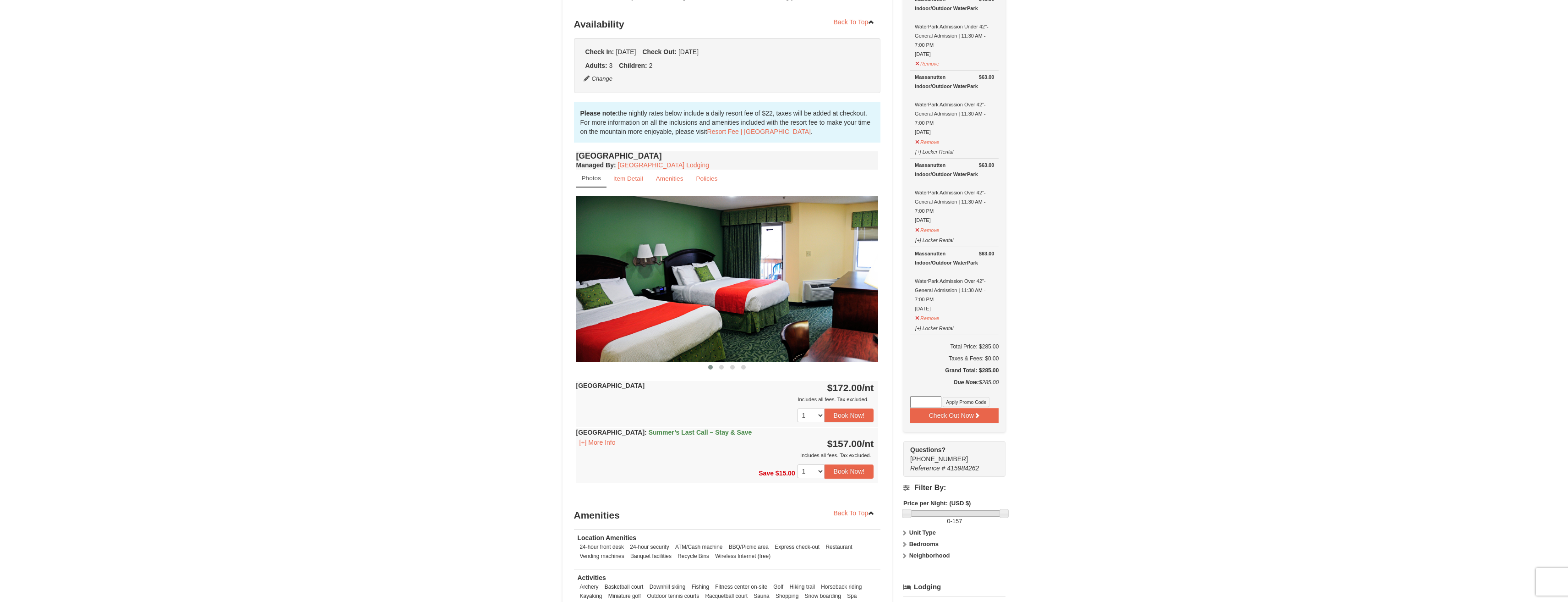
scroll to position [199, 0]
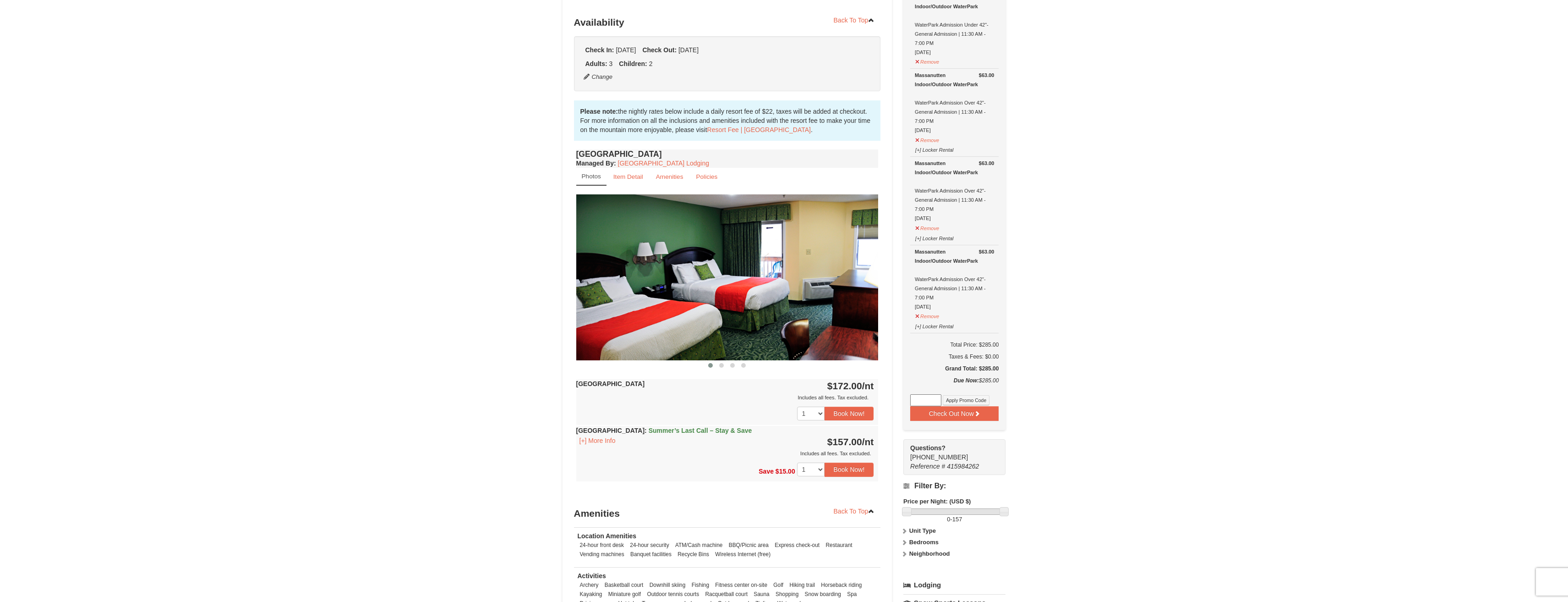
click at [869, 280] on img at bounding box center [728, 277] width 302 height 166
click at [870, 277] on img at bounding box center [728, 277] width 302 height 166
click at [869, 277] on img at bounding box center [728, 277] width 302 height 166
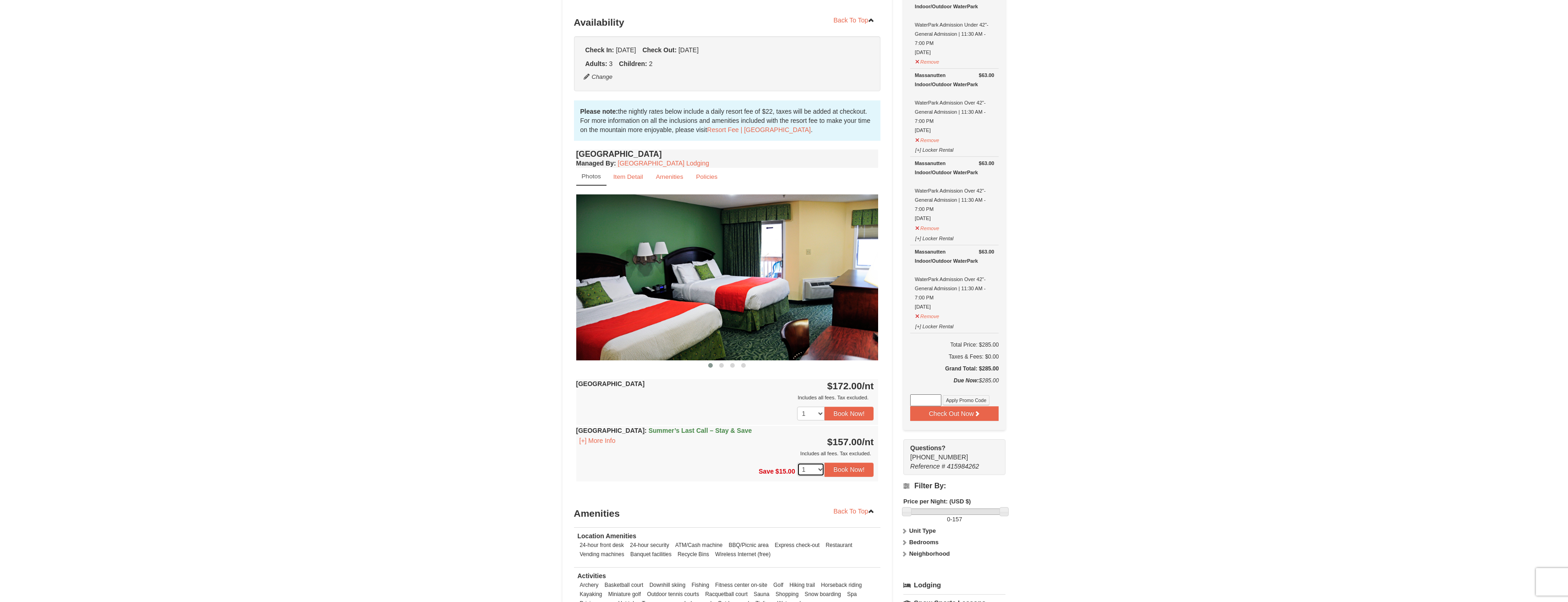
click at [814, 471] on select "1 2 3 4 5 6 7 8 9 10 11 12 13 14" at bounding box center [811, 469] width 27 height 14
select select "2"
click at [797, 463] on select "1 2 3 4 5 6 7 8 9 10 11 12 13 14" at bounding box center [811, 469] width 27 height 14
click at [857, 472] on button "Book Now!" at bounding box center [849, 469] width 50 height 14
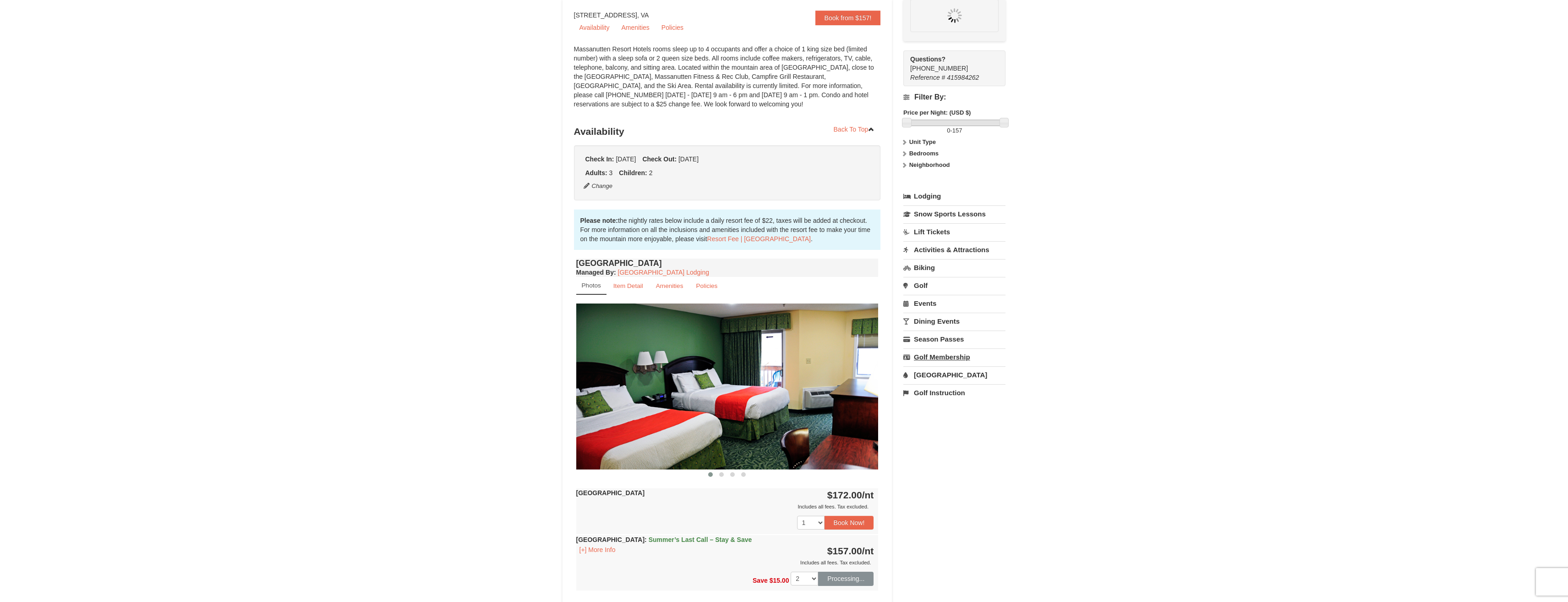
scroll to position [90, 0]
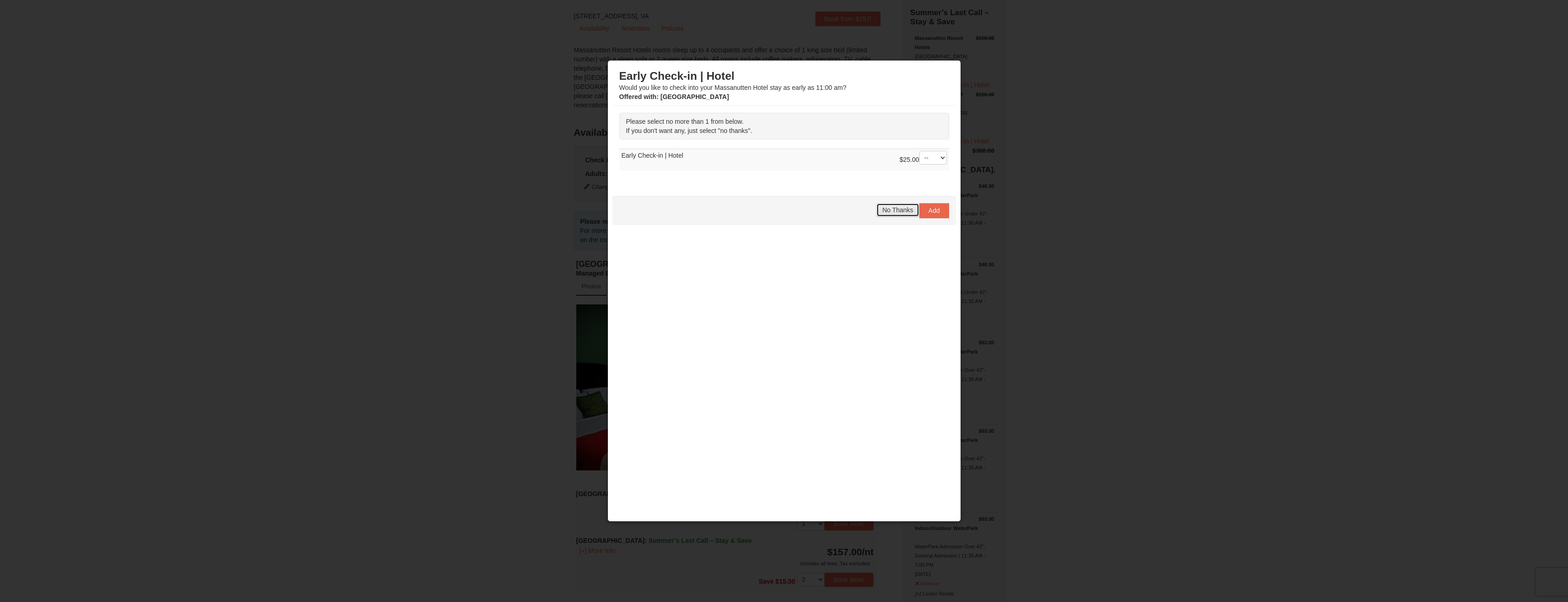
click at [888, 215] on button "No Thanks" at bounding box center [898, 210] width 43 height 14
click at [889, 215] on button "No Thanks" at bounding box center [898, 210] width 43 height 14
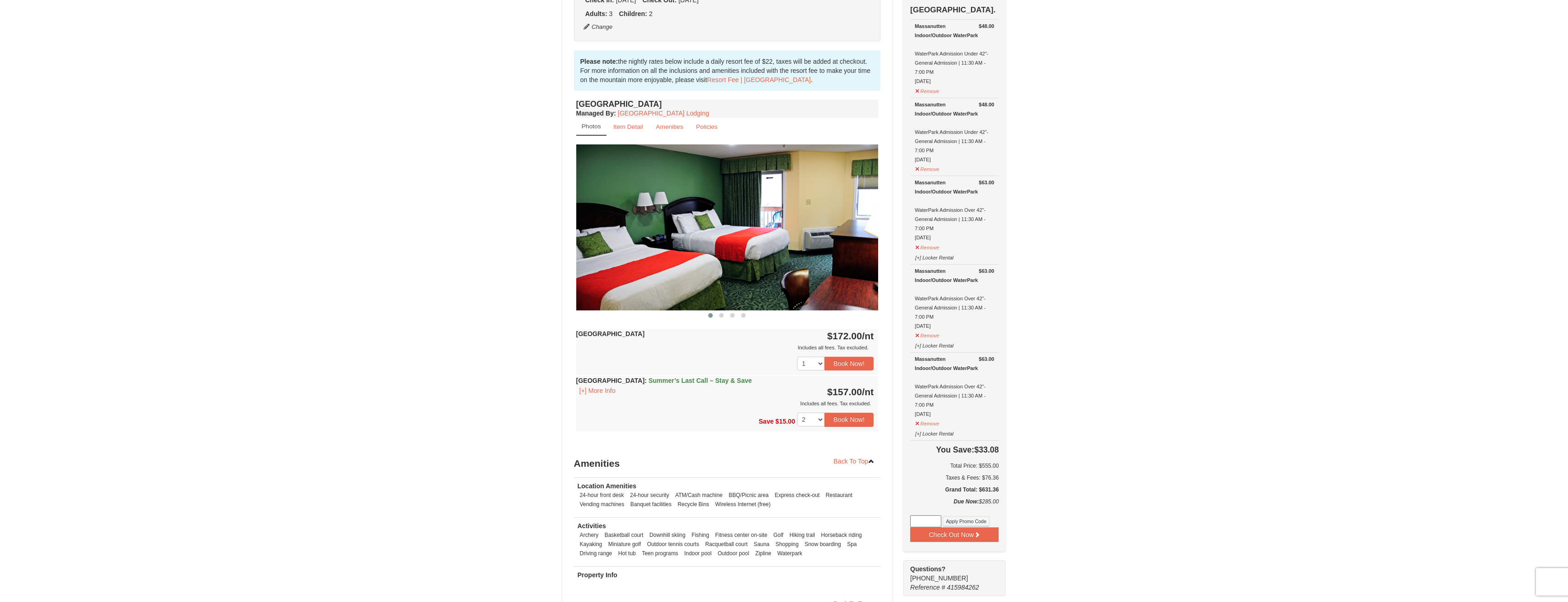
scroll to position [239, 0]
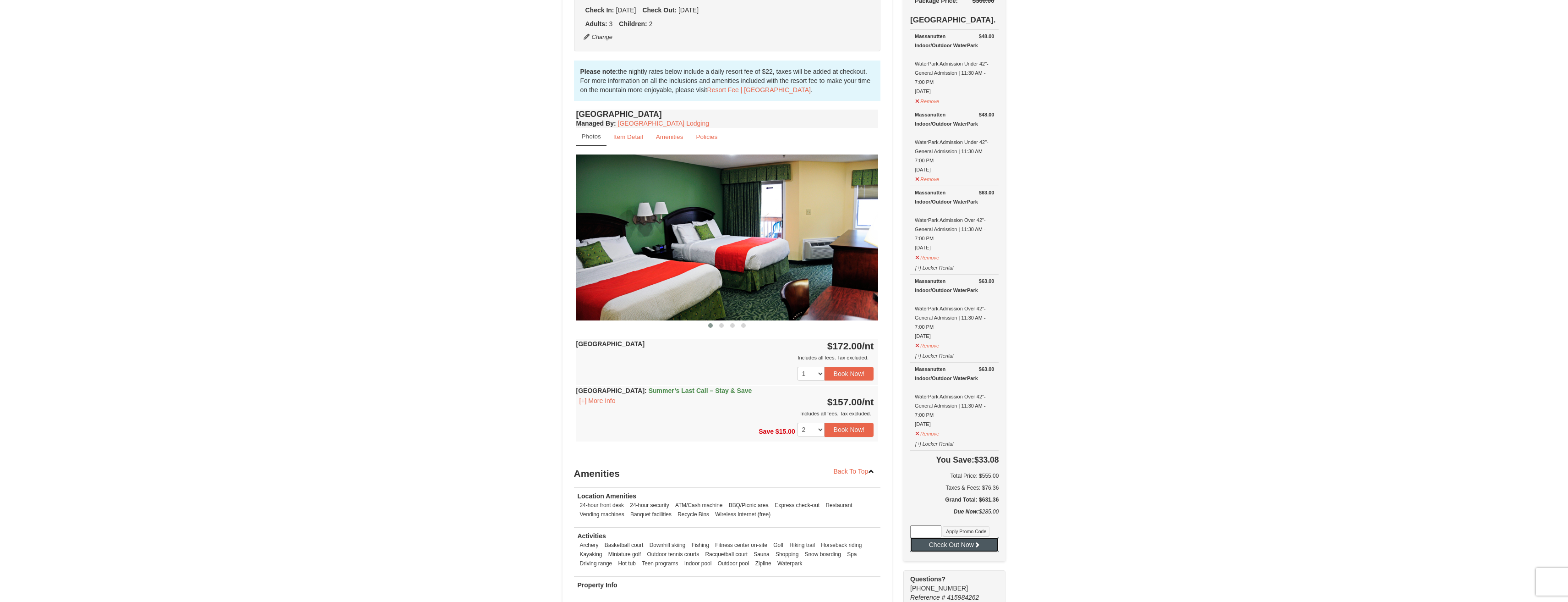
click at [948, 552] on button "Check Out Now" at bounding box center [954, 544] width 88 height 15
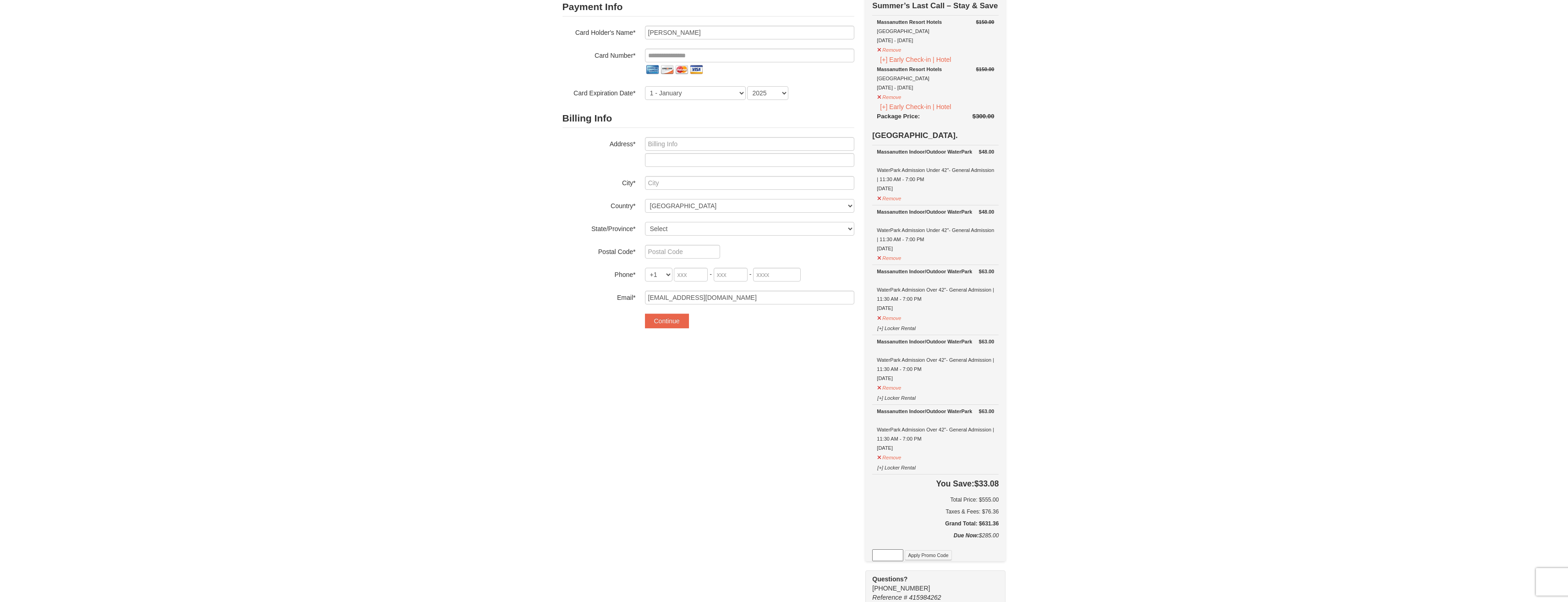
scroll to position [86, 0]
click at [882, 328] on button "[+] Locker Rental" at bounding box center [896, 324] width 39 height 11
click at [903, 326] on button "[+] Locker Rental" at bounding box center [896, 324] width 39 height 11
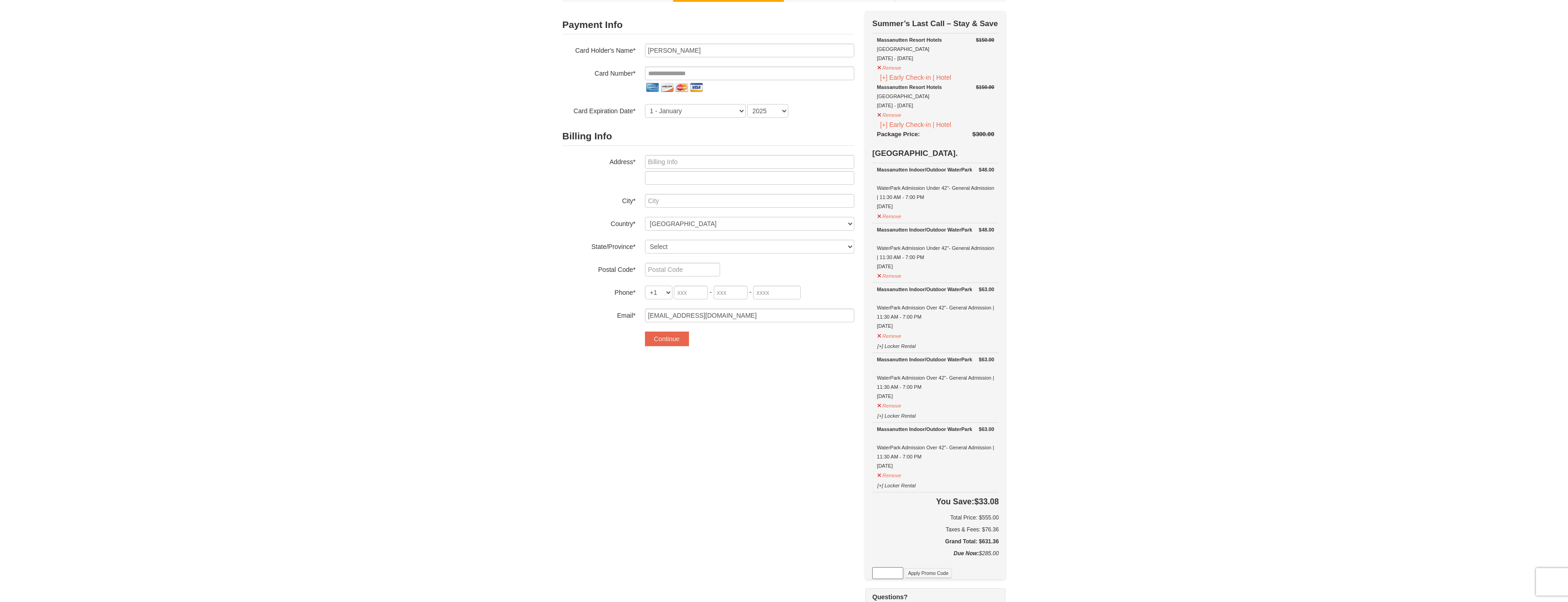
scroll to position [70, 0]
